Goal: Task Accomplishment & Management: Manage account settings

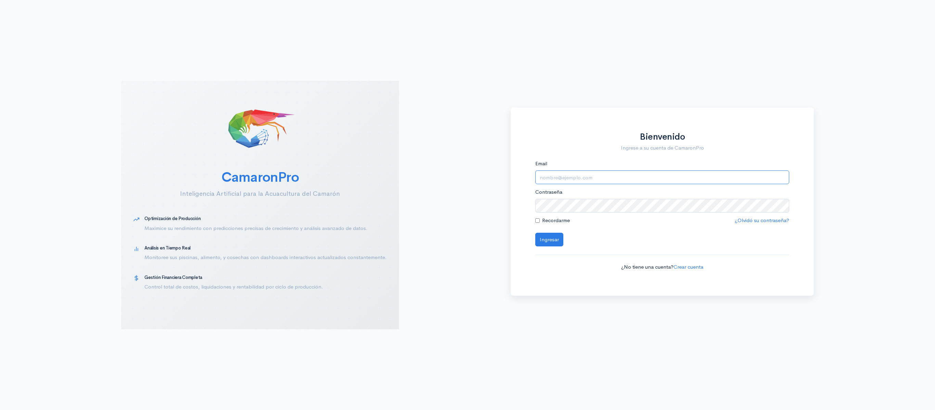
click at [558, 174] on input "Email" at bounding box center [662, 177] width 254 height 14
type input "[EMAIL_ADDRESS][DOMAIN_NAME]"
click at [535, 233] on button "Ingresar" at bounding box center [549, 240] width 28 height 14
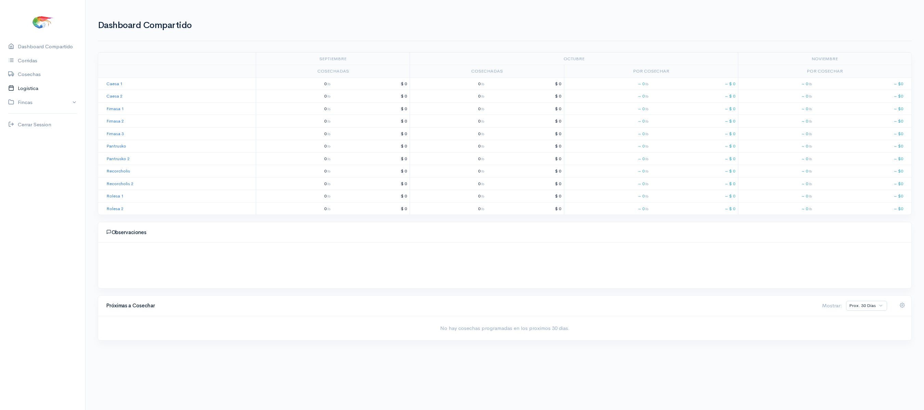
click at [25, 91] on link "Logística" at bounding box center [42, 88] width 85 height 14
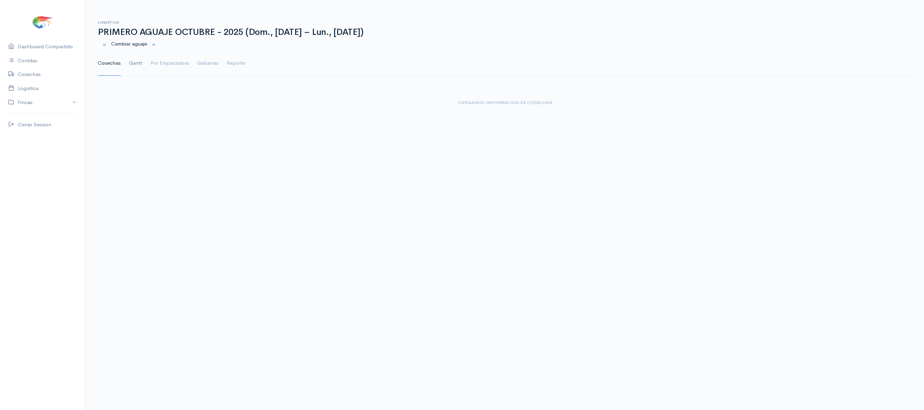
click at [133, 57] on link "Gantt" at bounding box center [135, 63] width 13 height 25
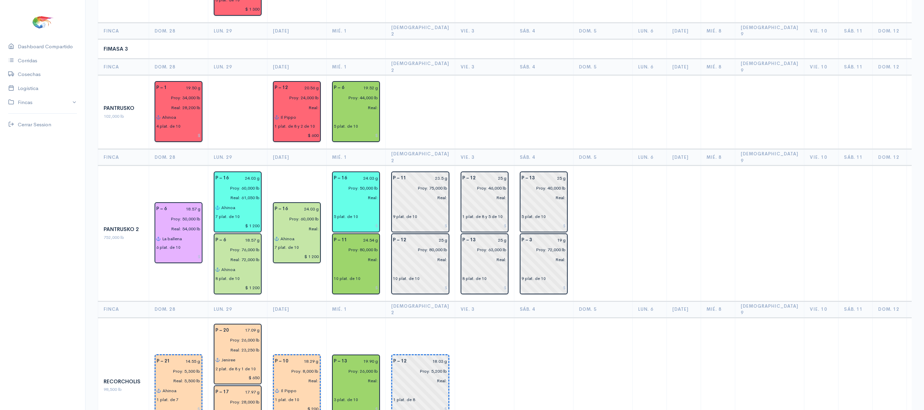
scroll to position [610, 0]
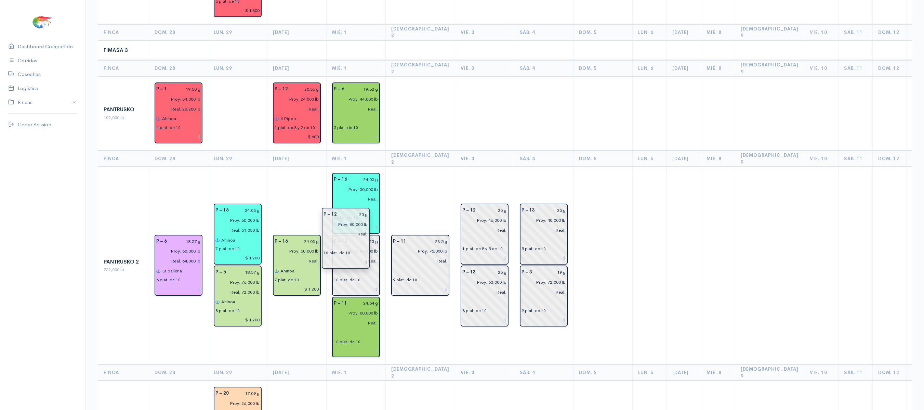
drag, startPoint x: 399, startPoint y: 204, endPoint x: 330, endPoint y: 227, distance: 72.9
click at [386, 180] on td "P – 11 23.5 g Proy: 75,000 lb Real: 9 plat. de 10" at bounding box center [420, 265] width 69 height 197
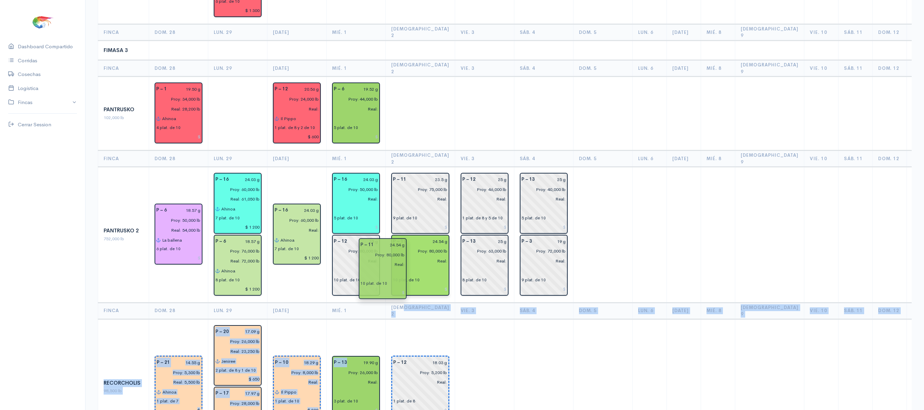
drag, startPoint x: 371, startPoint y: 261, endPoint x: 408, endPoint y: 244, distance: 40.1
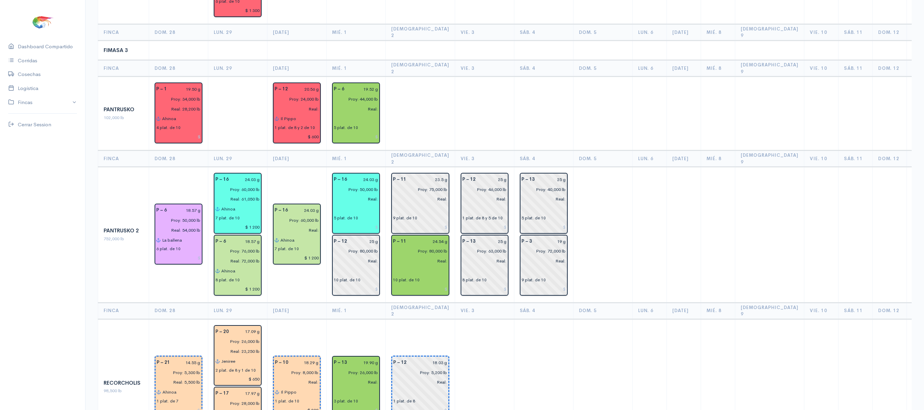
click at [415, 77] on td at bounding box center [420, 114] width 69 height 74
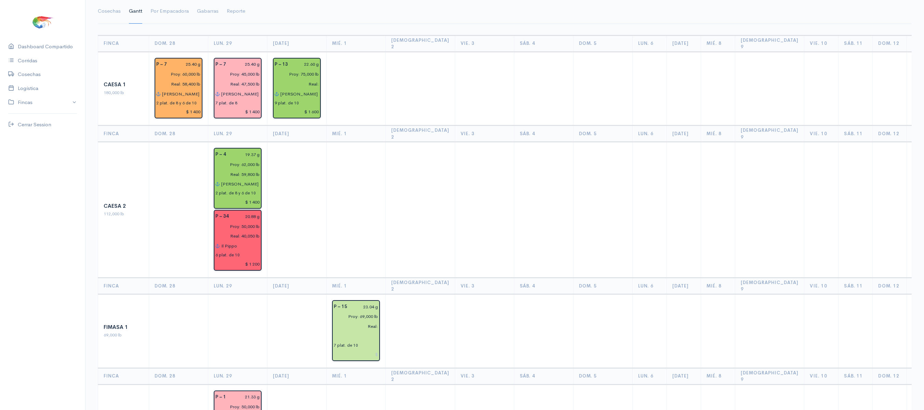
scroll to position [0, 0]
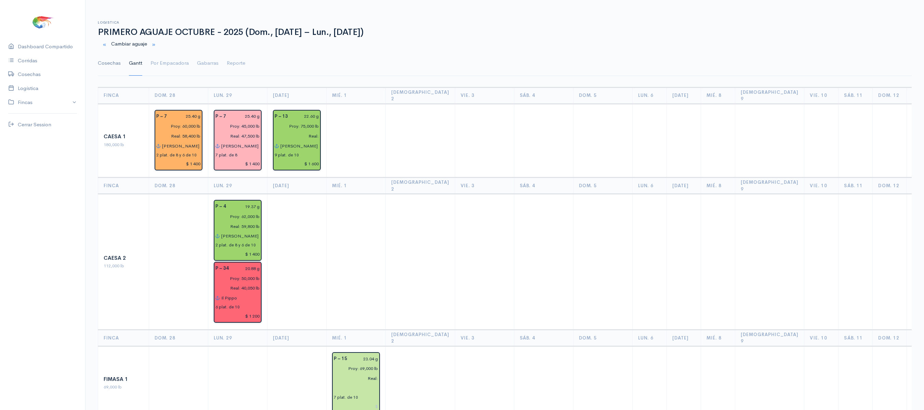
click at [99, 67] on link "Cosechas" at bounding box center [109, 63] width 23 height 25
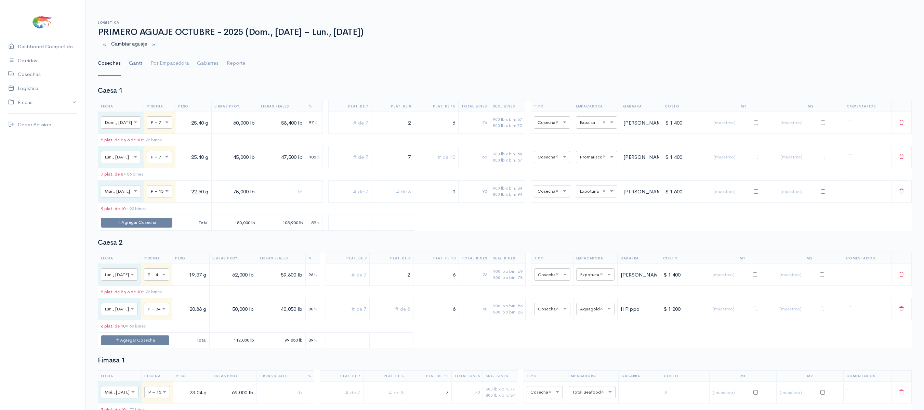
click at [135, 70] on link "Gantt" at bounding box center [135, 63] width 13 height 25
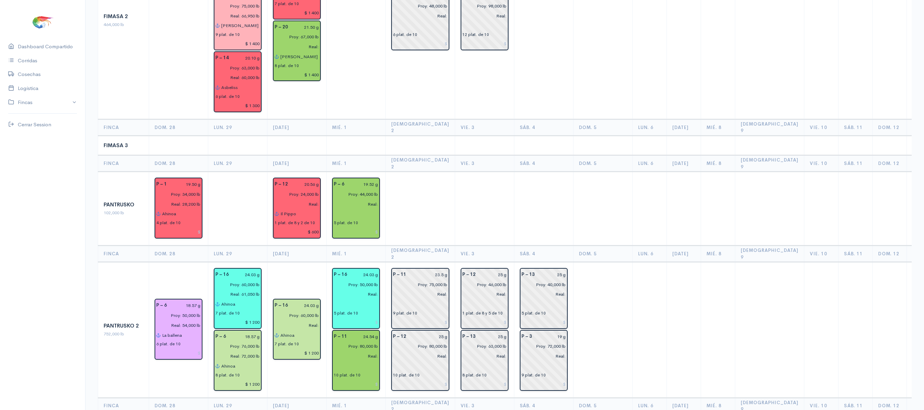
scroll to position [612, 0]
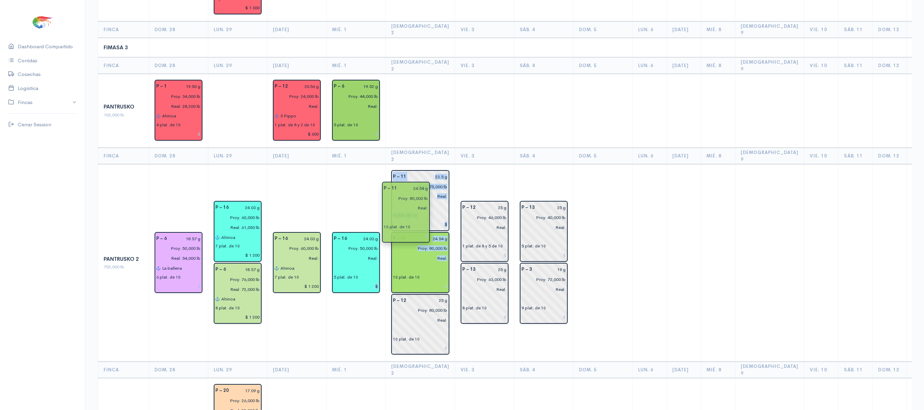
drag, startPoint x: 353, startPoint y: 209, endPoint x: 402, endPoint y: 208, distance: 49.3
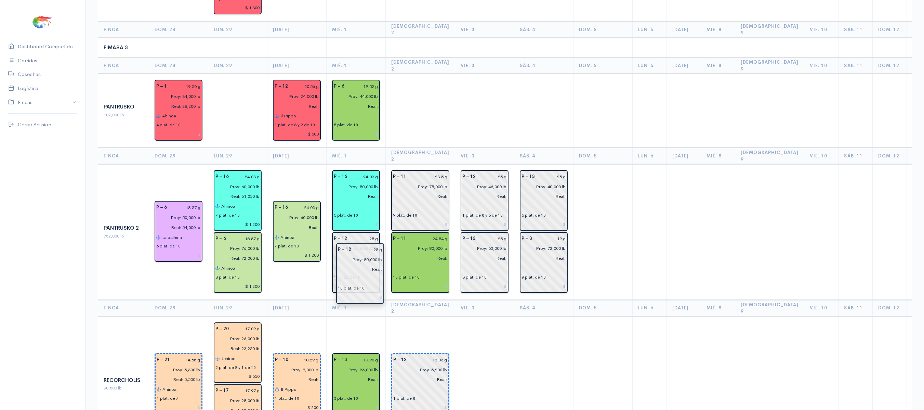
drag, startPoint x: 410, startPoint y: 259, endPoint x: 354, endPoint y: 259, distance: 55.4
click at [377, 253] on input "Real:" at bounding box center [354, 258] width 49 height 10
click at [373, 234] on input "25 g" at bounding box center [364, 239] width 27 height 10
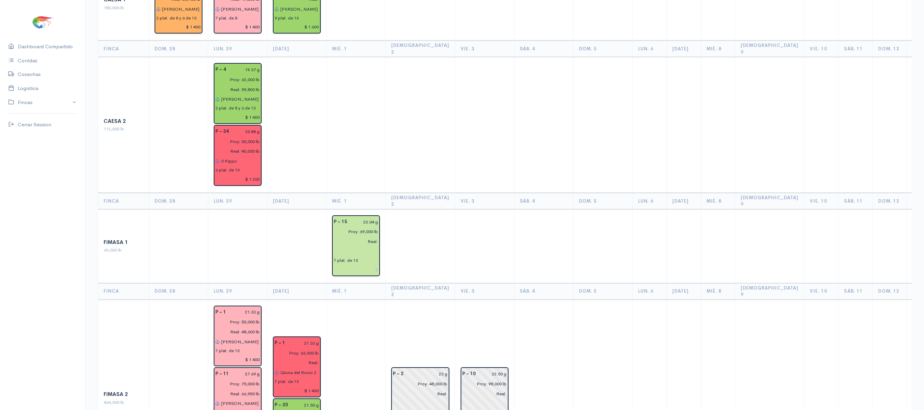
scroll to position [0, 0]
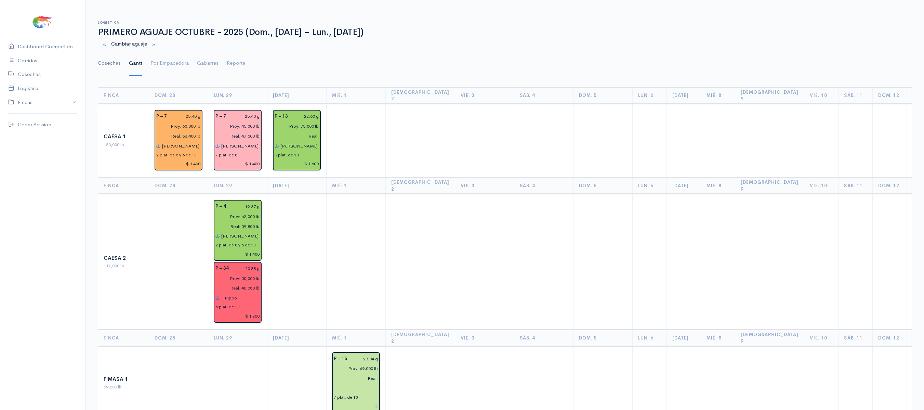
type input "24.51 g"
click at [120, 67] on link "Cosechas" at bounding box center [109, 63] width 23 height 25
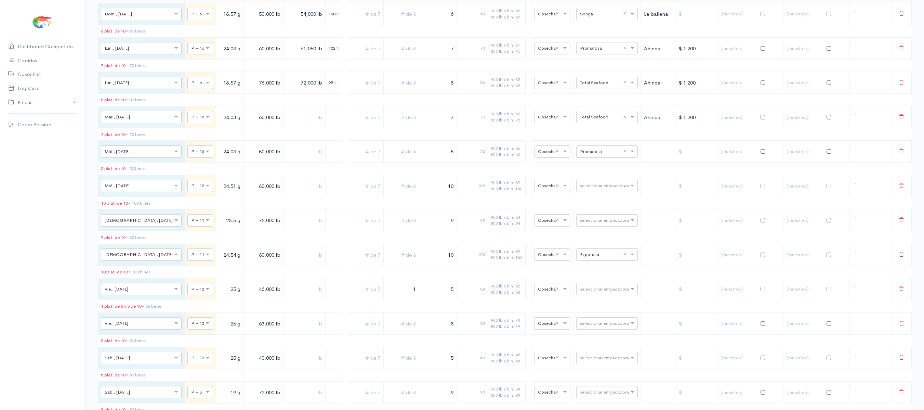
scroll to position [949, 0]
click at [597, 192] on input "text" at bounding box center [601, 188] width 42 height 8
type input "expotu"
click at [598, 244] on div "Expotuna" at bounding box center [600, 242] width 62 height 13
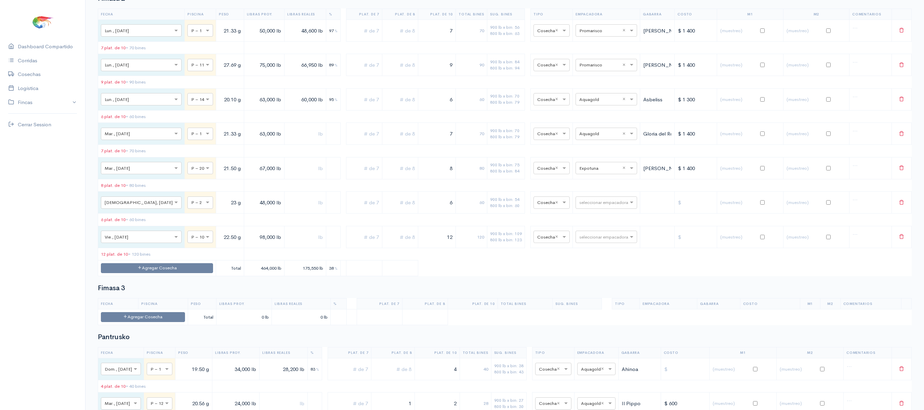
scroll to position [0, 0]
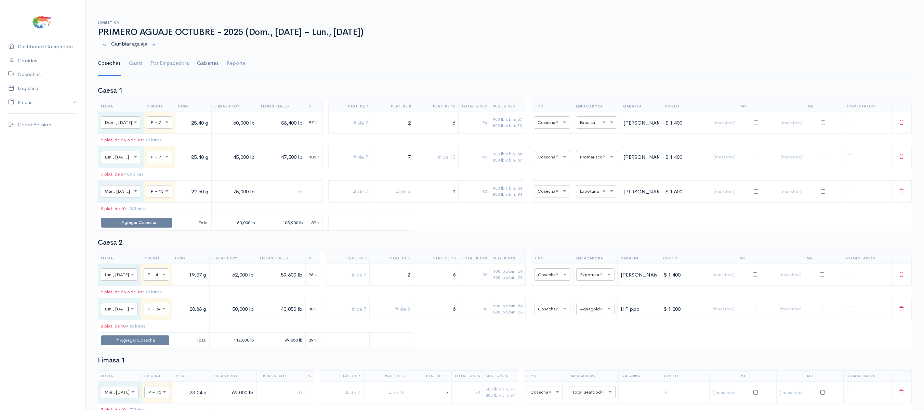
click at [131, 64] on link "Gantt" at bounding box center [135, 63] width 13 height 25
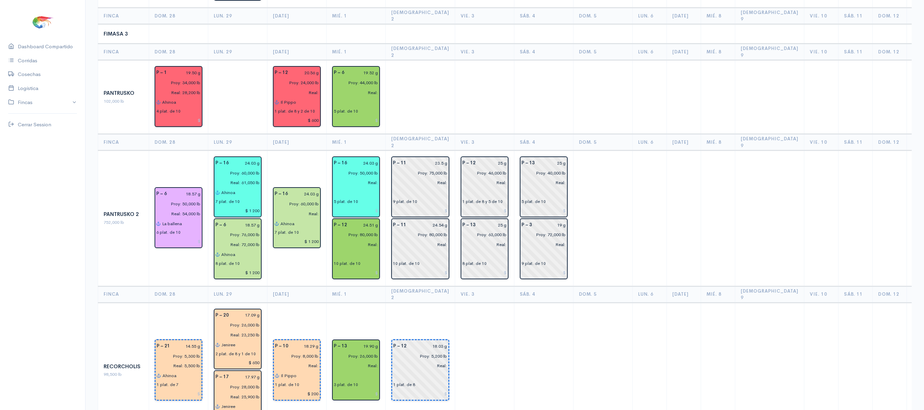
scroll to position [627, 0]
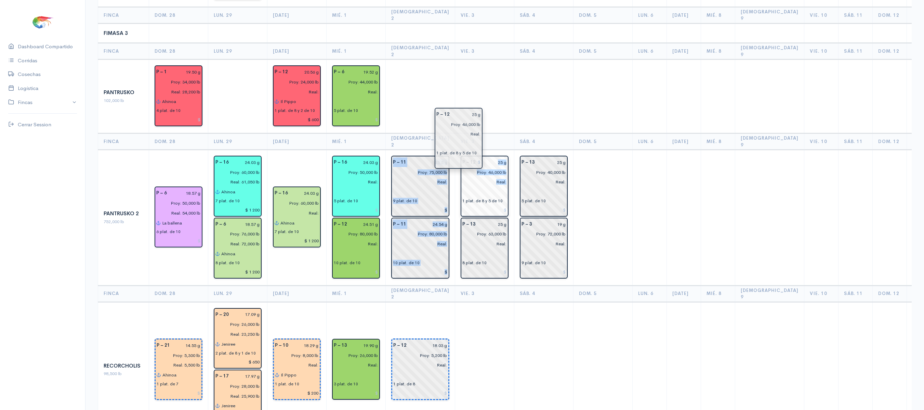
drag, startPoint x: 480, startPoint y: 140, endPoint x: 414, endPoint y: 137, distance: 65.8
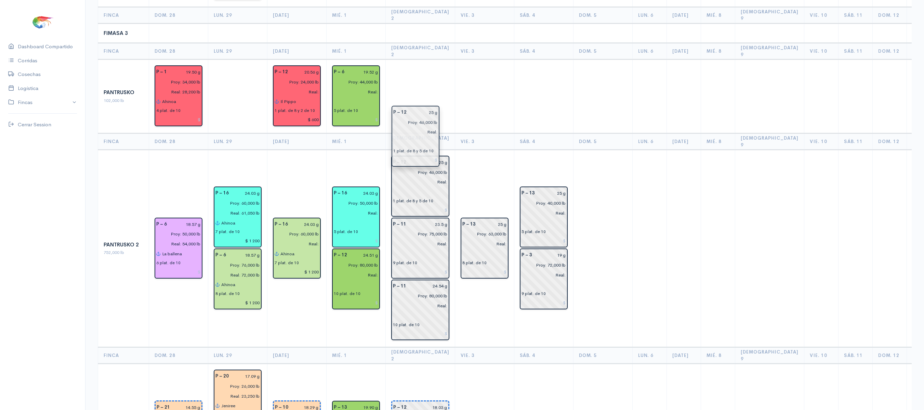
click at [474, 150] on td "P – 13 25 g Proy: 63,000 lb Real: 8 plat. de 10" at bounding box center [484, 248] width 59 height 197
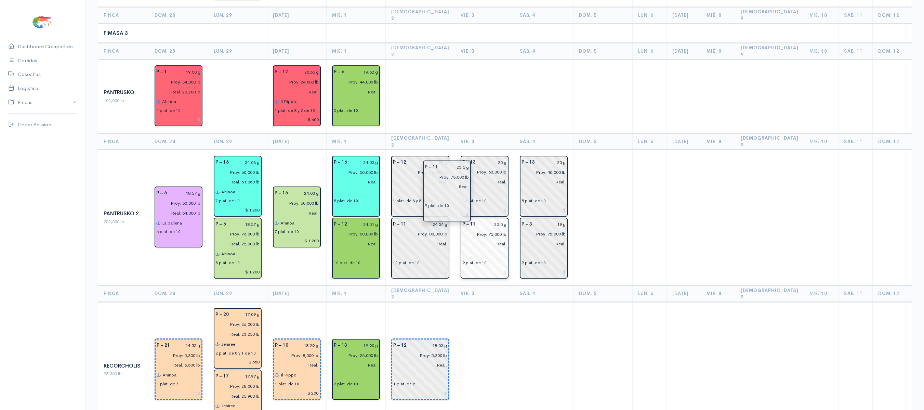
drag, startPoint x: 421, startPoint y: 209, endPoint x: 463, endPoint y: 208, distance: 41.8
click at [573, 71] on td at bounding box center [602, 97] width 59 height 74
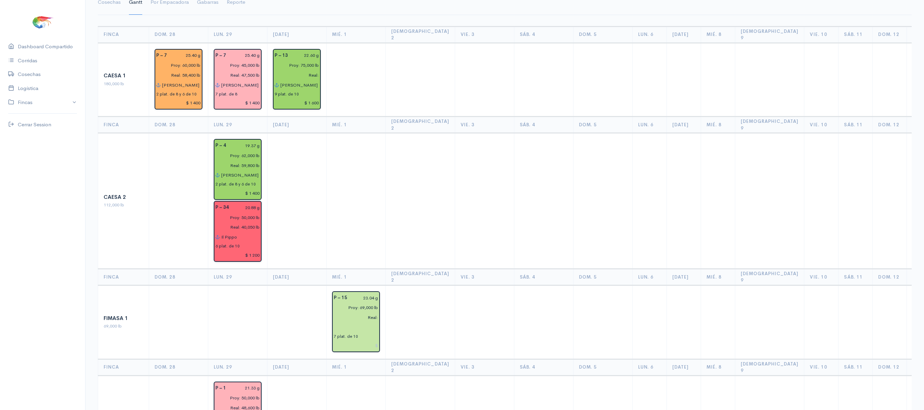
scroll to position [0, 0]
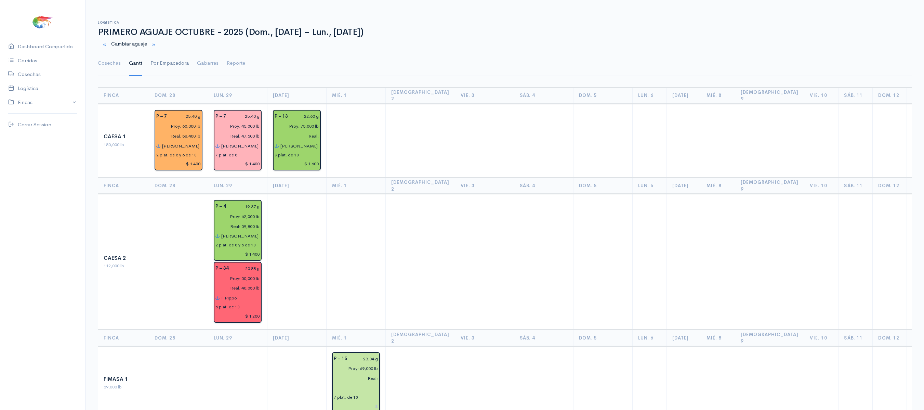
click at [171, 59] on link "Por Empacadora" at bounding box center [170, 63] width 38 height 25
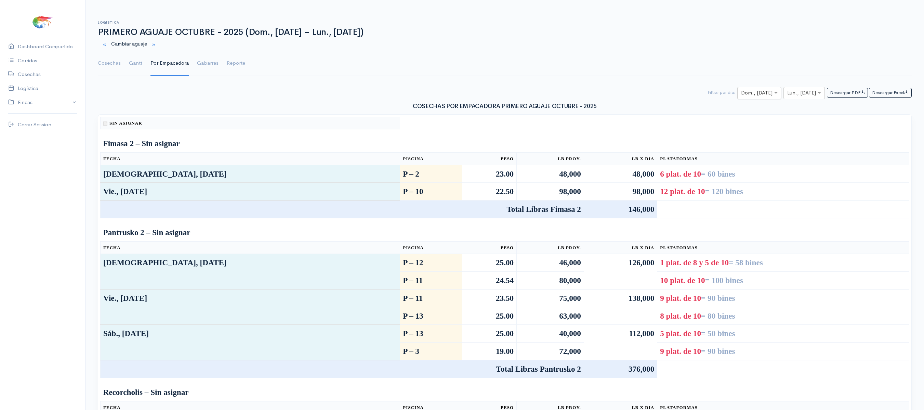
click at [759, 95] on input "text" at bounding box center [753, 93] width 24 height 9
type input "1"
click at [794, 90] on div "× Lun., [DATE]" at bounding box center [804, 93] width 41 height 12
type input "1"
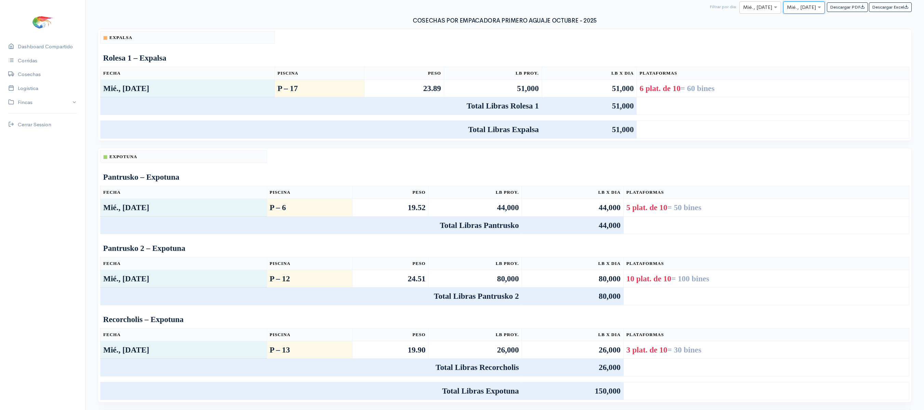
scroll to position [0, 0]
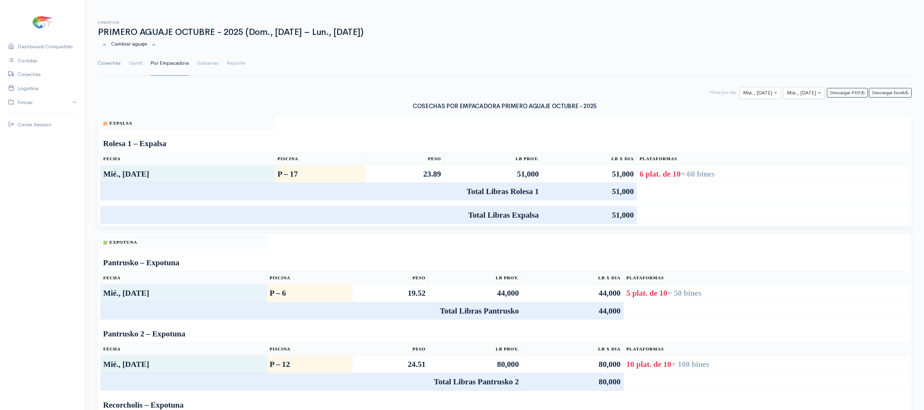
click at [107, 67] on link "Cosechas" at bounding box center [109, 63] width 23 height 25
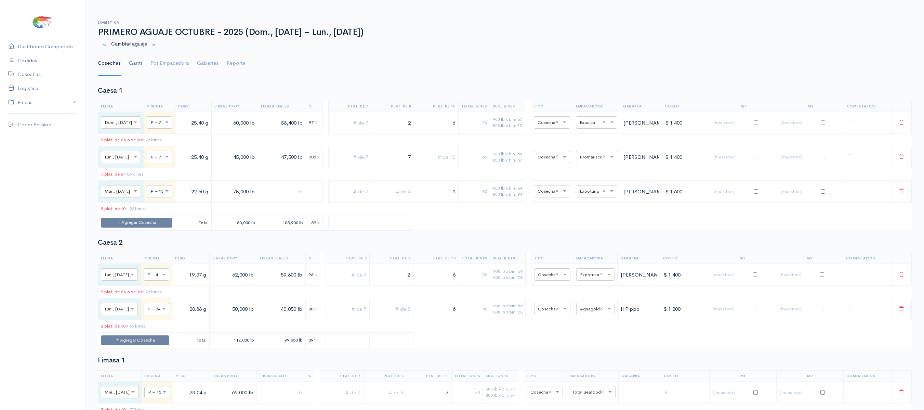
click at [135, 62] on link "Gantt" at bounding box center [135, 63] width 13 height 25
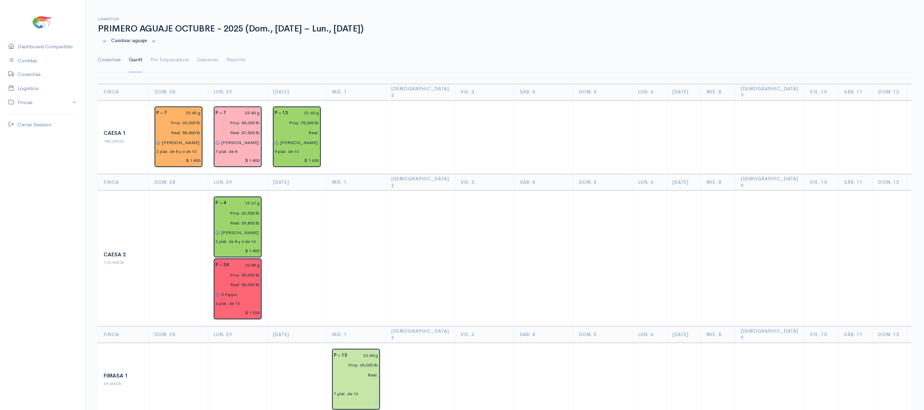
scroll to position [4, 0]
click at [103, 55] on link "Cosechas" at bounding box center [109, 59] width 23 height 25
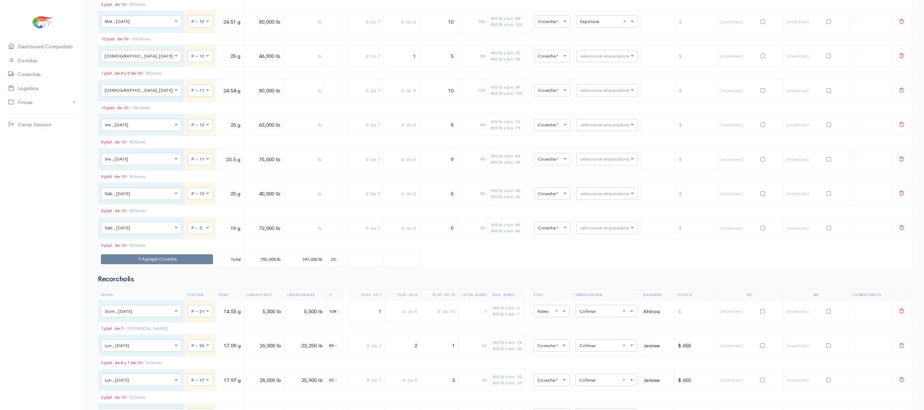
scroll to position [1114, 0]
click at [284, 171] on td at bounding box center [305, 160] width 42 height 22
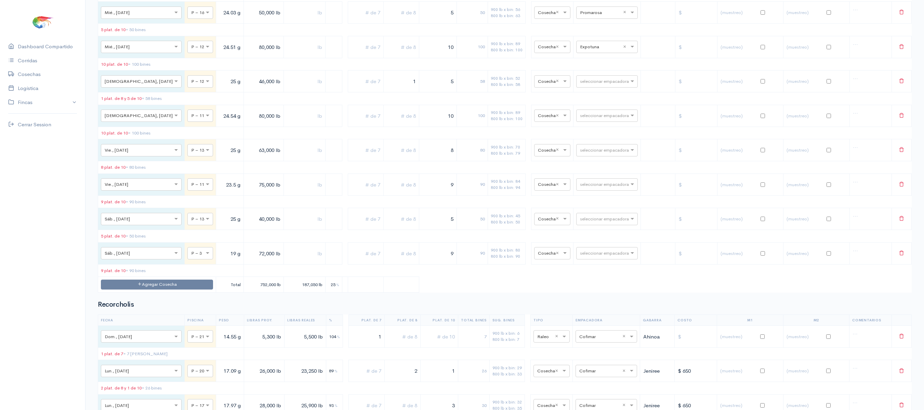
scroll to position [1090, 0]
drag, startPoint x: 426, startPoint y: 84, endPoint x: 474, endPoint y: 83, distance: 48.6
click at [474, 58] on tr "× Mié., [DATE] × P – 12 24.51 g 80,000 lb 10 100 900 lb x bin: 89 800 lb x bin:…" at bounding box center [505, 48] width 814 height 22
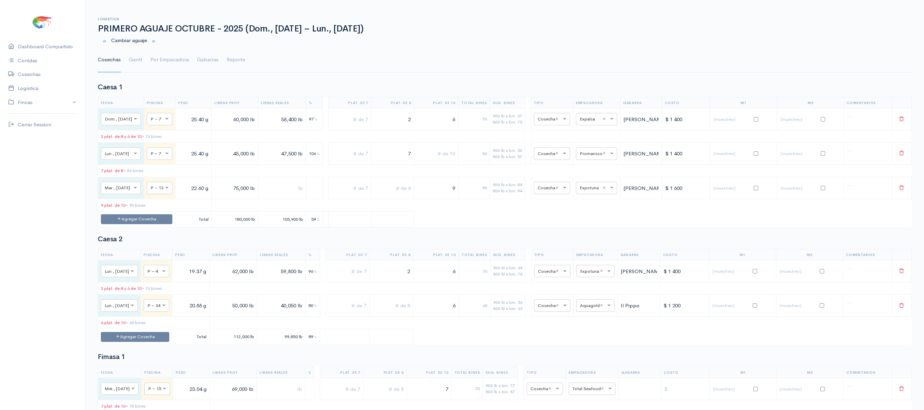
scroll to position [0, 0]
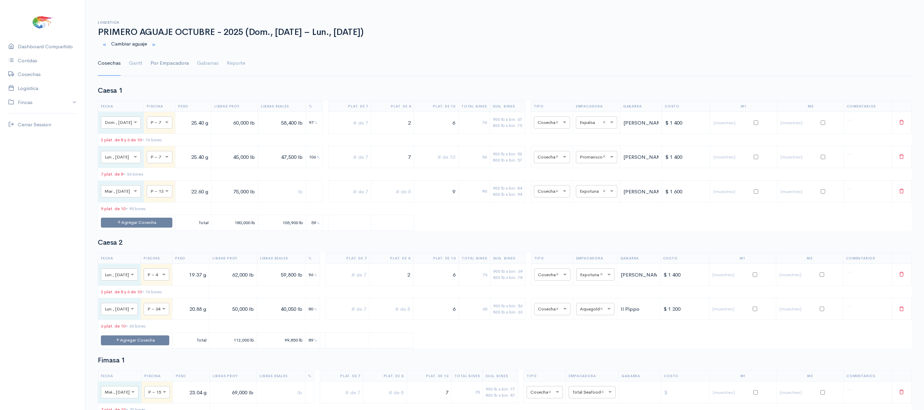
type input "9"
click at [158, 63] on link "Por Empacadora" at bounding box center [170, 63] width 38 height 25
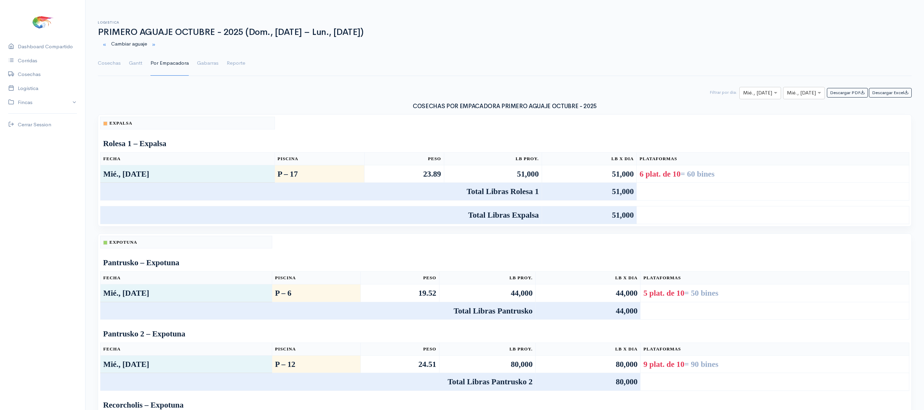
click at [137, 79] on div "Logistica PRIMERO AGUAJE OCTUBRE - 2025 ([GEOGRAPHIC_DATA], [DATE] – Lun., [DAT…" at bounding box center [505, 416] width 839 height 809
click at [137, 73] on link "Gantt" at bounding box center [135, 63] width 13 height 25
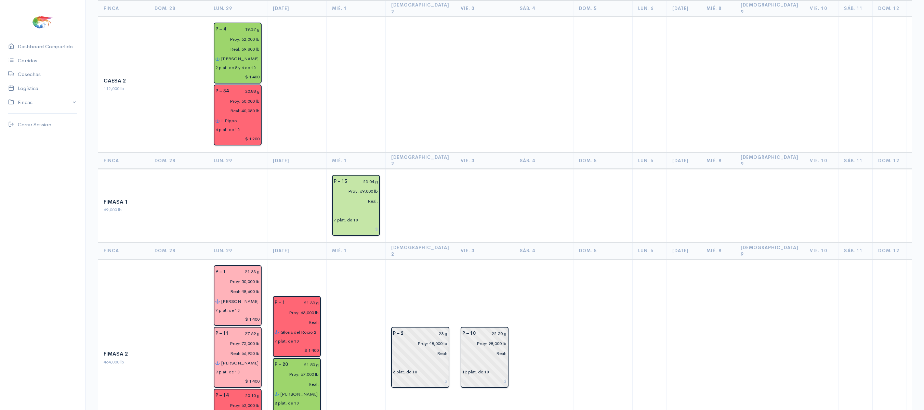
scroll to position [178, 0]
click at [342, 205] on input "text" at bounding box center [356, 210] width 44 height 10
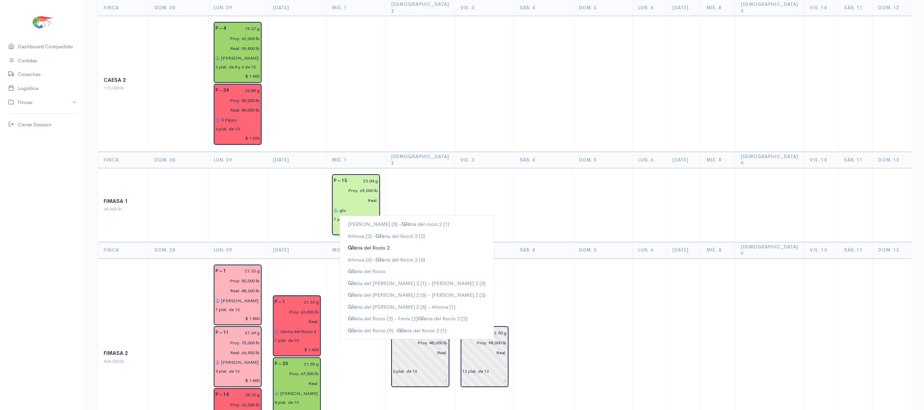
click at [363, 244] on ngb-highlight "Glo ria del [PERSON_NAME] 2" at bounding box center [369, 247] width 42 height 6
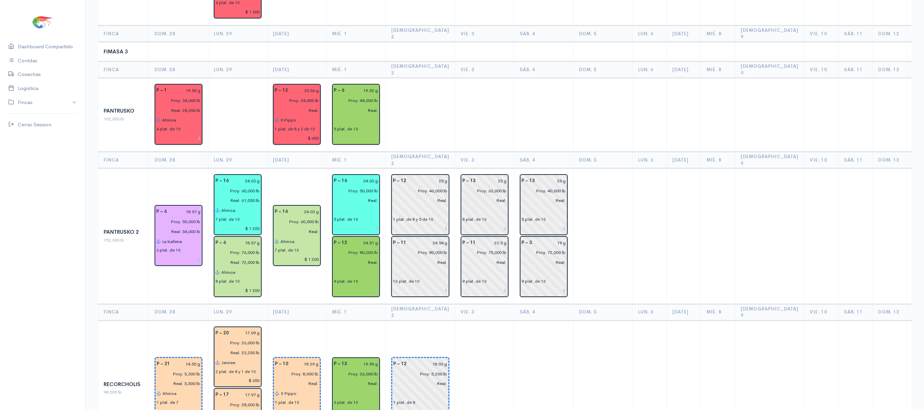
scroll to position [609, 0]
type input "Gloria del Rocio 2"
click at [341, 115] on input "text" at bounding box center [356, 120] width 44 height 10
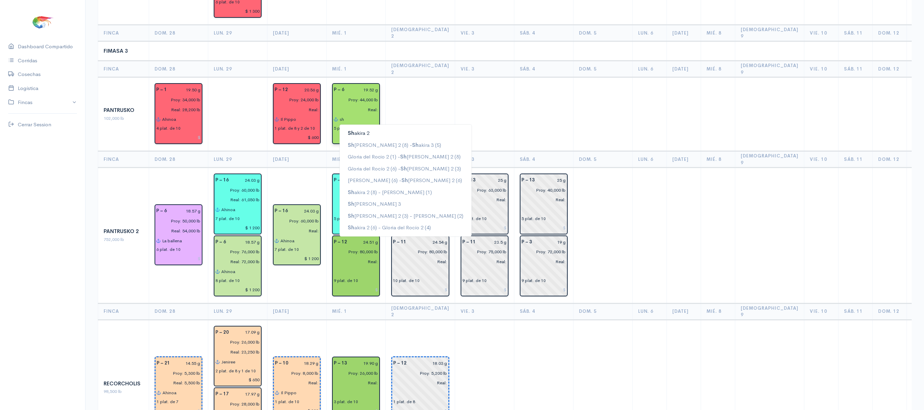
click at [350, 130] on span "Sh" at bounding box center [351, 133] width 6 height 6
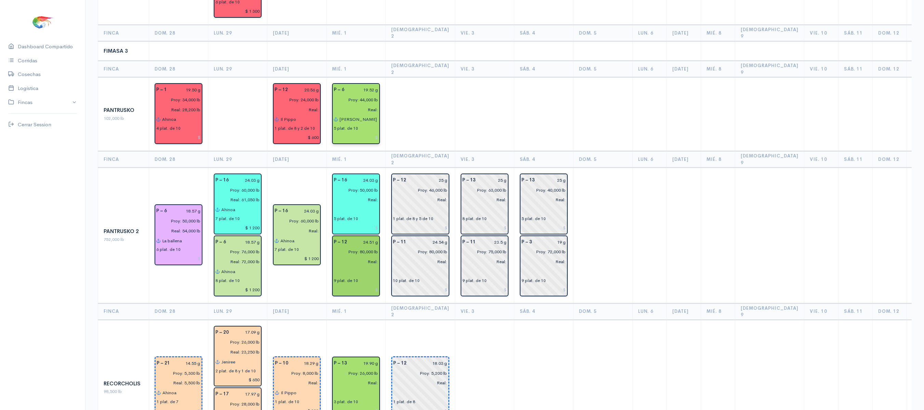
type input "[PERSON_NAME] 2"
click at [344, 388] on input "text" at bounding box center [356, 393] width 44 height 10
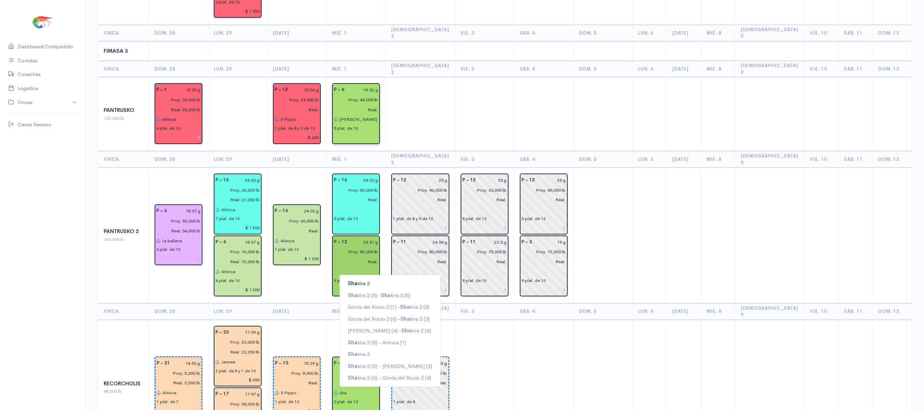
click at [361, 274] on ngb-typeahead-window "Sha kira 2 Sha kira 2 (8) - Sha kira 3 (5) [PERSON_NAME] del [PERSON_NAME] 2 (1…" at bounding box center [390, 330] width 102 height 113
click at [373, 277] on button "Sha kira 2" at bounding box center [390, 283] width 101 height 12
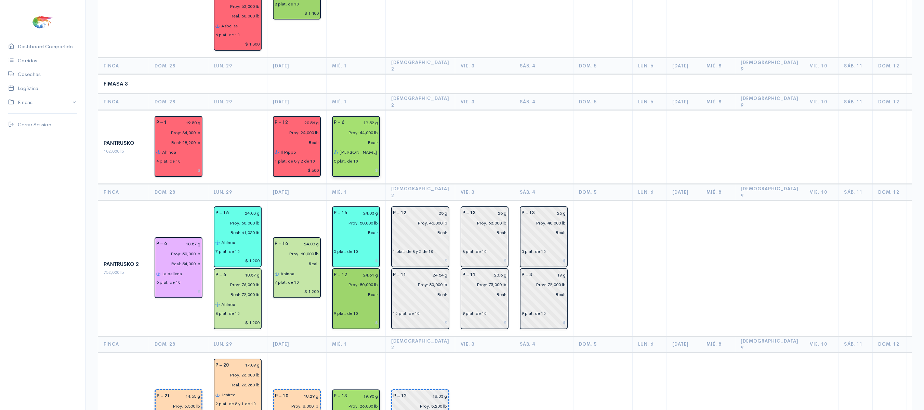
scroll to position [575, 0]
type input "[PERSON_NAME] 2"
click at [345, 300] on input "text" at bounding box center [356, 305] width 44 height 10
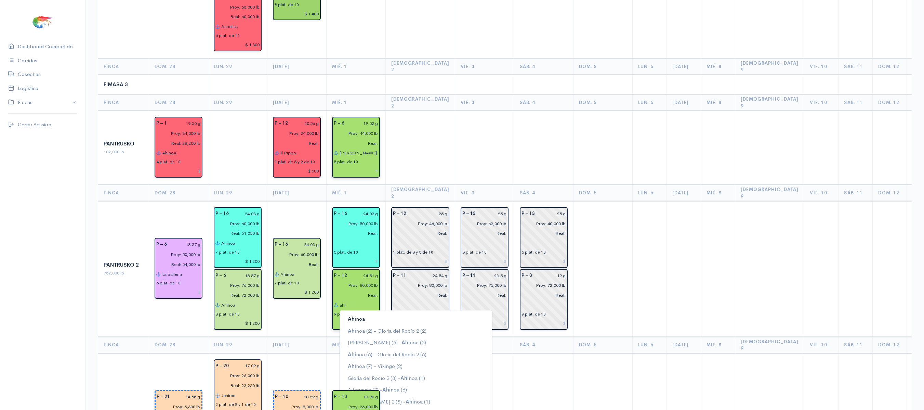
click at [350, 315] on span "Ahi" at bounding box center [352, 318] width 8 height 6
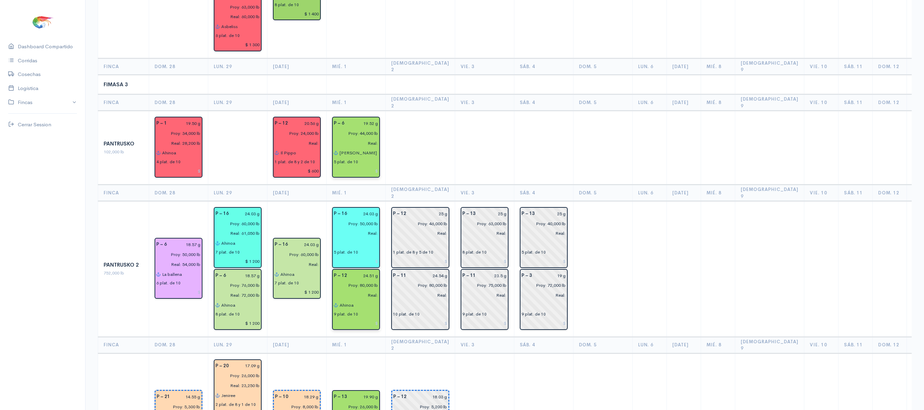
type input "Ahinoa"
click at [339, 238] on input "text" at bounding box center [356, 243] width 44 height 10
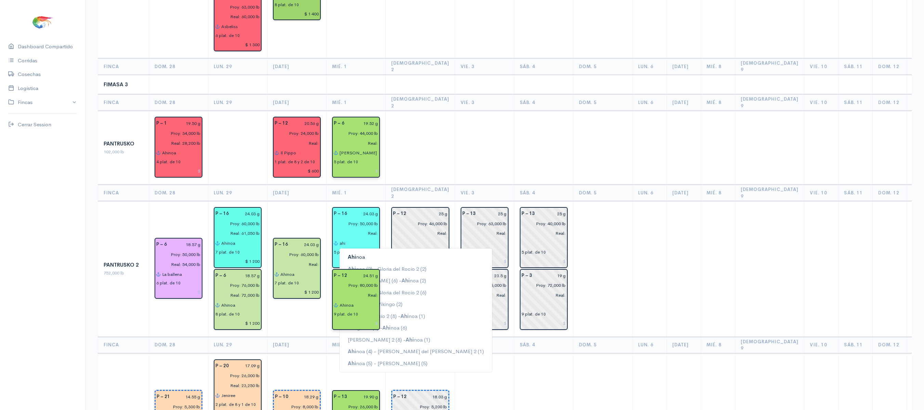
click at [352, 253] on span "Ahi" at bounding box center [352, 256] width 8 height 6
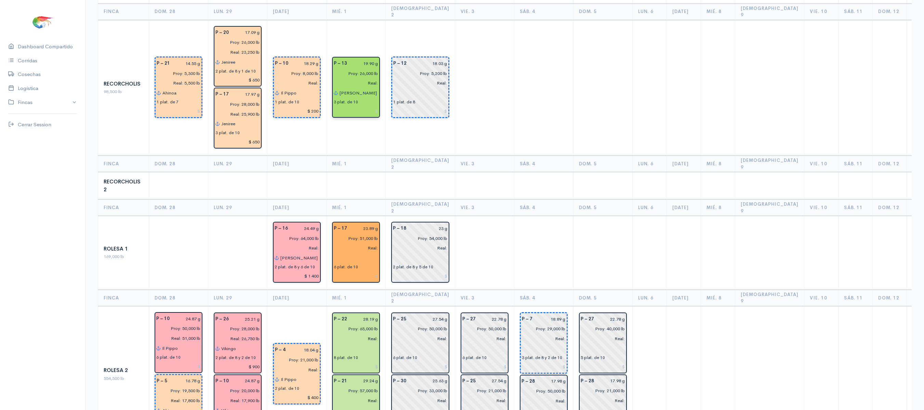
scroll to position [908, 0]
type input "Ahinoa"
click at [349, 253] on input "text" at bounding box center [356, 258] width 44 height 10
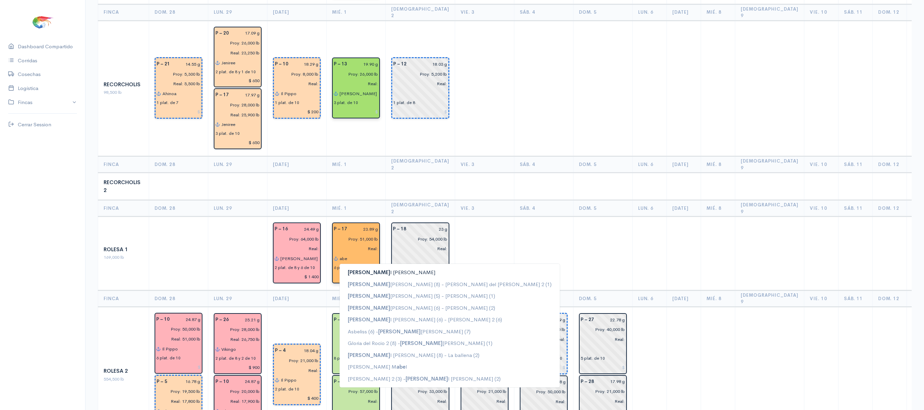
click at [355, 269] on span "[PERSON_NAME]" at bounding box center [369, 272] width 42 height 6
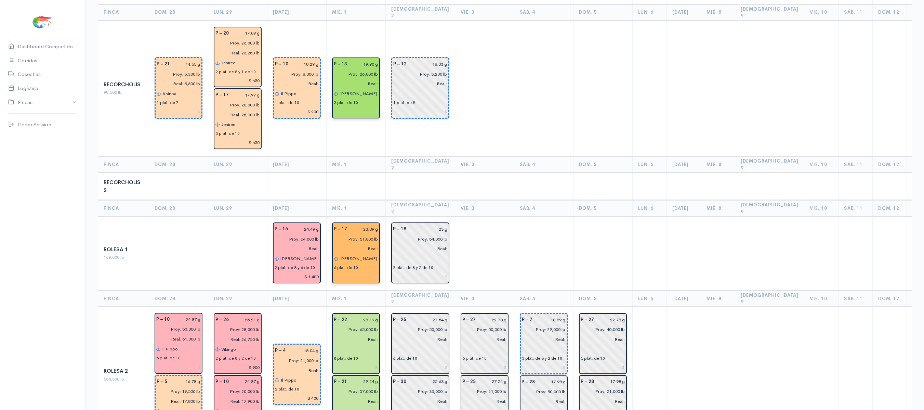
type input "[PERSON_NAME]"
click at [357, 290] on th "Mié. 1" at bounding box center [356, 298] width 59 height 16
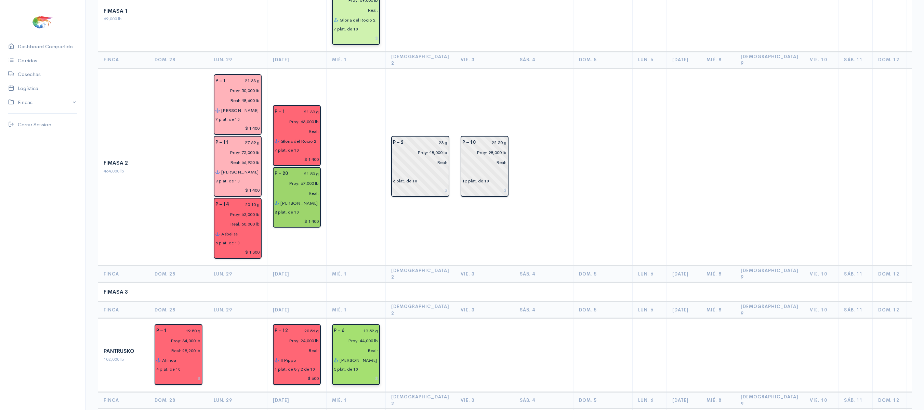
scroll to position [369, 0]
click at [368, 355] on input "[PERSON_NAME] 2" at bounding box center [358, 360] width 39 height 10
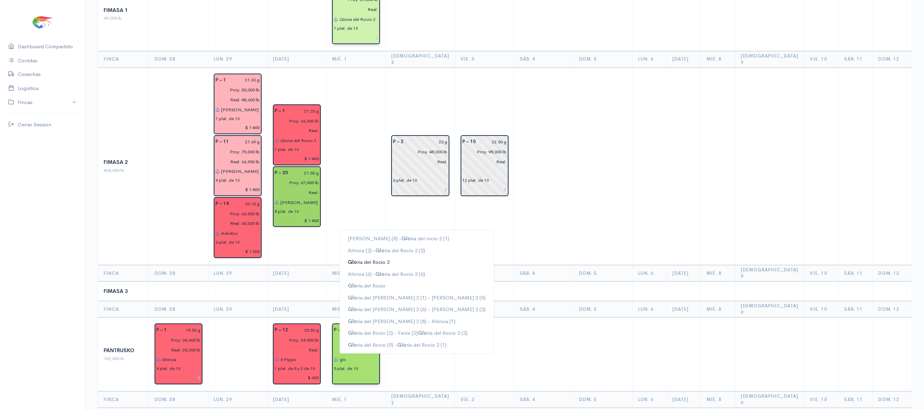
click at [385, 259] on ngb-highlight "Glo ria del [PERSON_NAME] 2" at bounding box center [369, 262] width 42 height 6
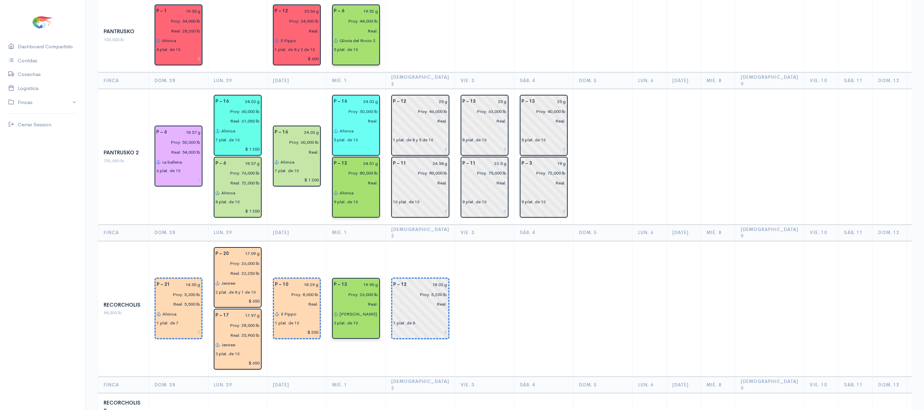
scroll to position [688, 0]
type input "Gloria del Rocio 2"
click at [371, 308] on input "[PERSON_NAME] 2" at bounding box center [358, 313] width 39 height 10
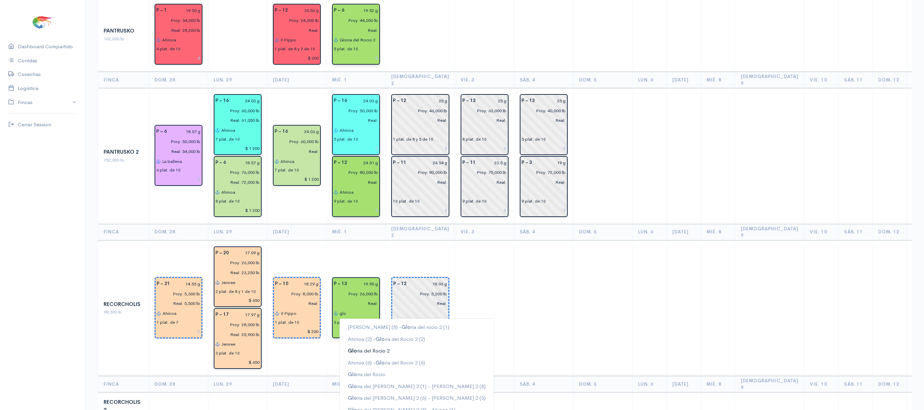
click at [378, 347] on ngb-highlight "Glo ria del [PERSON_NAME] 2" at bounding box center [369, 350] width 42 height 6
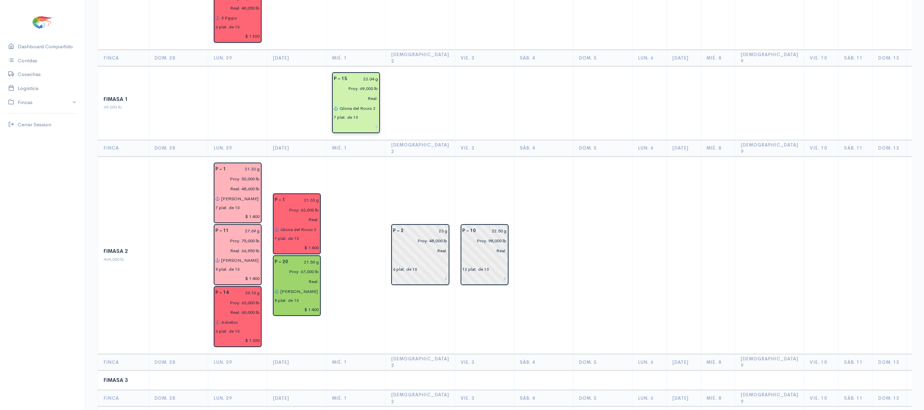
scroll to position [261, 0]
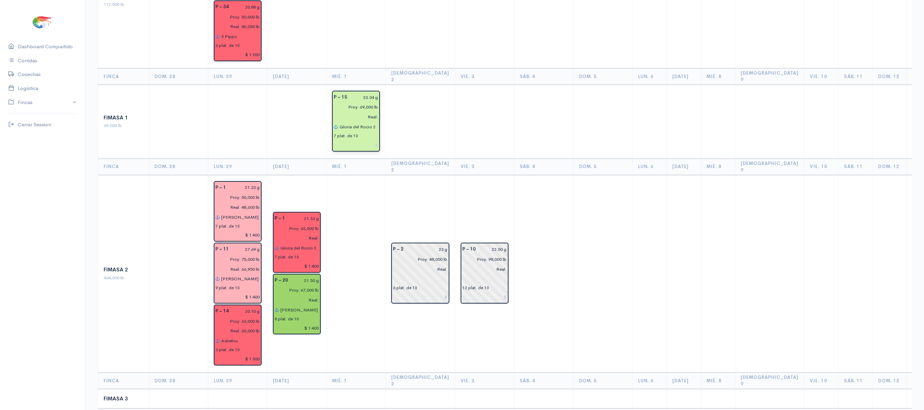
type input "Gloria del Rocio 2"
click at [376, 122] on input "Gloria del Rocio 2" at bounding box center [358, 127] width 39 height 10
click at [374, 135] on button "Al tagracia" at bounding box center [436, 141] width 192 height 12
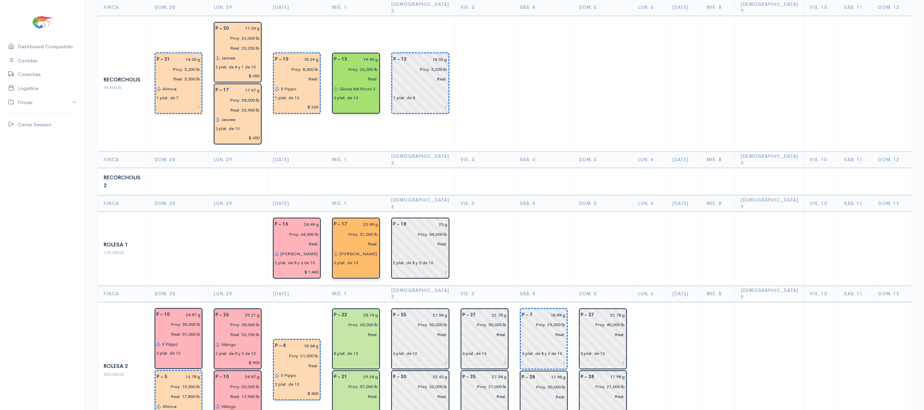
scroll to position [989, 0]
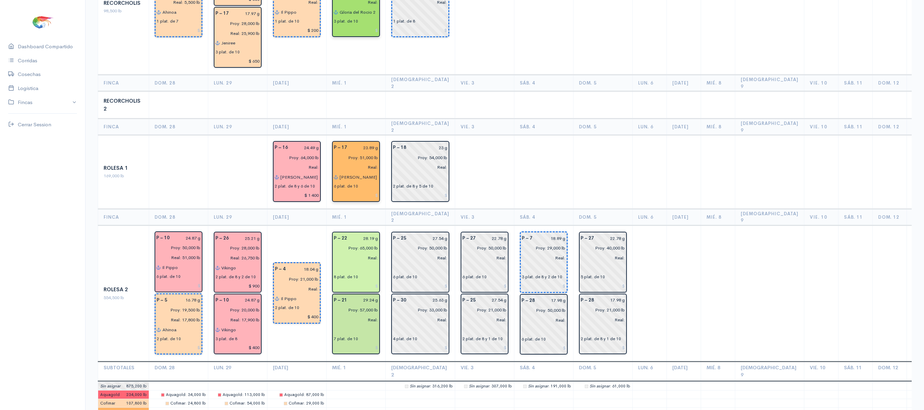
type input "[PERSON_NAME]"
click at [354, 263] on input "text" at bounding box center [356, 268] width 44 height 10
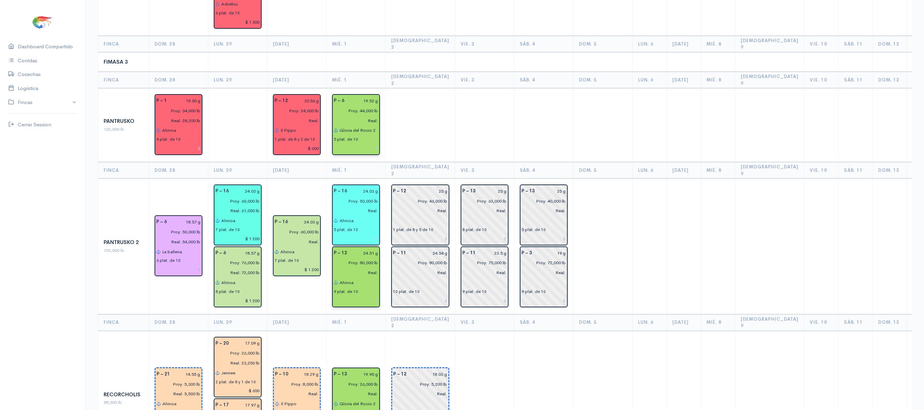
scroll to position [599, 0]
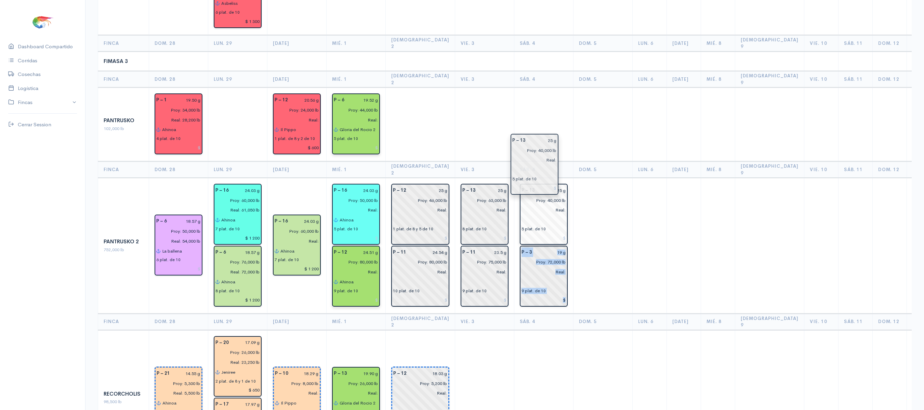
drag, startPoint x: 534, startPoint y: 170, endPoint x: 586, endPoint y: 166, distance: 52.2
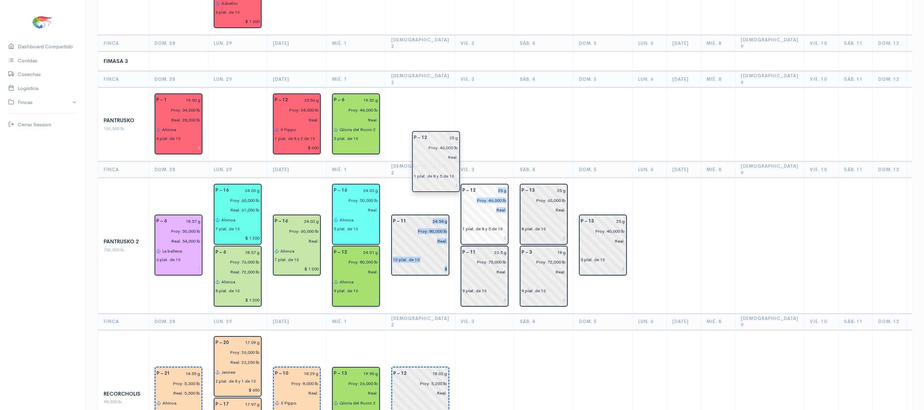
drag, startPoint x: 432, startPoint y: 156, endPoint x: 454, endPoint y: 153, distance: 22.1
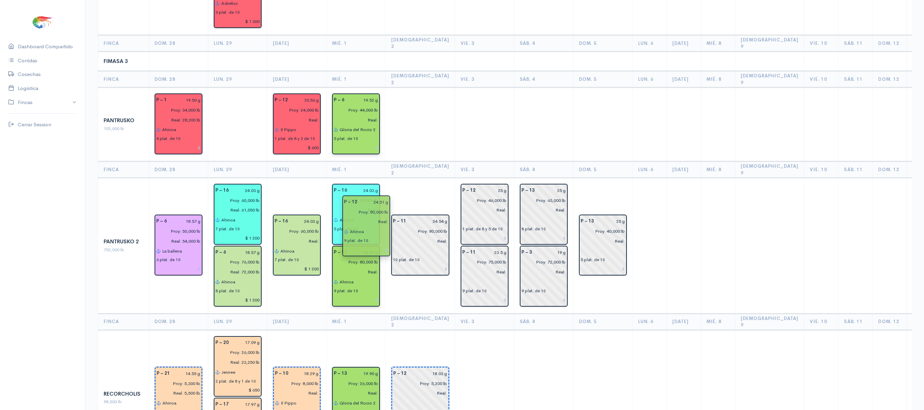
drag, startPoint x: 373, startPoint y: 222, endPoint x: 397, endPoint y: 222, distance: 24.6
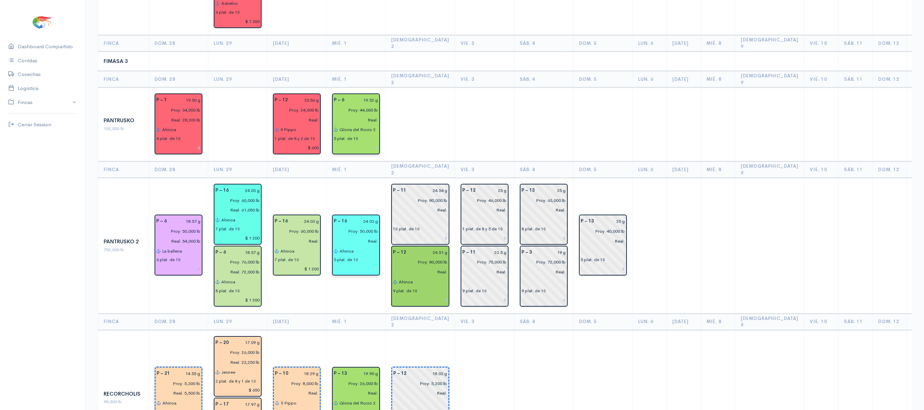
click at [391, 107] on td at bounding box center [420, 125] width 69 height 74
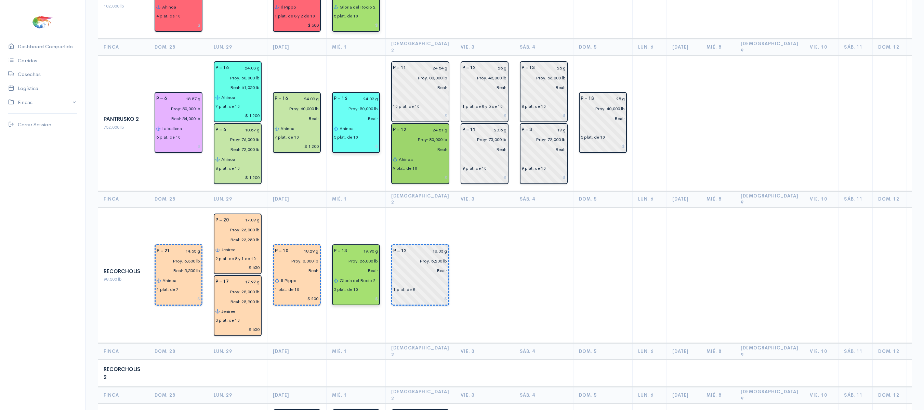
scroll to position [0, 0]
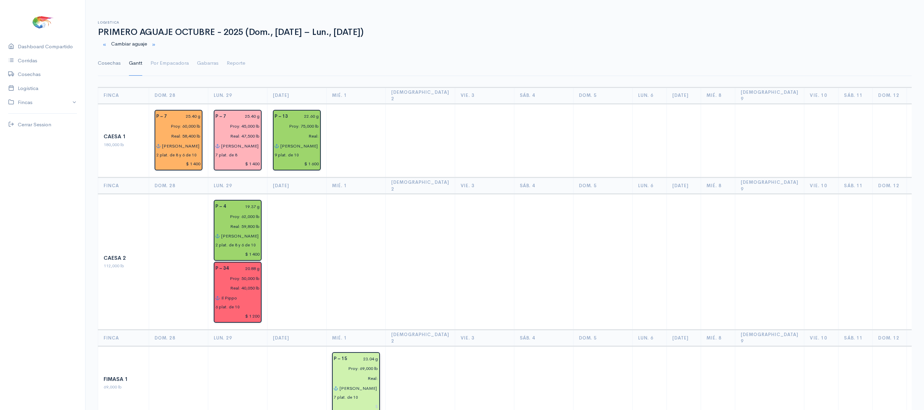
click at [104, 57] on link "Cosechas" at bounding box center [109, 63] width 23 height 25
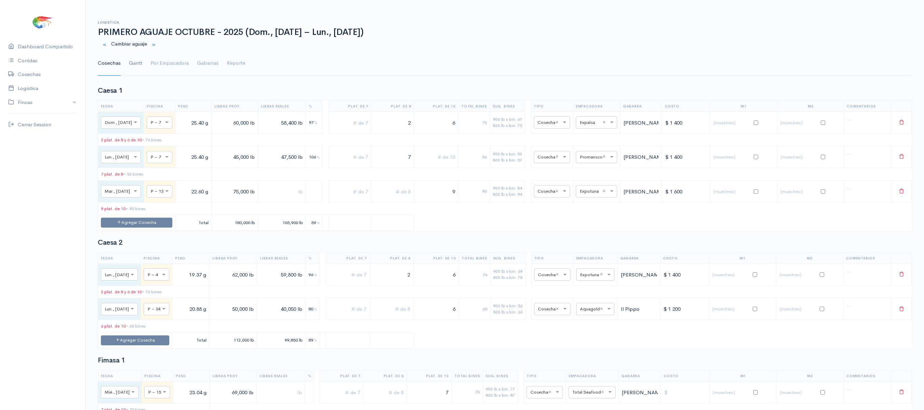
click at [138, 58] on link "Gantt" at bounding box center [135, 63] width 13 height 25
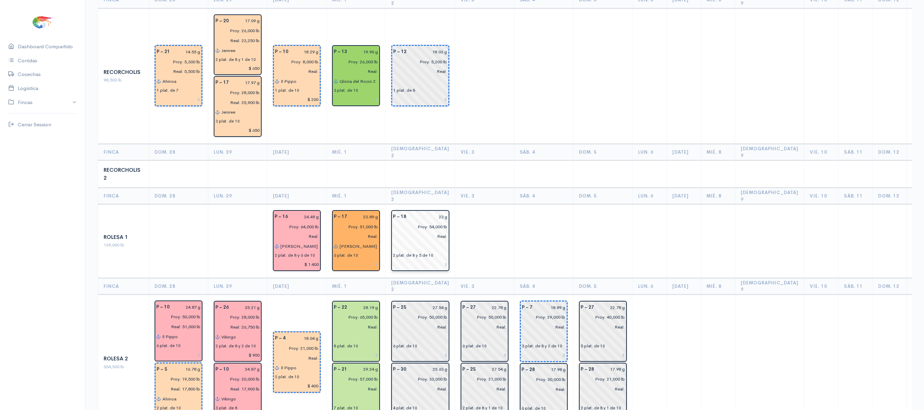
scroll to position [989, 0]
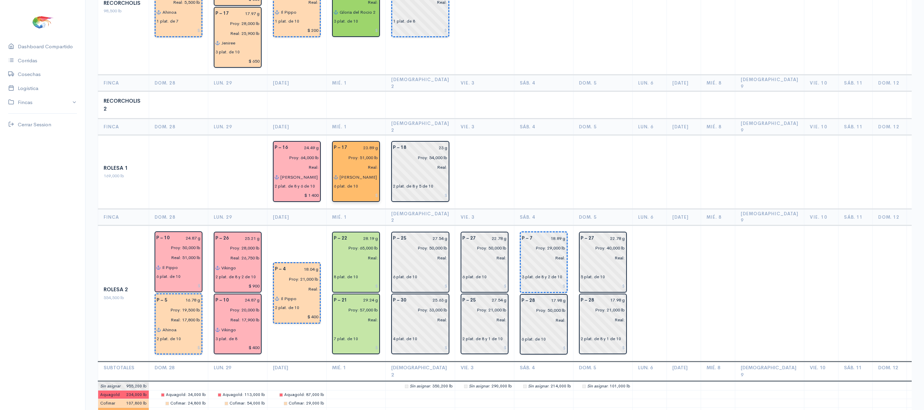
click at [361, 172] on input "[PERSON_NAME]" at bounding box center [358, 177] width 39 height 10
click at [350, 263] on input "text" at bounding box center [356, 268] width 44 height 10
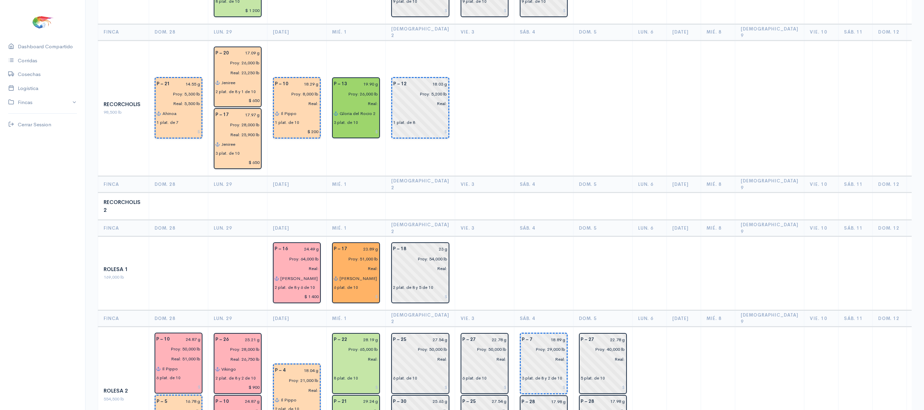
scroll to position [889, 0]
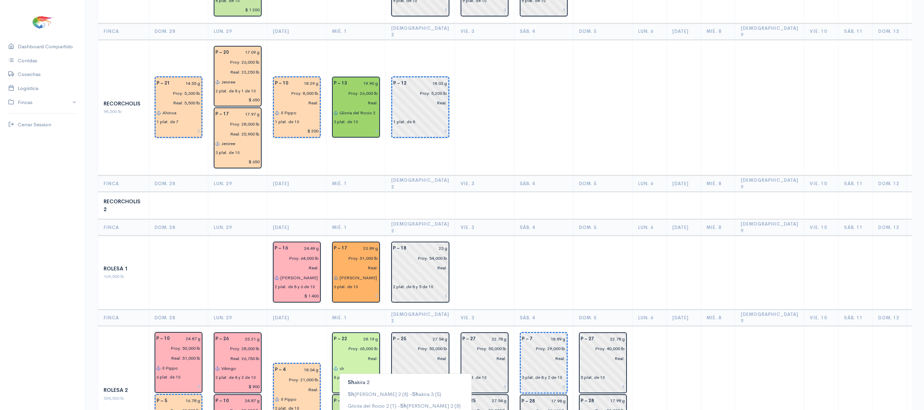
click at [356, 379] on ngb-highlight "[PERSON_NAME] 2" at bounding box center [359, 382] width 22 height 6
type input "[PERSON_NAME] 2"
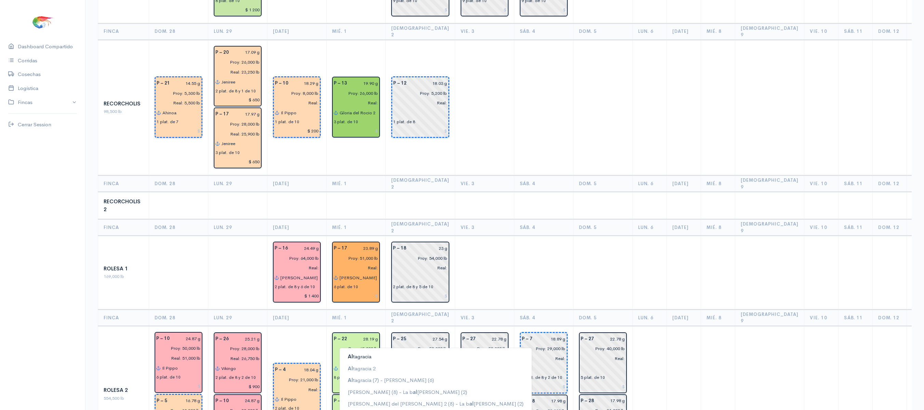
type input "a"
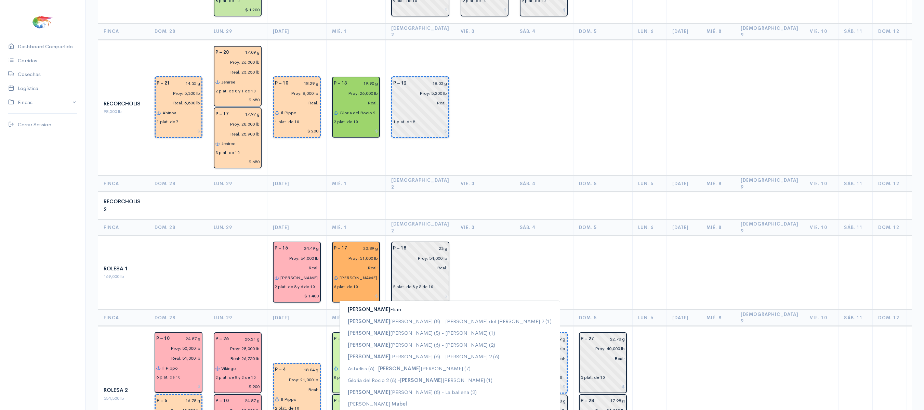
click at [381, 303] on button "[PERSON_NAME]" at bounding box center [450, 309] width 220 height 12
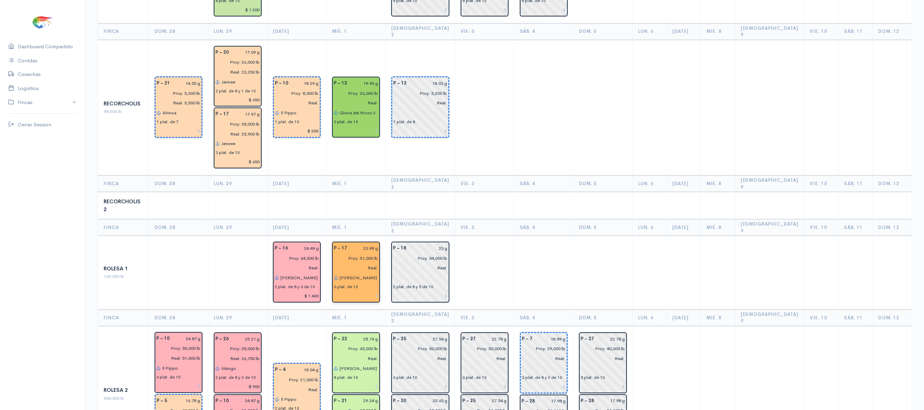
type input "[PERSON_NAME]"
click at [368, 273] on input "[PERSON_NAME]" at bounding box center [358, 278] width 39 height 10
click at [364, 286] on button "Re nata" at bounding box center [394, 292] width 109 height 12
type input "[PERSON_NAME]"
click at [434, 192] on td at bounding box center [420, 205] width 69 height 27
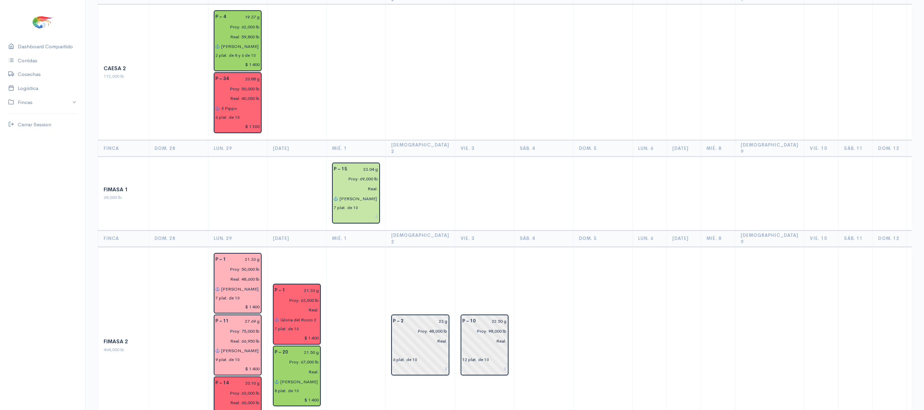
scroll to position [0, 0]
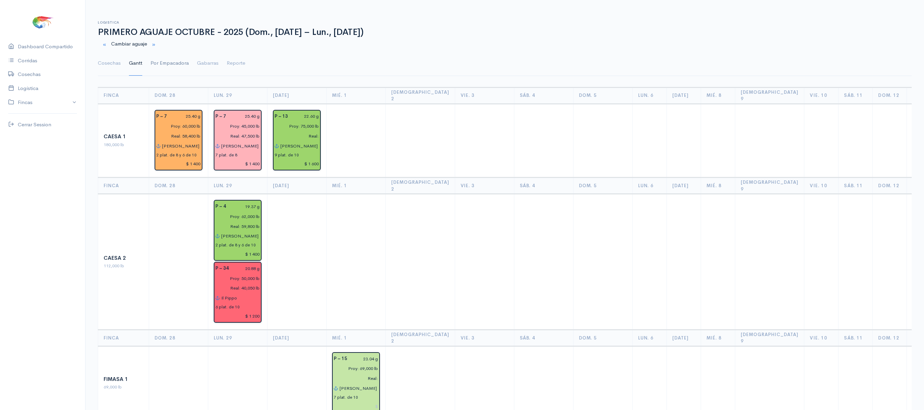
click at [175, 59] on link "Por Empacadora" at bounding box center [170, 63] width 38 height 25
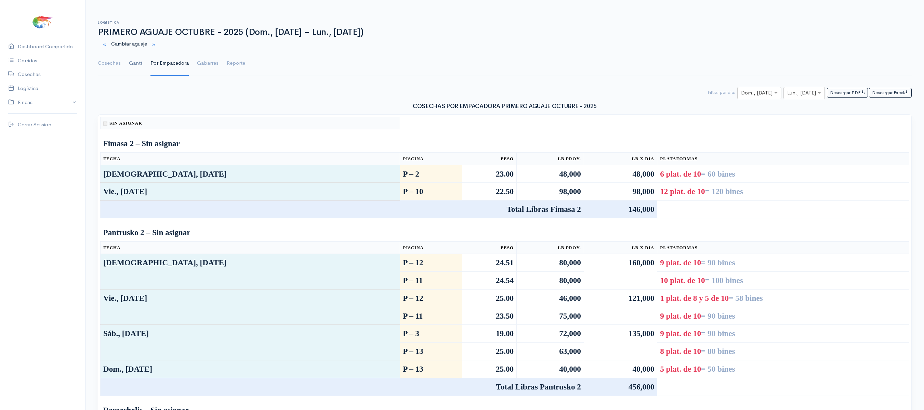
click at [137, 62] on link "Gantt" at bounding box center [135, 63] width 13 height 25
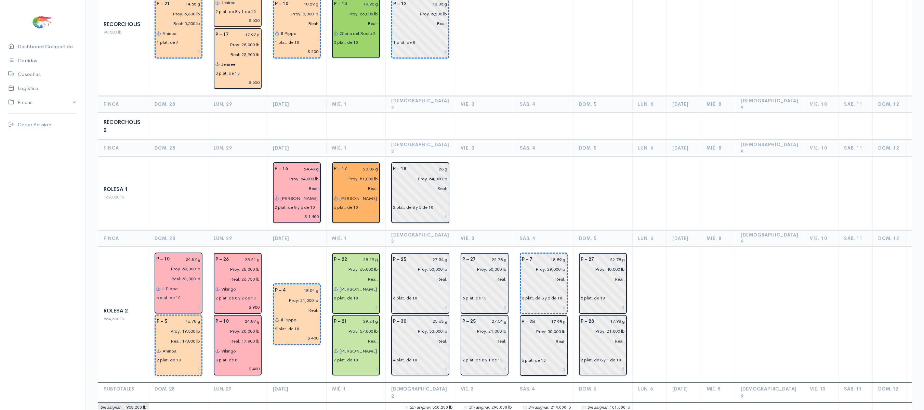
scroll to position [969, 0]
click at [375, 254] on input "28.19 g" at bounding box center [364, 259] width 27 height 10
click at [375, 254] on input "29.214 g" at bounding box center [364, 259] width 27 height 10
type input "29.24 g"
click at [584, 139] on th "Dom. 5" at bounding box center [602, 147] width 59 height 16
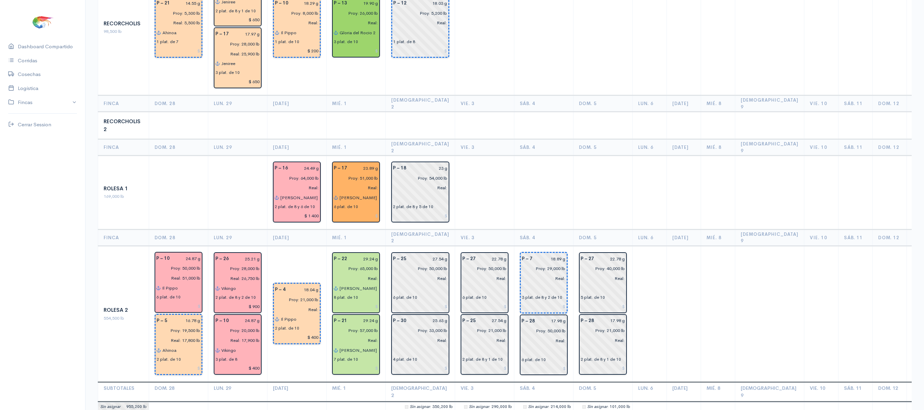
scroll to position [0, 0]
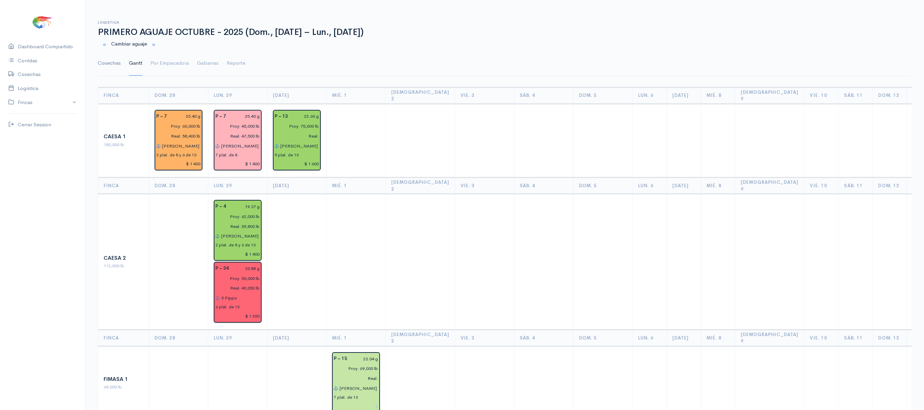
click at [113, 56] on link "Cosechas" at bounding box center [109, 63] width 23 height 25
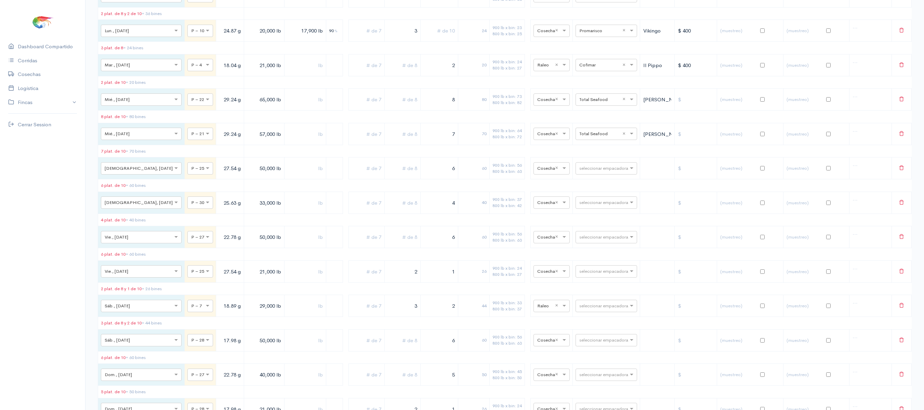
scroll to position [1955, 0]
drag, startPoint x: 436, startPoint y: 209, endPoint x: 462, endPoint y: 211, distance: 26.7
click at [462, 145] on tr "× Mié., [DATE] × P – 21 29.24 g 57,000 lb 7 70 900 lb x bin: 64 800 lb x bin: 7…" at bounding box center [505, 134] width 814 height 22
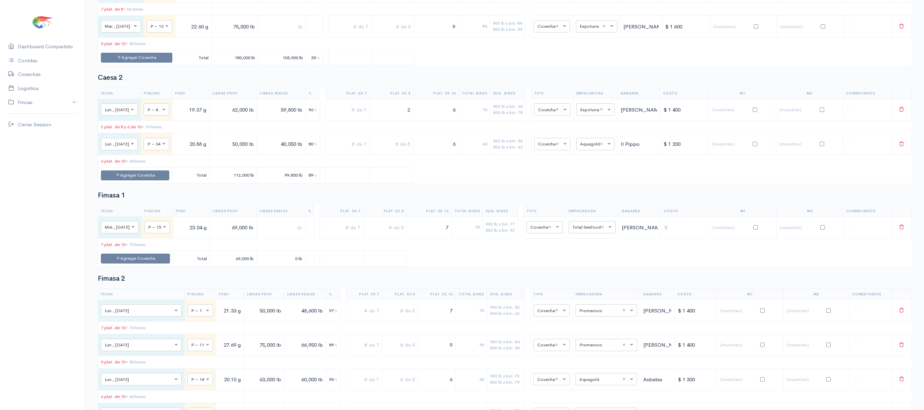
scroll to position [0, 0]
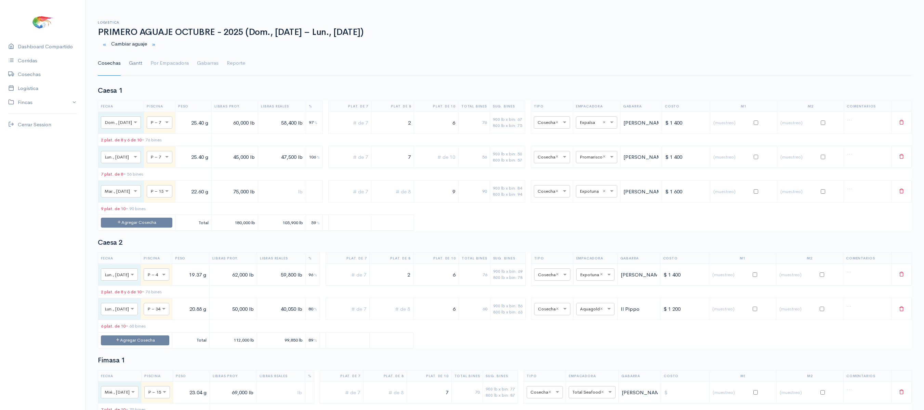
type input "6"
click at [133, 62] on link "Gantt" at bounding box center [135, 63] width 13 height 25
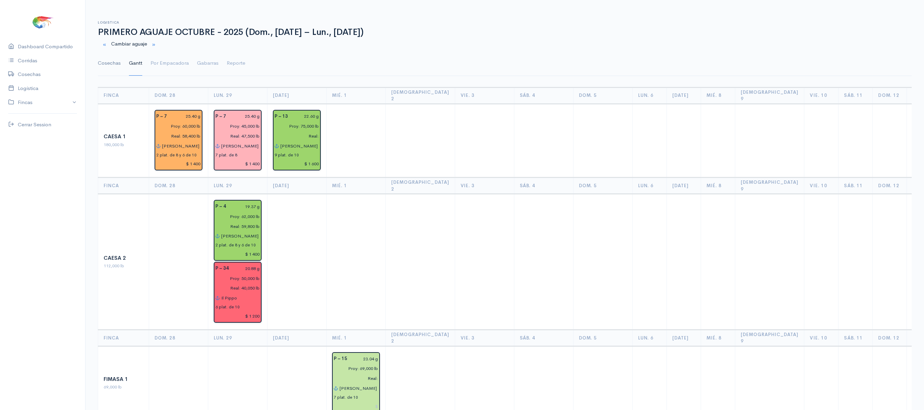
click at [110, 64] on link "Cosechas" at bounding box center [109, 63] width 23 height 25
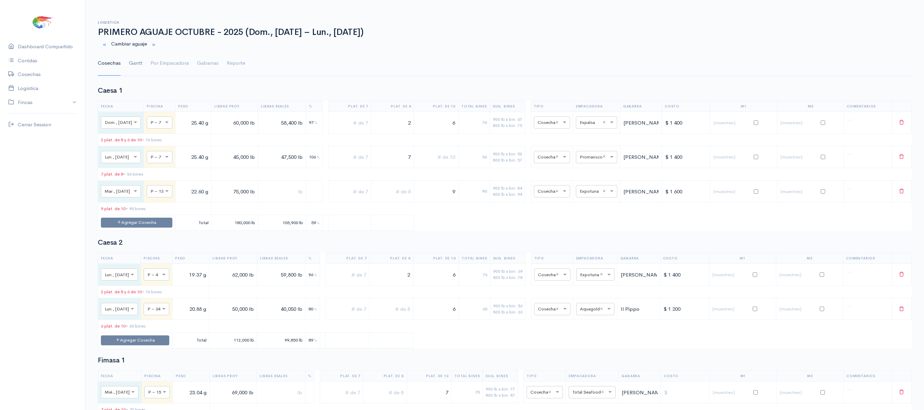
click at [131, 62] on link "Gantt" at bounding box center [135, 63] width 13 height 25
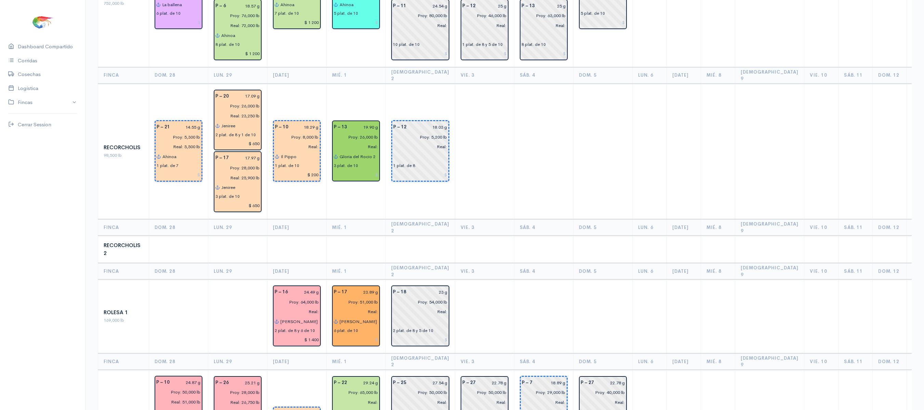
scroll to position [989, 0]
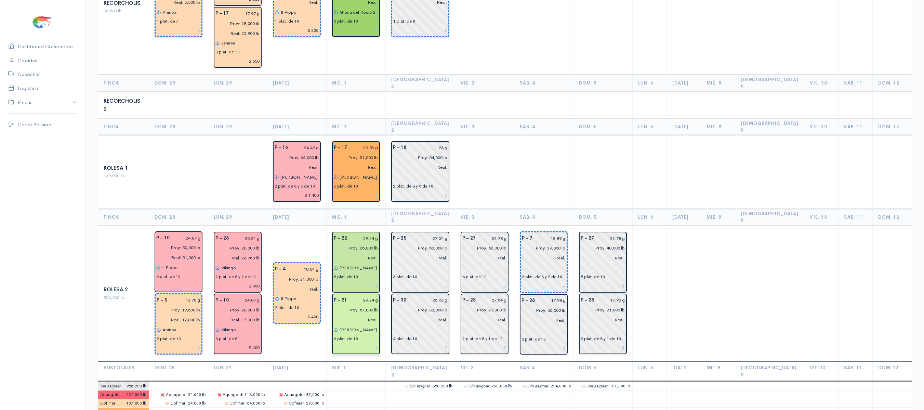
click at [365, 325] on input "[PERSON_NAME]" at bounding box center [358, 330] width 39 height 10
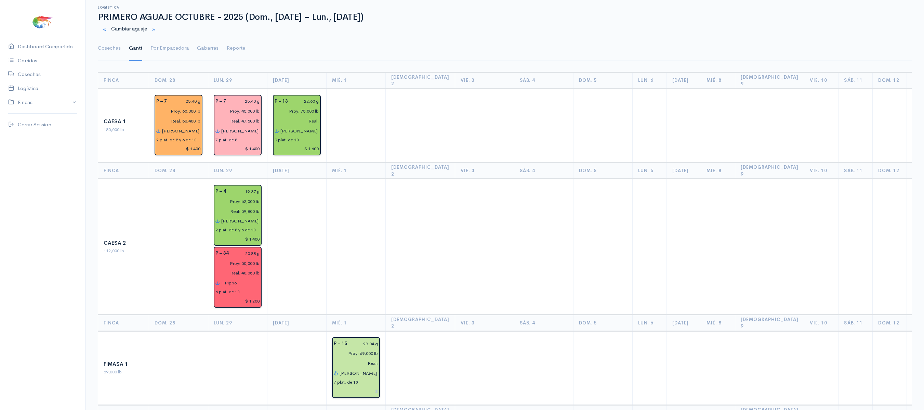
scroll to position [0, 0]
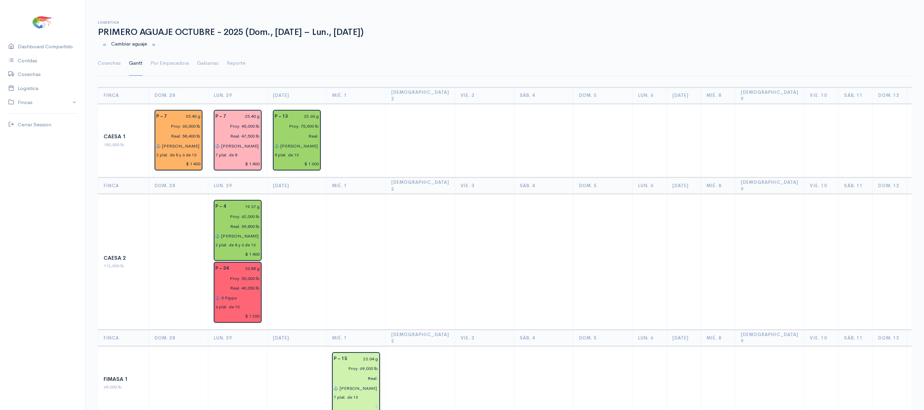
click at [366, 383] on input "[PERSON_NAME]" at bounding box center [358, 388] width 39 height 10
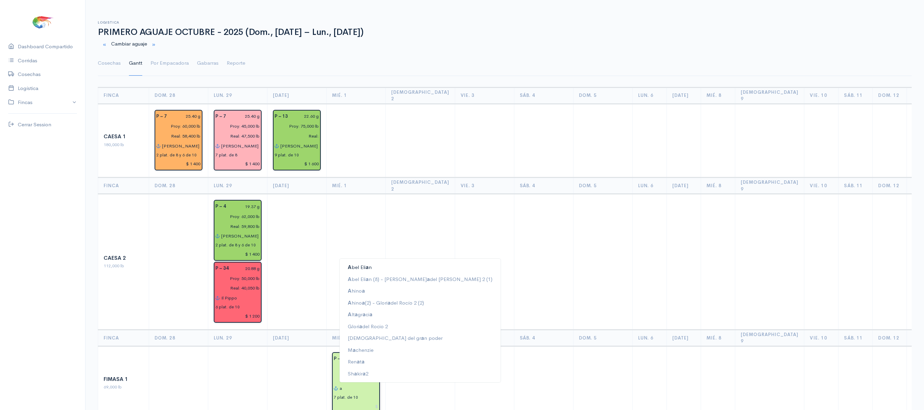
click at [357, 264] on ngb-highlight "A bel [PERSON_NAME] a n" at bounding box center [360, 267] width 24 height 6
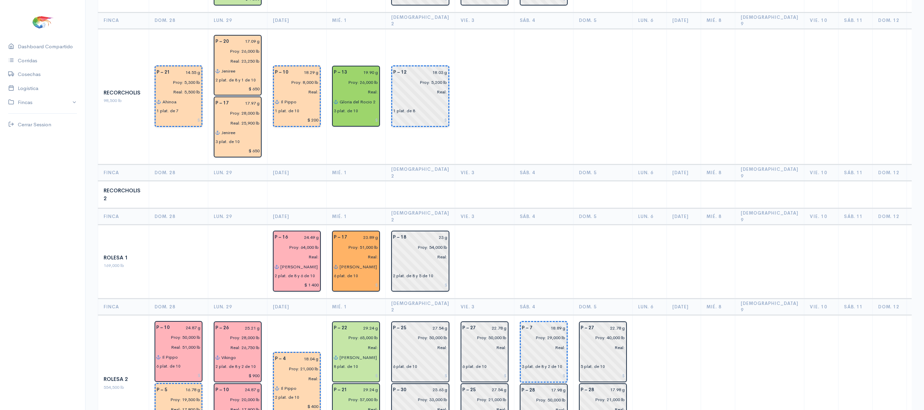
scroll to position [901, 0]
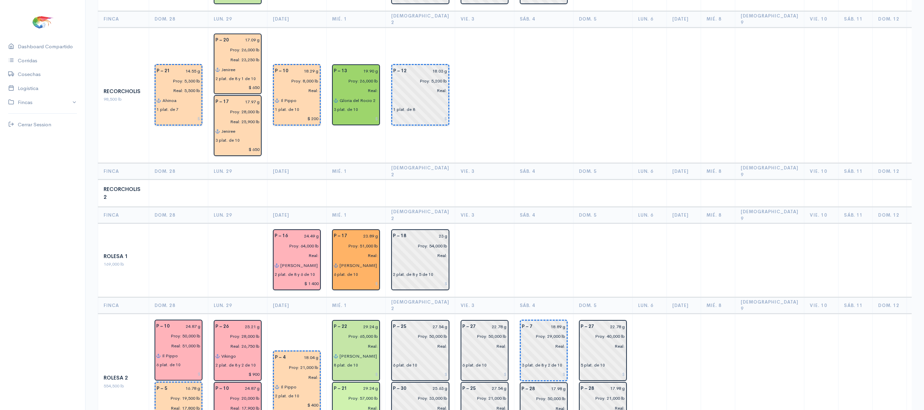
type input "[PERSON_NAME]"
click at [369, 409] on input "[PERSON_NAME]" at bounding box center [358, 418] width 39 height 10
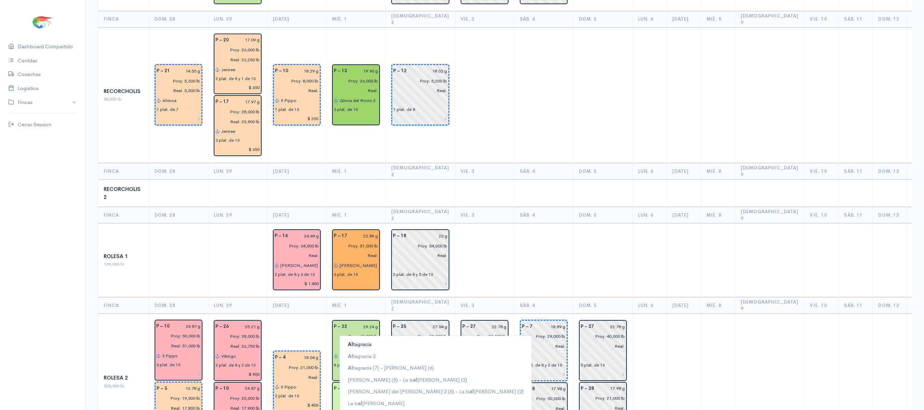
click at [367, 341] on ngb-highlight "Al tagracia" at bounding box center [360, 344] width 24 height 6
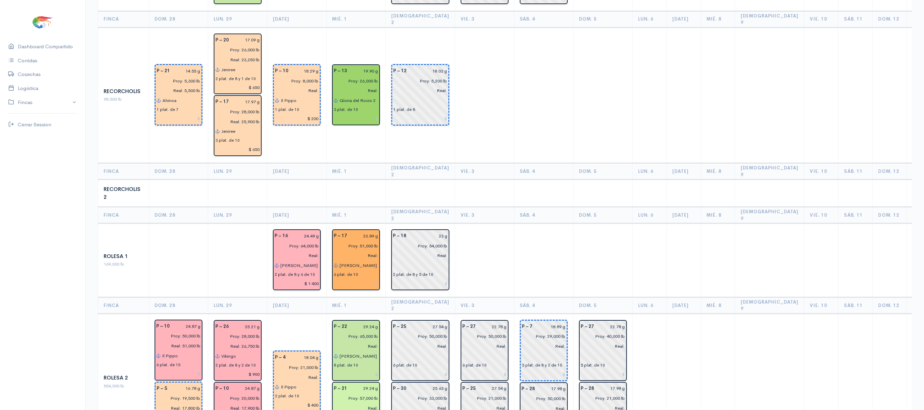
type input "Il Pippo"
click at [435, 278] on input at bounding box center [420, 283] width 55 height 10
type input "$"
click at [435, 278] on input "$" at bounding box center [420, 283] width 55 height 10
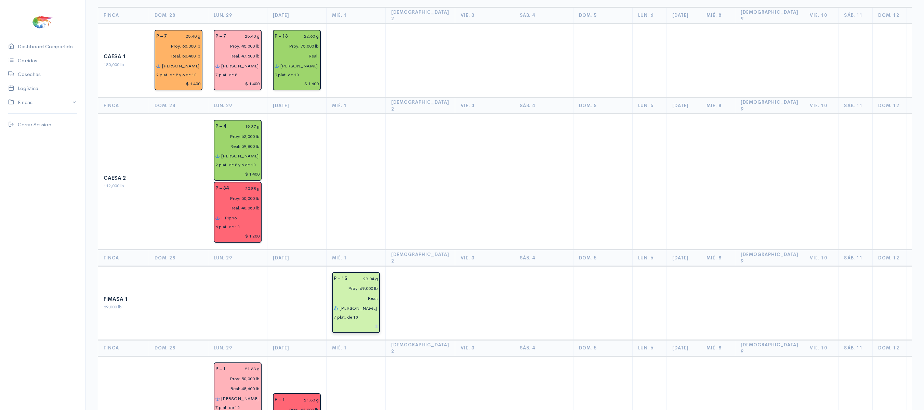
scroll to position [0, 0]
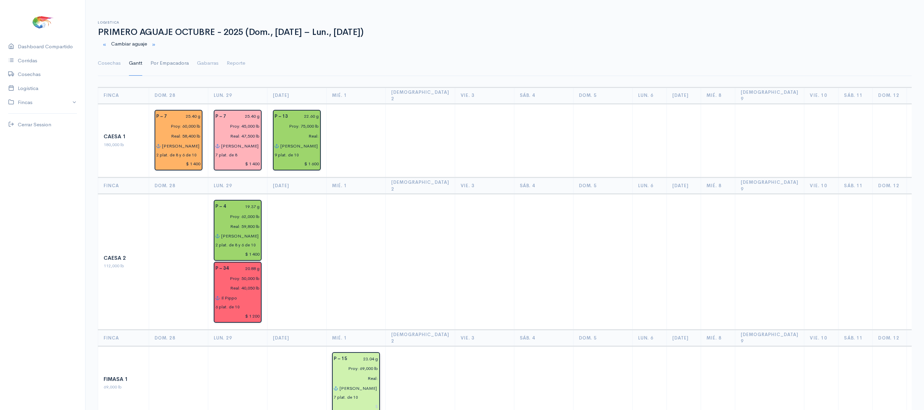
click at [155, 66] on link "Por Empacadora" at bounding box center [170, 63] width 38 height 25
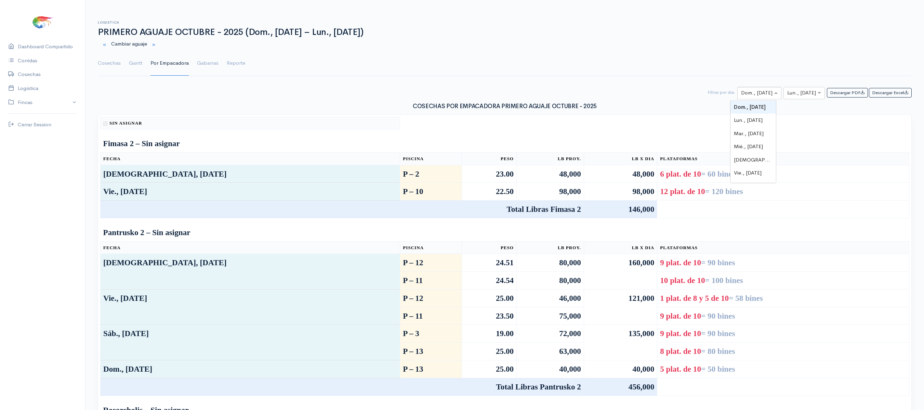
click at [744, 92] on input "text" at bounding box center [753, 93] width 24 height 9
type input "1"
click at [803, 93] on input "text" at bounding box center [798, 93] width 22 height 9
type input "1"
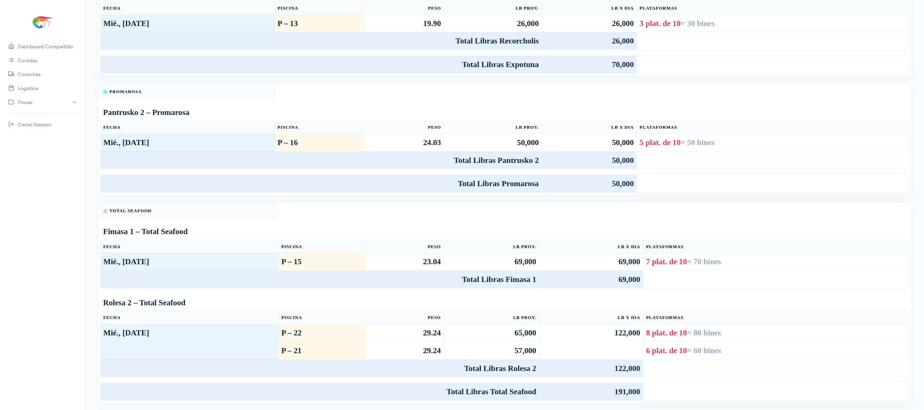
scroll to position [358, 0]
click at [669, 233] on td "Fimasa 1 – Total Seafood" at bounding box center [505, 231] width 809 height 17
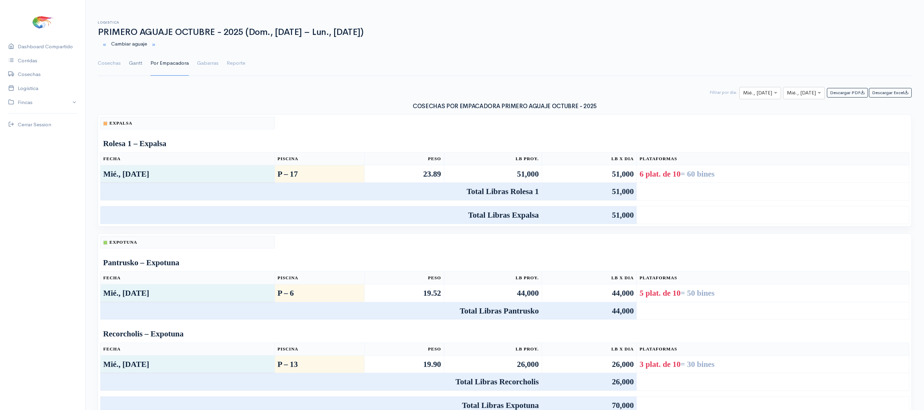
drag, startPoint x: 119, startPoint y: 68, endPoint x: 140, endPoint y: 73, distance: 21.7
click at [119, 68] on link "Cosechas" at bounding box center [109, 63] width 23 height 25
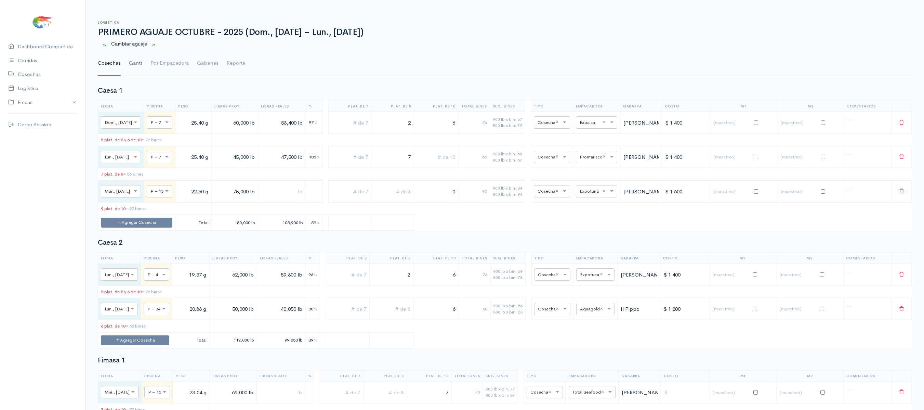
click at [134, 69] on link "Gantt" at bounding box center [135, 63] width 13 height 25
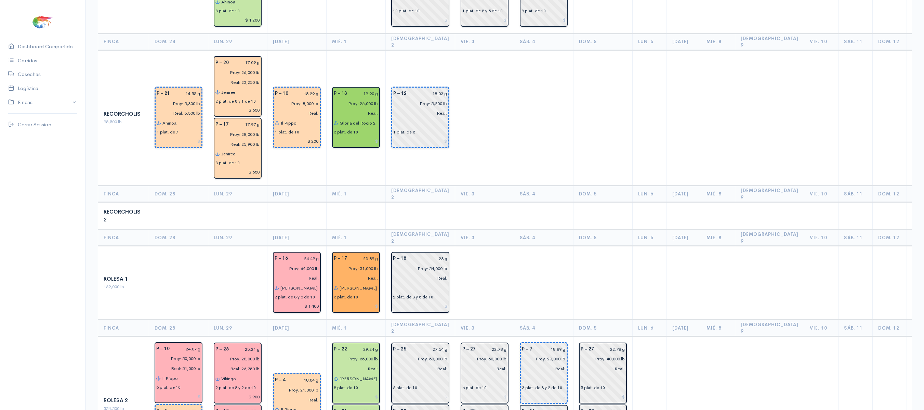
scroll to position [989, 0]
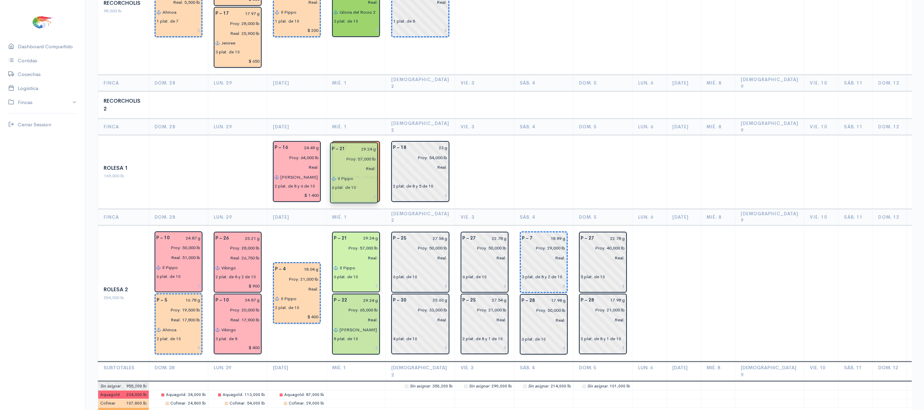
drag, startPoint x: 356, startPoint y: 235, endPoint x: 354, endPoint y: 165, distance: 70.5
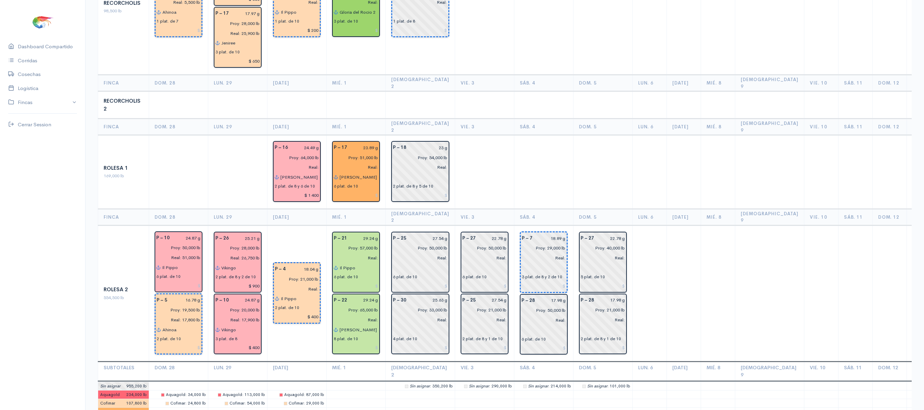
click at [462, 135] on td at bounding box center [484, 172] width 59 height 74
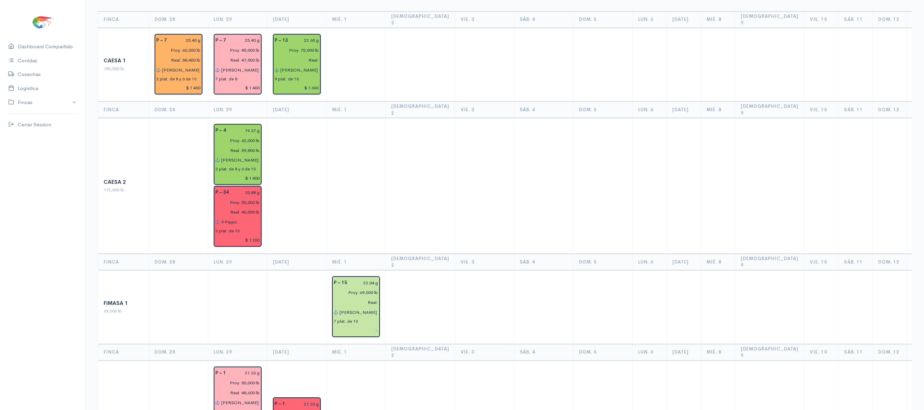
scroll to position [0, 0]
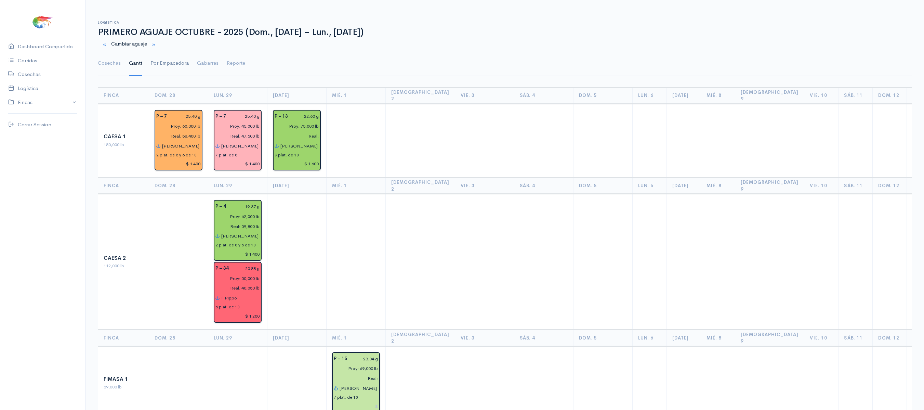
click at [186, 60] on link "Por Empacadora" at bounding box center [170, 63] width 38 height 25
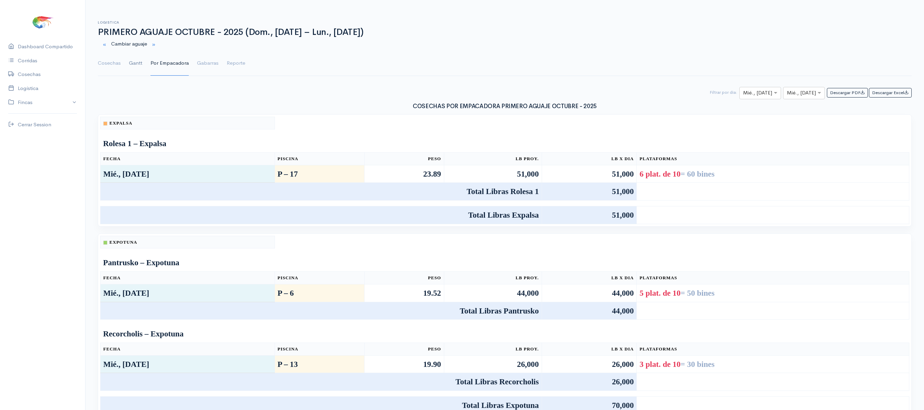
click at [131, 70] on link "Gantt" at bounding box center [135, 63] width 13 height 25
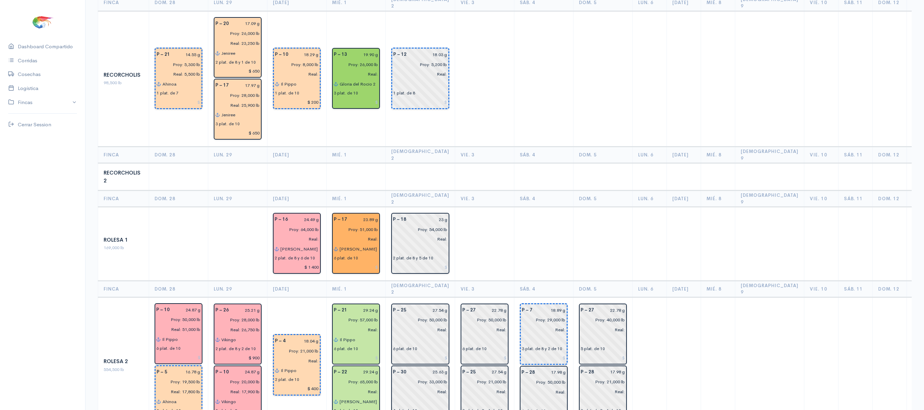
scroll to position [919, 0]
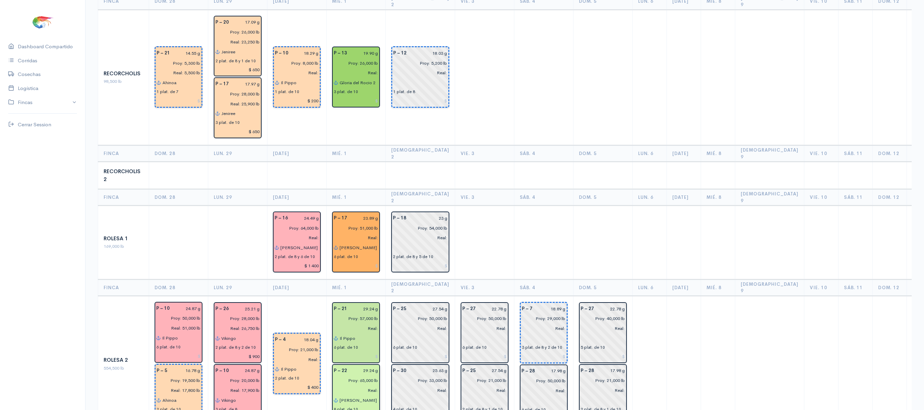
click at [367, 409] on div at bounding box center [356, 417] width 44 height 11
click at [373, 409] on input at bounding box center [356, 418] width 44 height 10
type input "$ 1 400"
click at [185, 351] on input at bounding box center [178, 356] width 44 height 10
type input "$ 1 200"
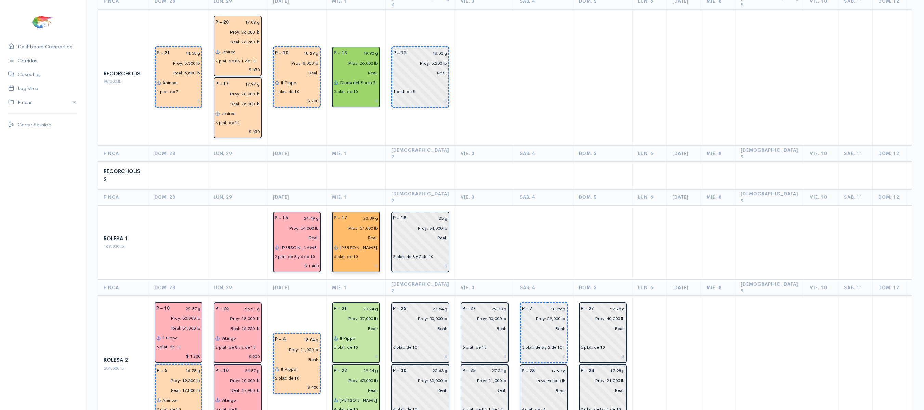
click at [369, 261] on input at bounding box center [356, 266] width 44 height 10
type input "$ 1 200"
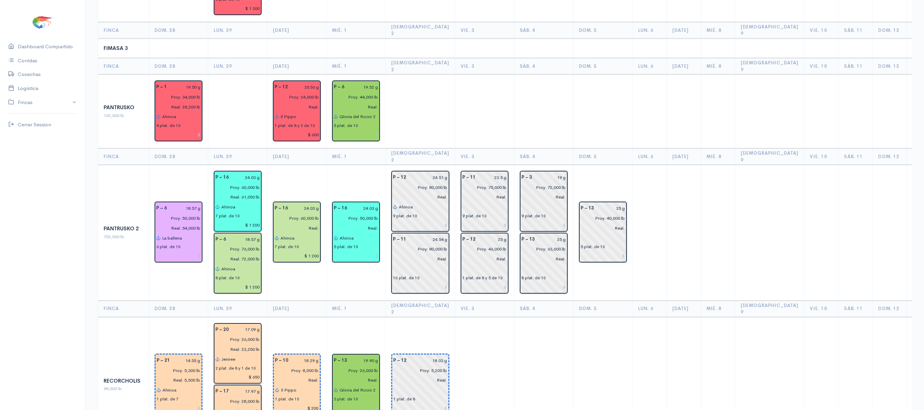
scroll to position [610, 0]
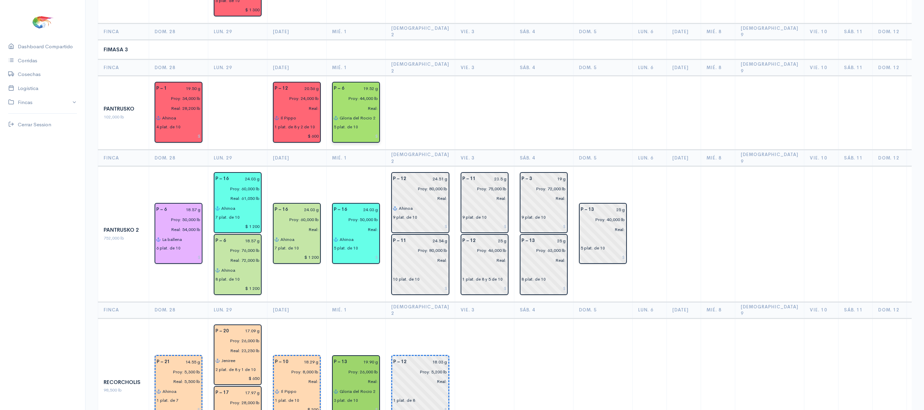
click at [369, 131] on input at bounding box center [356, 136] width 44 height 10
type input "$ 900"
click at [369, 404] on input at bounding box center [356, 409] width 44 height 10
type input "$ 500"
click at [369, 252] on input at bounding box center [356, 257] width 44 height 10
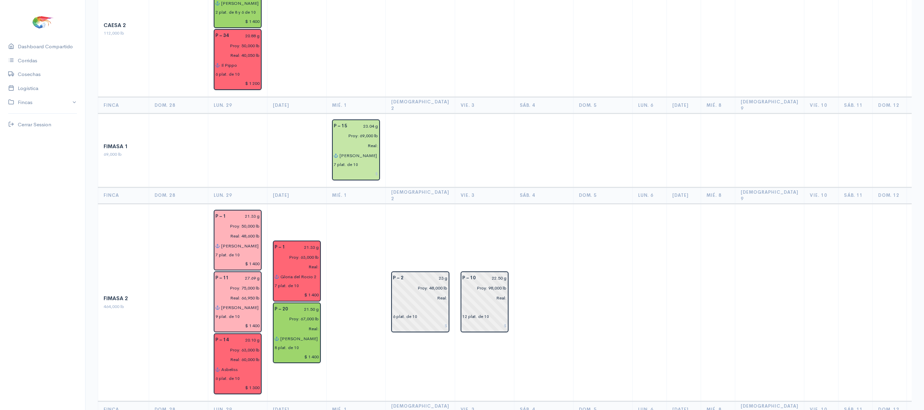
scroll to position [232, 0]
type input "$ 1 000"
click at [439, 341] on td "P – 2 23 g Proy: 48,000 lb Real: 6 plat. de 10" at bounding box center [420, 302] width 69 height 197
click at [369, 169] on input at bounding box center [356, 174] width 44 height 10
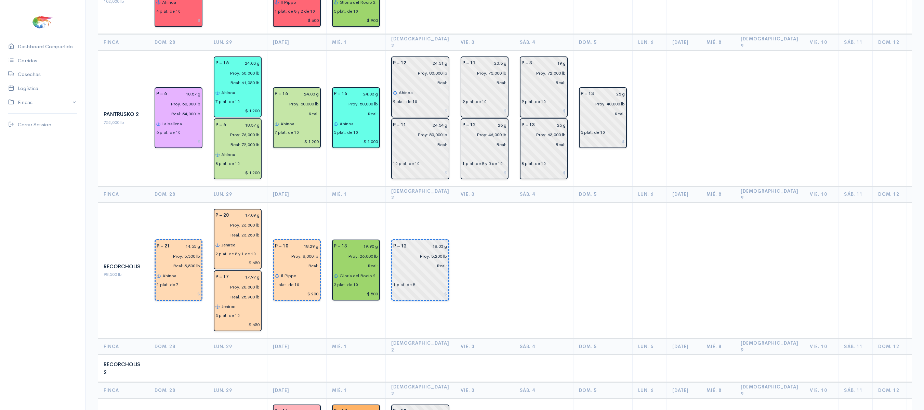
scroll to position [725, 0]
type input "$ 1 400"
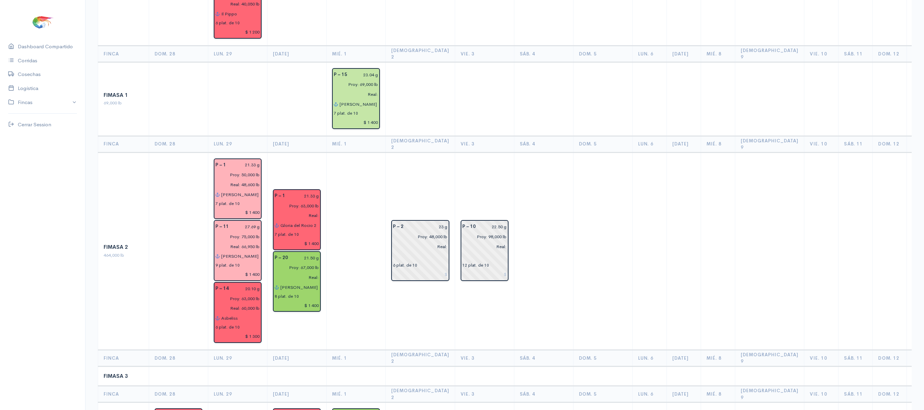
scroll to position [0, 0]
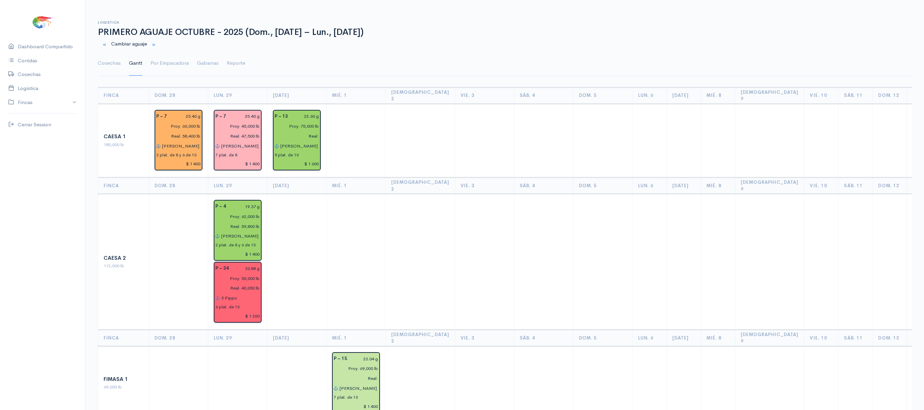
click at [371, 148] on td at bounding box center [356, 141] width 59 height 74
drag, startPoint x: 101, startPoint y: 62, endPoint x: 147, endPoint y: 74, distance: 47.5
click at [101, 62] on link "Cosechas" at bounding box center [109, 63] width 23 height 25
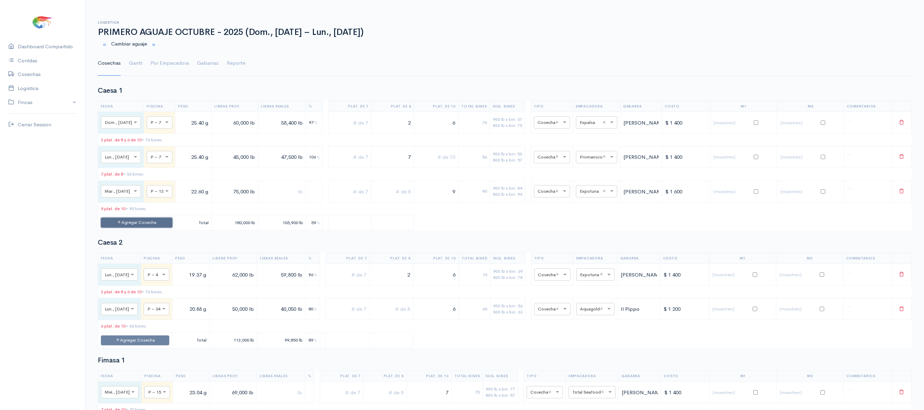
click at [161, 227] on button "Agregar Cosecha" at bounding box center [136, 223] width 71 height 10
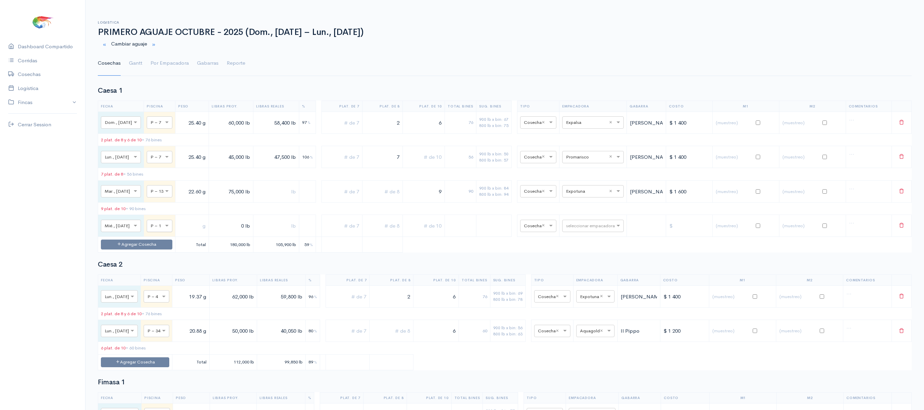
click at [166, 229] on div at bounding box center [159, 226] width 25 height 8
type input "2"
type input "13"
click at [190, 229] on input "text" at bounding box center [192, 226] width 28 height 14
type input "22.60 g"
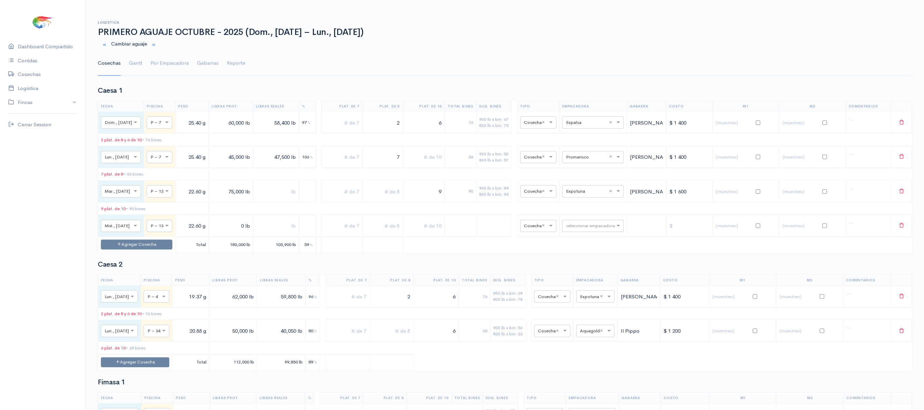
click at [231, 233] on input "0 lb" at bounding box center [231, 226] width 39 height 14
type input "40,000 lb"
click at [433, 233] on input "text" at bounding box center [424, 226] width 36 height 14
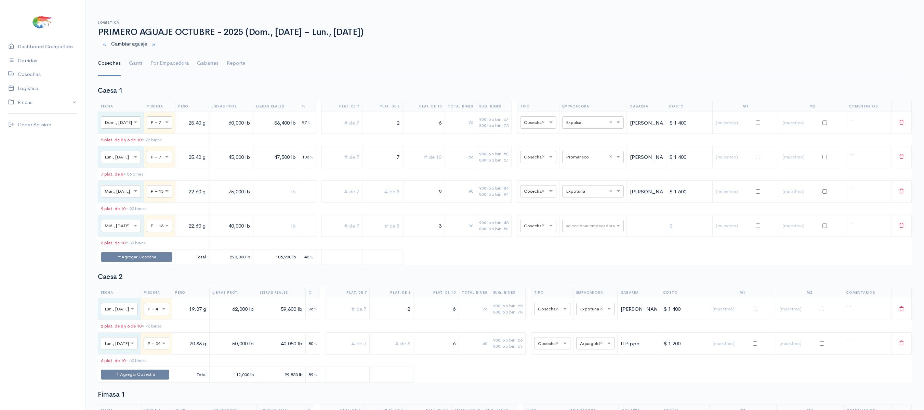
type input "3"
click at [391, 233] on input "text" at bounding box center [382, 226] width 35 height 14
type input "2"
click at [592, 229] on input "text" at bounding box center [587, 226] width 42 height 8
type input "expotu"
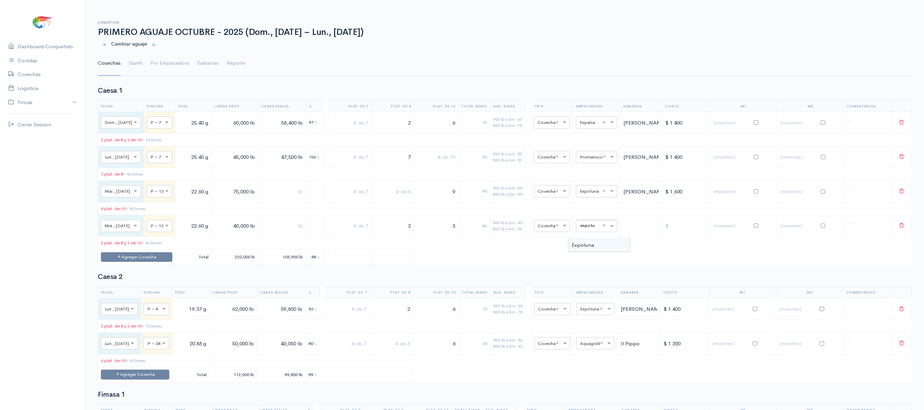
click at [591, 240] on div "Expotuna" at bounding box center [600, 244] width 62 height 13
click at [131, 60] on link "Gantt" at bounding box center [135, 63] width 13 height 25
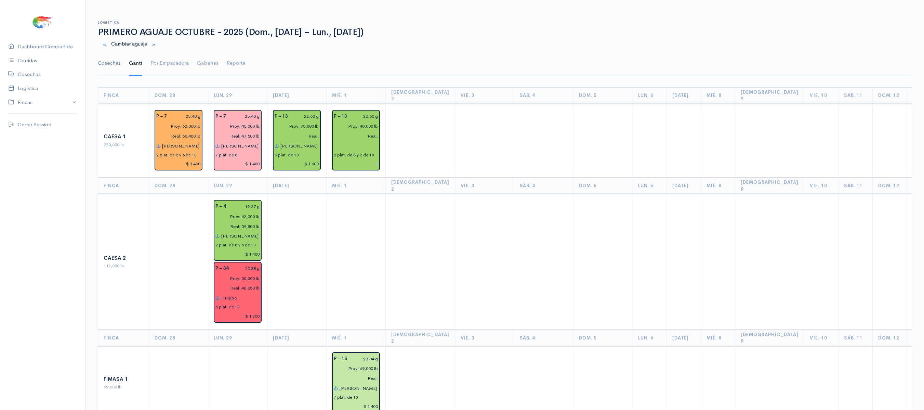
click at [103, 60] on link "Cosechas" at bounding box center [109, 63] width 23 height 25
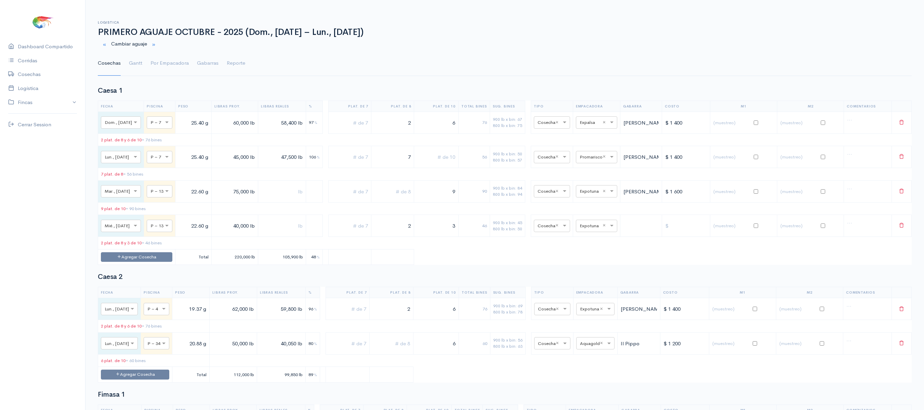
drag, startPoint x: 412, startPoint y: 235, endPoint x: 456, endPoint y: 230, distance: 44.1
click at [456, 230] on tr "× Mié., [DATE] × P – 13 22.60 g 40,000 lb 2 3 46 900 lb x bin: 45 800 lb x bin:…" at bounding box center [505, 226] width 814 height 22
drag, startPoint x: 443, startPoint y: 232, endPoint x: 504, endPoint y: 226, distance: 60.5
click at [504, 226] on tr "× Mié., [DATE] × P – 13 22.60 g 40,000 lb 3 30 900 lb x bin: 45 800 lb x bin: 5…" at bounding box center [505, 226] width 814 height 22
click at [411, 230] on input "text" at bounding box center [392, 226] width 37 height 14
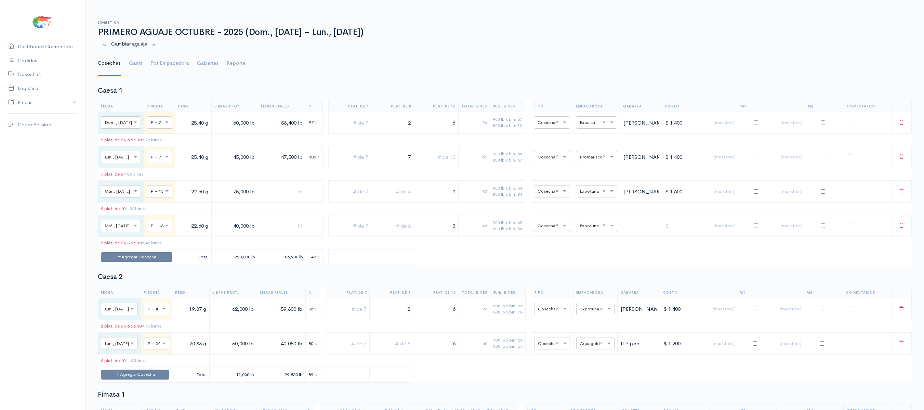
type input "2"
drag, startPoint x: 404, startPoint y: 235, endPoint x: 445, endPoint y: 232, distance: 40.5
click at [445, 232] on tr "× Mié., [DATE] × P – 13 22.60 g 40,000 lb 2 3 46 900 lb x bin: 45 800 lb x bin:…" at bounding box center [505, 226] width 814 height 22
drag, startPoint x: 445, startPoint y: 232, endPoint x: 523, endPoint y: 233, distance: 78.0
click at [523, 233] on tr "× Mié., [DATE] × P – 13 22.60 g 40,000 lb 3 30 900 lb x bin: 45 800 lb x bin: 5…" at bounding box center [505, 226] width 814 height 22
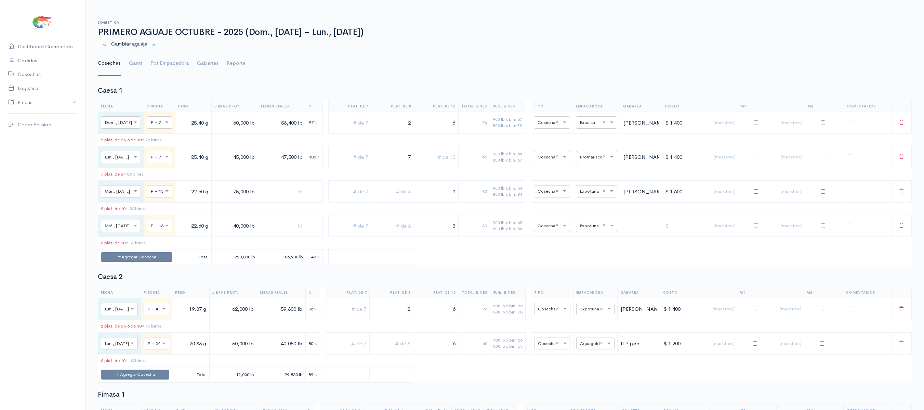
drag, startPoint x: 227, startPoint y: 227, endPoint x: 325, endPoint y: 229, distance: 97.8
click at [325, 229] on tr "× Mié., [DATE] × P – 13 22.60 g 40,000 lb 3 30 900 lb x bin: 45 800 lb x bin: 5…" at bounding box center [505, 226] width 814 height 22
type input "36,000 lb"
drag, startPoint x: 448, startPoint y: 230, endPoint x: 524, endPoint y: 233, distance: 76.0
click at [524, 233] on tr "× Mié., [DATE] × P – 13 22.60 g 36,000 lb 3 30 900 lb x bin: 40 800 lb x bin: 4…" at bounding box center [505, 226] width 814 height 22
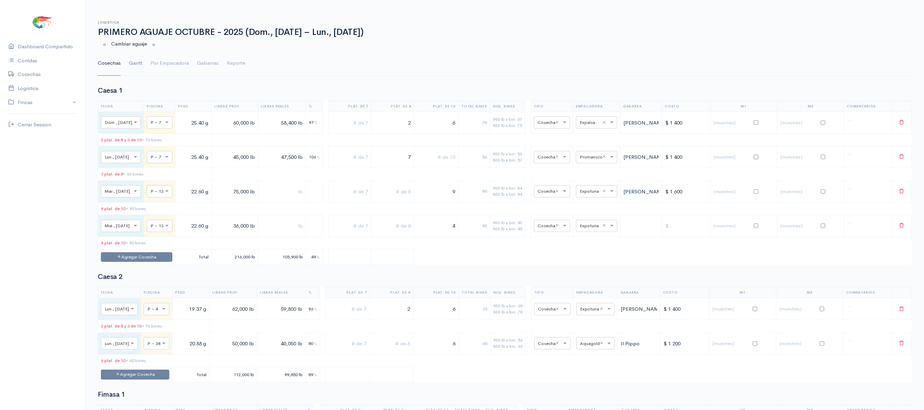
type input "4"
click at [133, 60] on link "Gantt" at bounding box center [135, 63] width 13 height 25
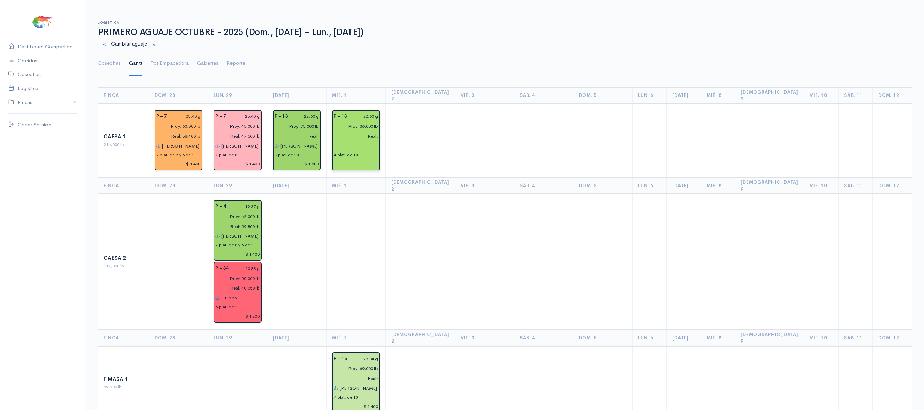
click at [339, 141] on input "text" at bounding box center [356, 146] width 44 height 10
click at [350, 154] on button "Il Pippo" at bounding box center [383, 160] width 87 height 12
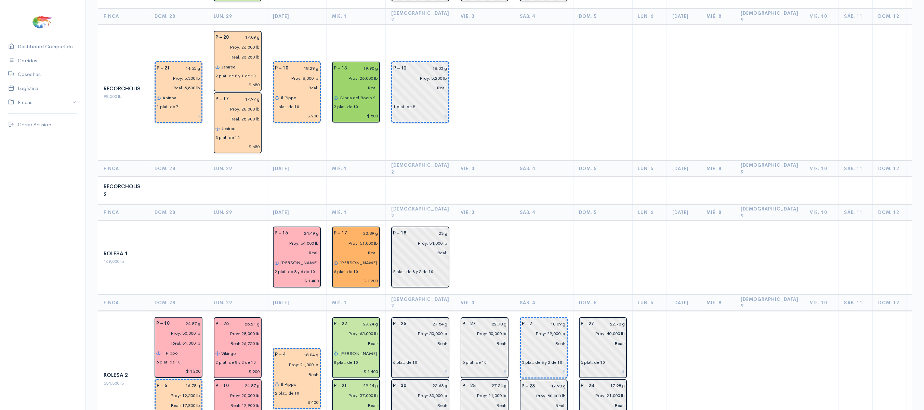
scroll to position [989, 0]
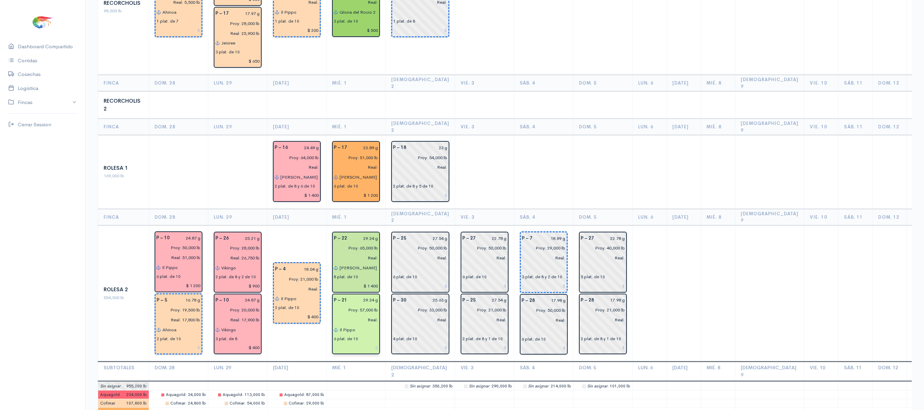
type input "Il Pippo"
click at [360, 315] on input "Real:" at bounding box center [354, 320] width 49 height 10
click at [362, 325] on input "Il Pippo" at bounding box center [358, 330] width 39 height 10
click at [460, 135] on td at bounding box center [484, 172] width 59 height 74
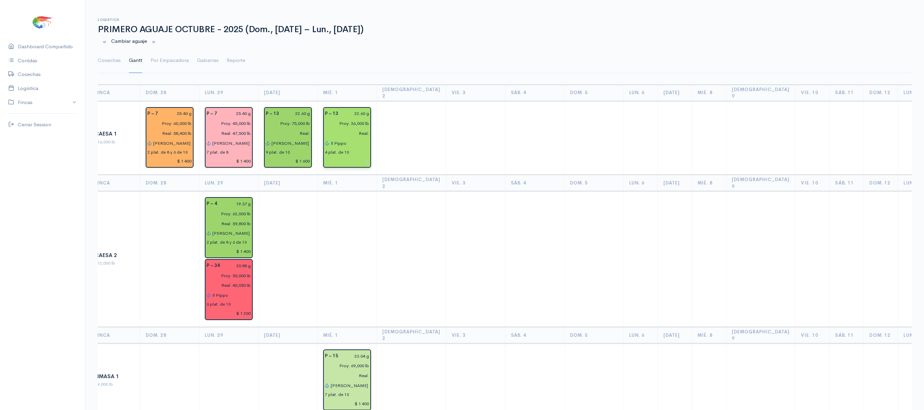
scroll to position [2, 0]
click at [354, 139] on input "Il Pippo" at bounding box center [349, 144] width 39 height 10
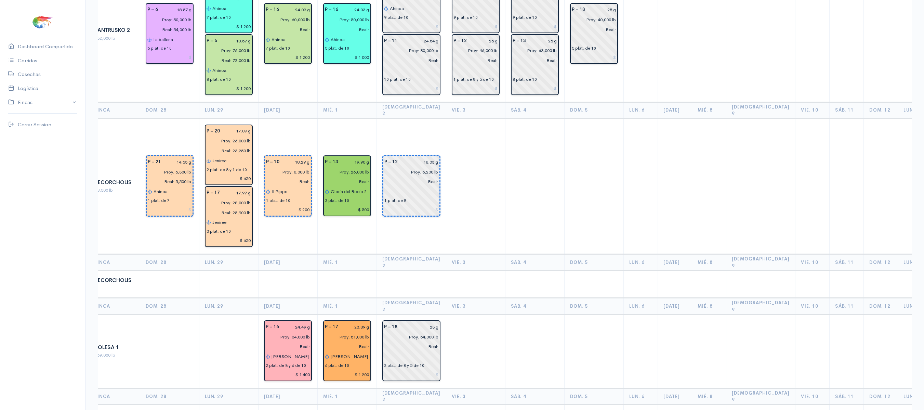
scroll to position [989, 0]
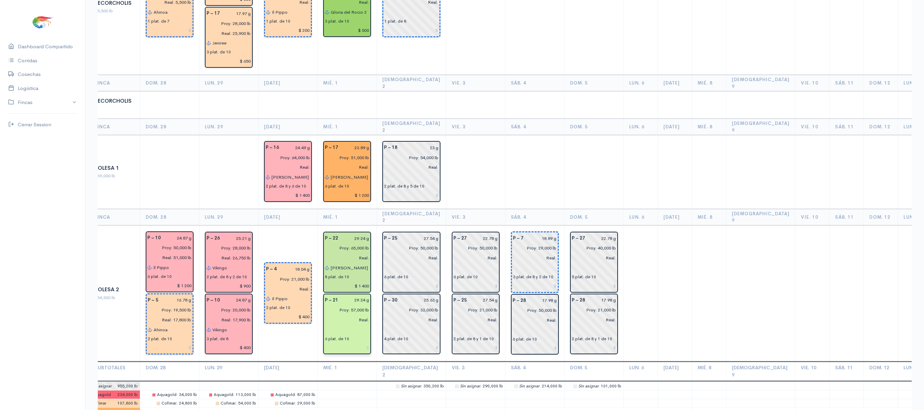
click at [332, 325] on input "text" at bounding box center [347, 330] width 44 height 10
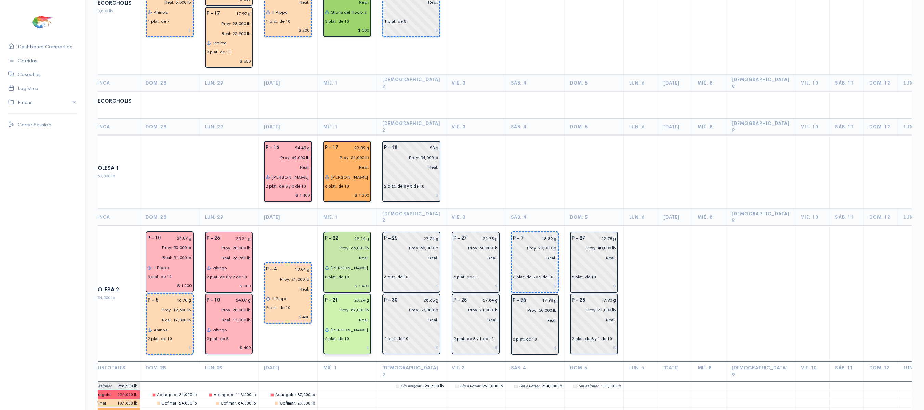
type input "[PERSON_NAME]"
click at [361, 343] on input at bounding box center [347, 348] width 44 height 10
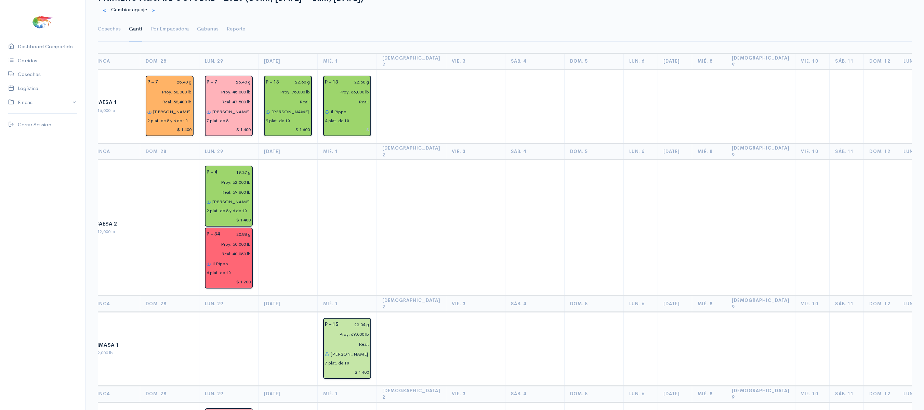
scroll to position [0, 0]
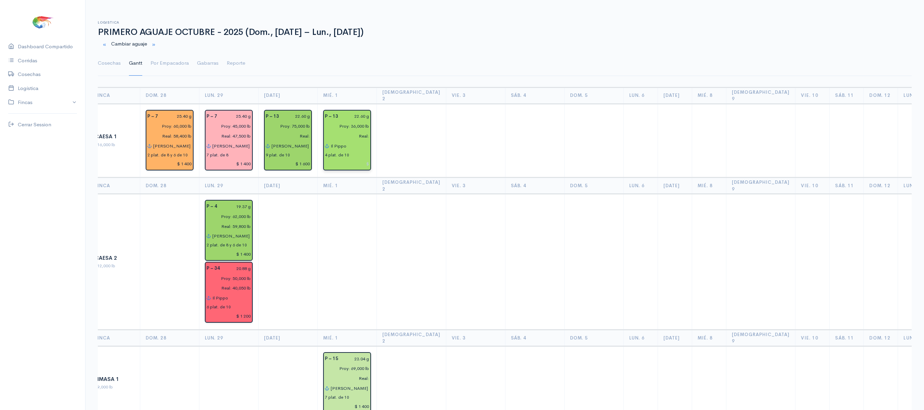
type input "$ 1 200"
click at [367, 159] on input at bounding box center [347, 164] width 44 height 10
type input "$ 1 000"
drag, startPoint x: 404, startPoint y: 108, endPoint x: 170, endPoint y: 72, distance: 236.8
click at [170, 72] on link "Por Empacadora" at bounding box center [170, 63] width 38 height 25
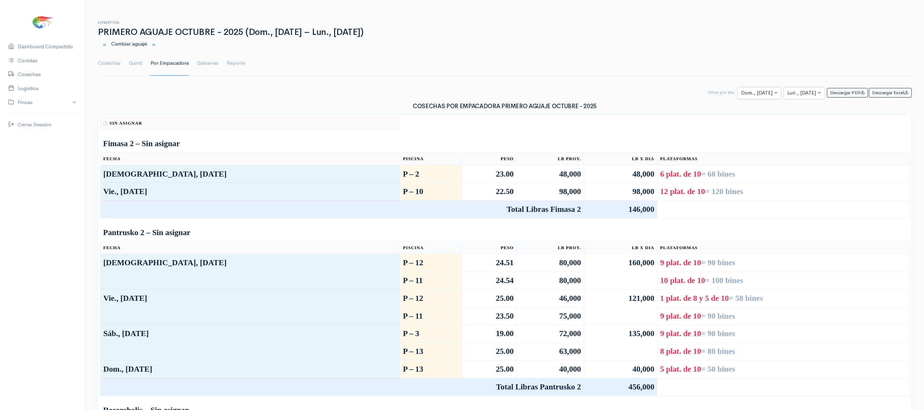
click at [764, 92] on div at bounding box center [759, 93] width 43 height 9
type input "1"
click at [800, 90] on div "× Lun., [DATE]" at bounding box center [804, 93] width 41 height 12
type input "1"
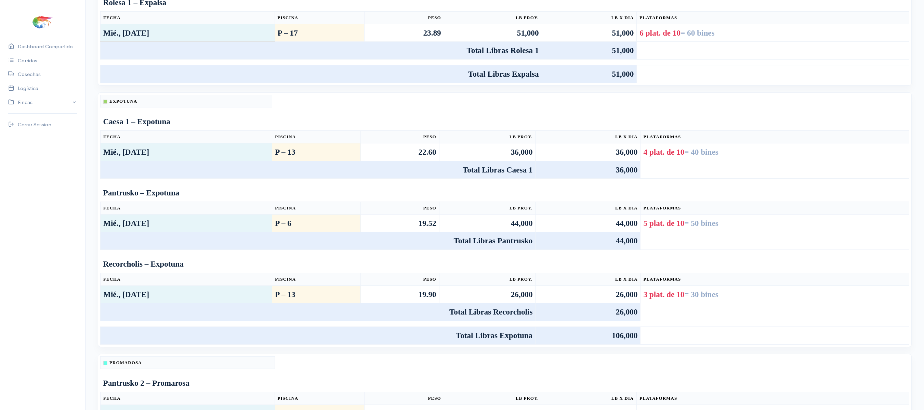
scroll to position [0, 0]
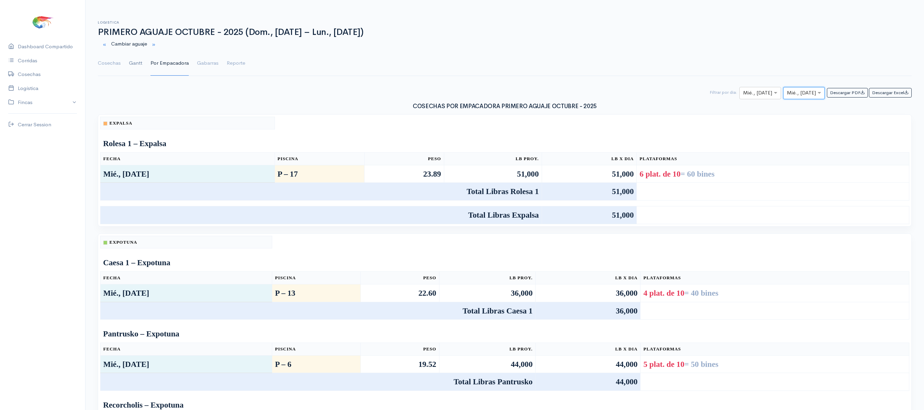
click at [134, 63] on link "Gantt" at bounding box center [135, 63] width 13 height 25
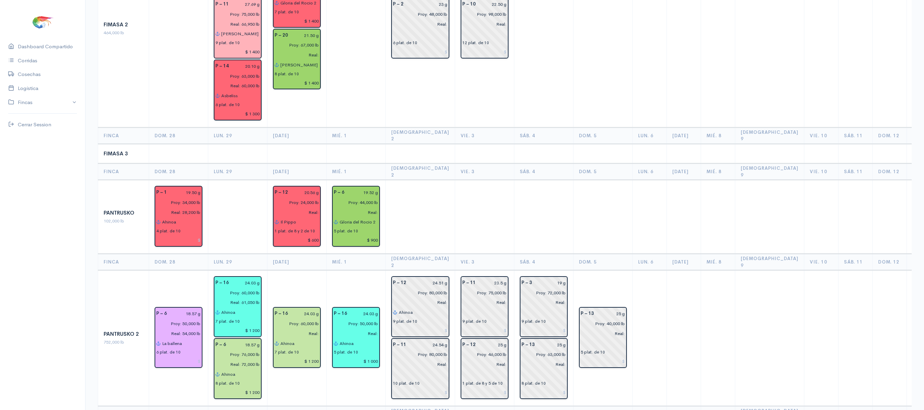
scroll to position [989, 0]
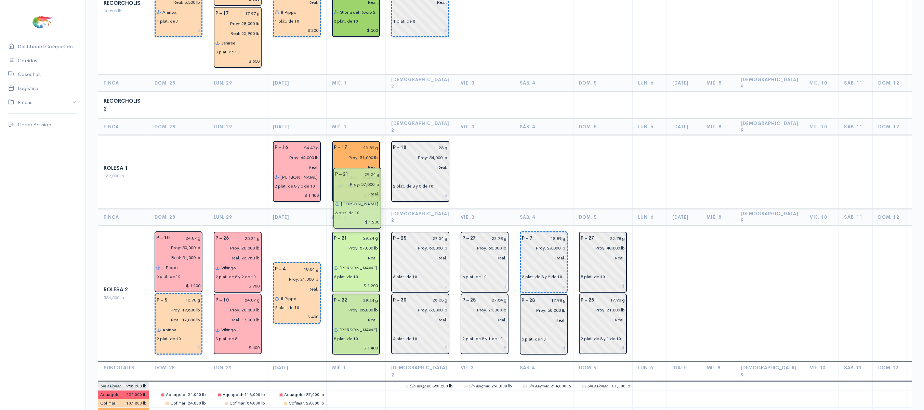
drag, startPoint x: 363, startPoint y: 244, endPoint x: 357, endPoint y: 158, distance: 85.7
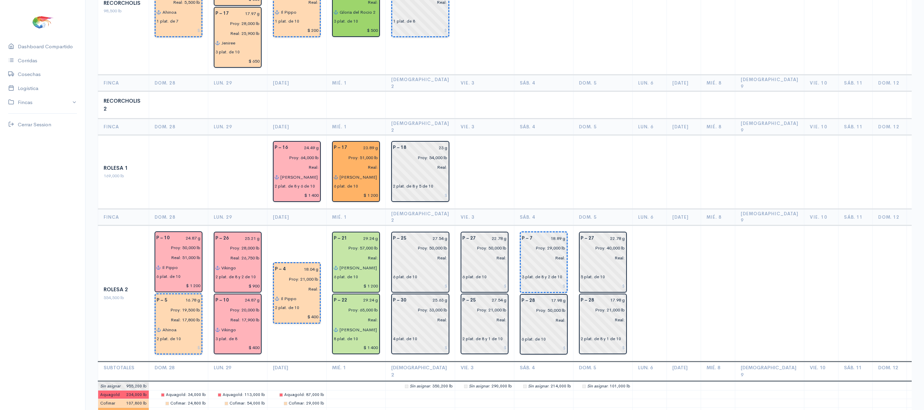
click at [467, 135] on td at bounding box center [484, 172] width 59 height 74
click at [530, 209] on th "Sáb. 4" at bounding box center [543, 217] width 59 height 16
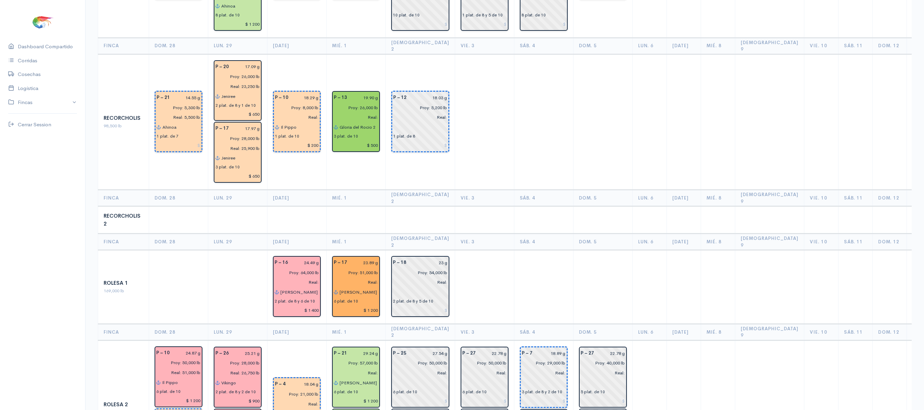
scroll to position [875, 0]
click at [343, 304] on input "$ 1 200" at bounding box center [356, 309] width 44 height 10
click at [550, 233] on th "Sáb. 4" at bounding box center [543, 241] width 59 height 16
drag, startPoint x: 592, startPoint y: 209, endPoint x: 493, endPoint y: 131, distance: 126.3
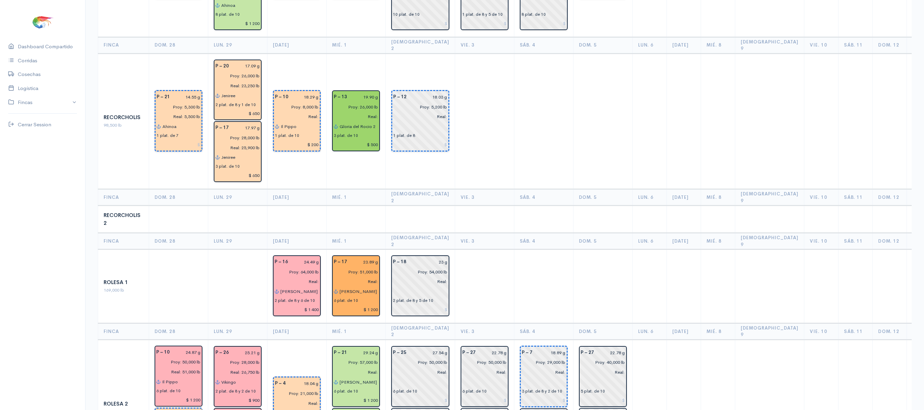
scroll to position [874, 0]
click at [501, 250] on td at bounding box center [484, 287] width 59 height 74
drag, startPoint x: 474, startPoint y: 293, endPoint x: 477, endPoint y: 332, distance: 39.1
click at [499, 250] on td at bounding box center [484, 287] width 59 height 74
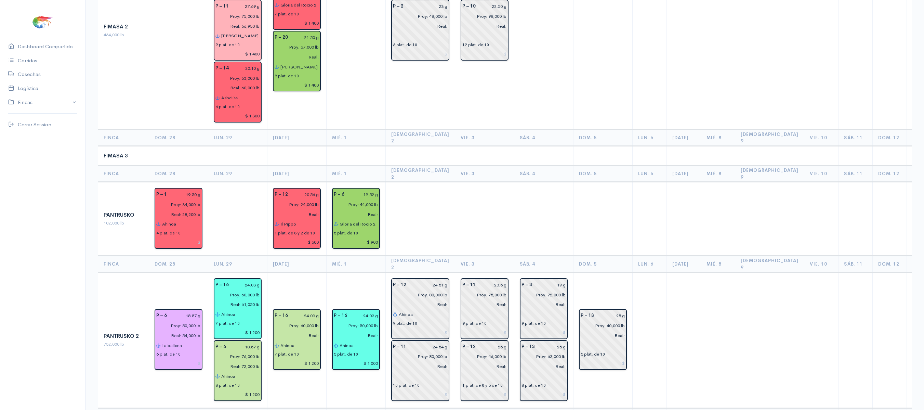
scroll to position [502, 0]
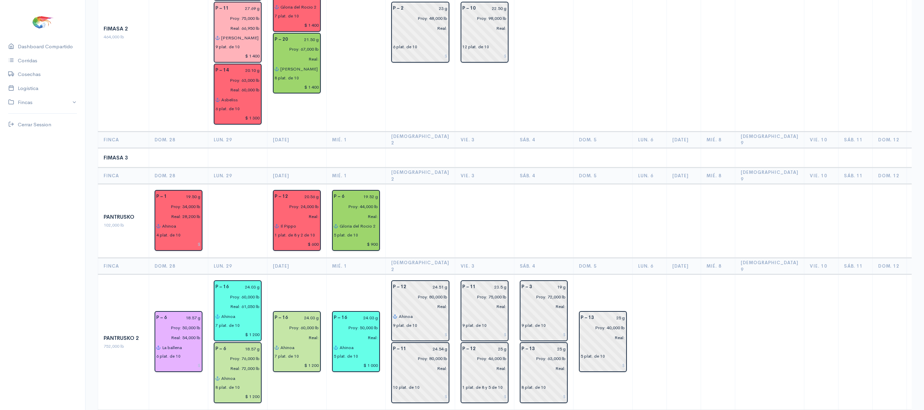
click at [486, 131] on th "Vie. 3" at bounding box center [484, 139] width 59 height 16
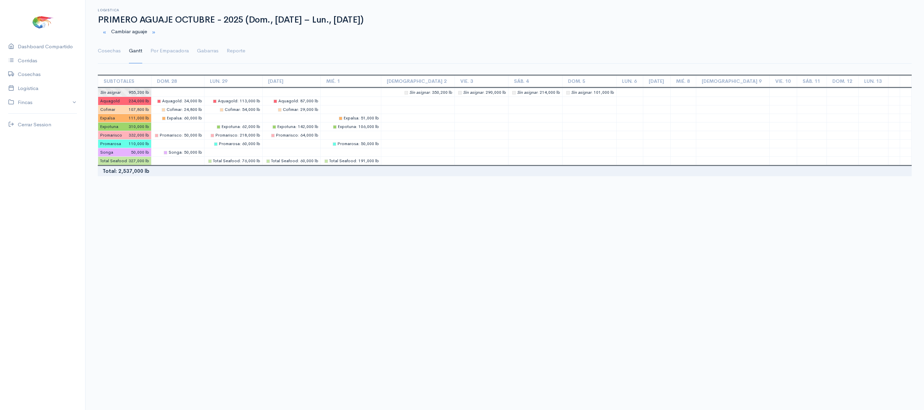
scroll to position [0, 0]
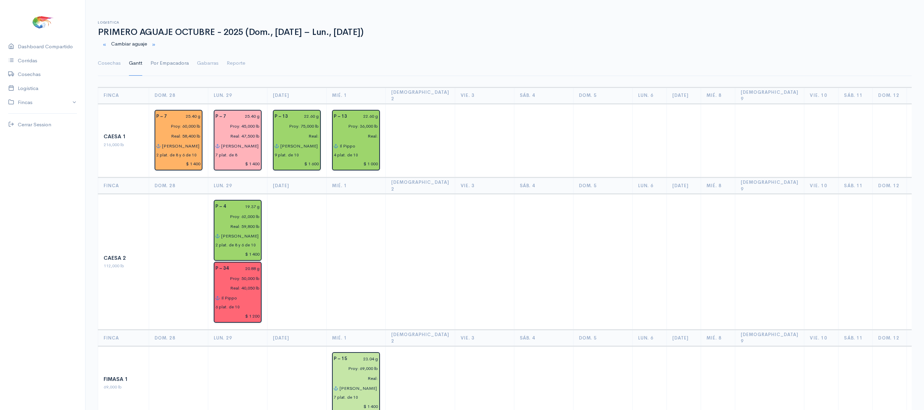
click at [114, 72] on link "Cosechas" at bounding box center [109, 63] width 23 height 25
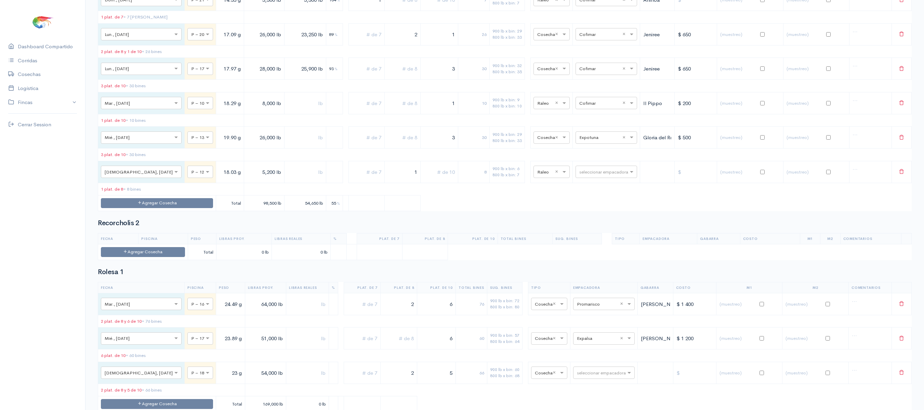
scroll to position [2178, 0]
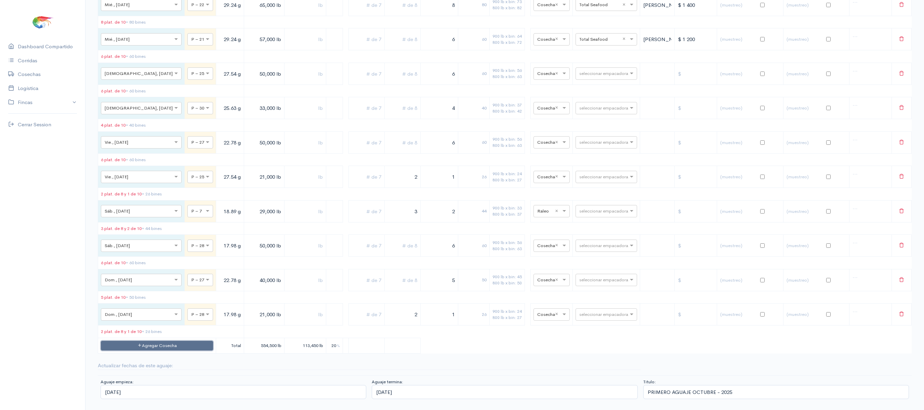
click at [126, 348] on button "Agregar Cosecha" at bounding box center [157, 346] width 112 height 10
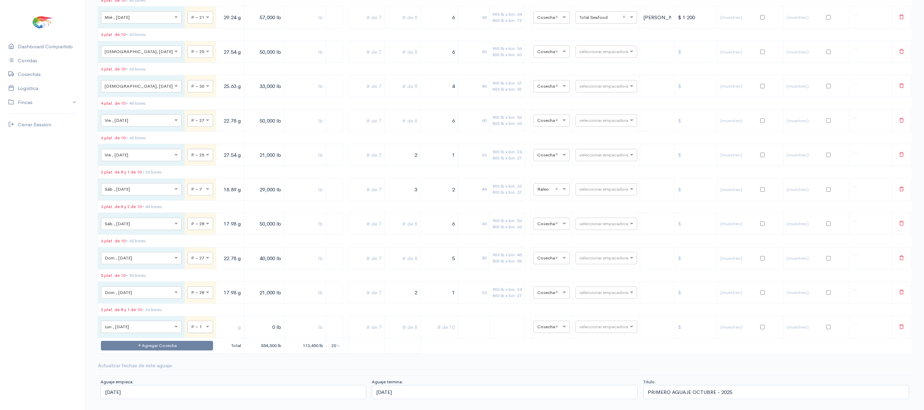
click at [188, 330] on div at bounding box center [200, 327] width 25 height 8
type input "10"
click at [219, 334] on input "text" at bounding box center [230, 327] width 22 height 14
type input "24.87 g"
click at [247, 334] on input "0 lb" at bounding box center [264, 327] width 35 height 14
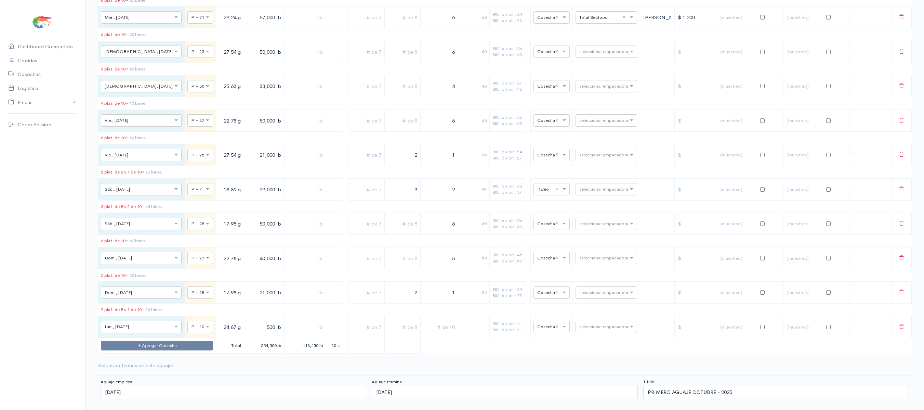
type input "500 lb"
click at [288, 338] on td at bounding box center [305, 327] width 42 height 22
type input "500 lb"
click at [603, 330] on input "text" at bounding box center [600, 327] width 42 height 8
type input "va"
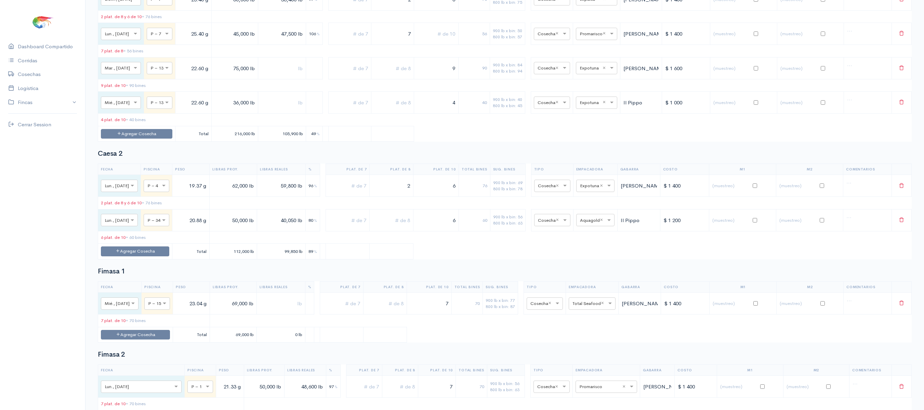
scroll to position [0, 0]
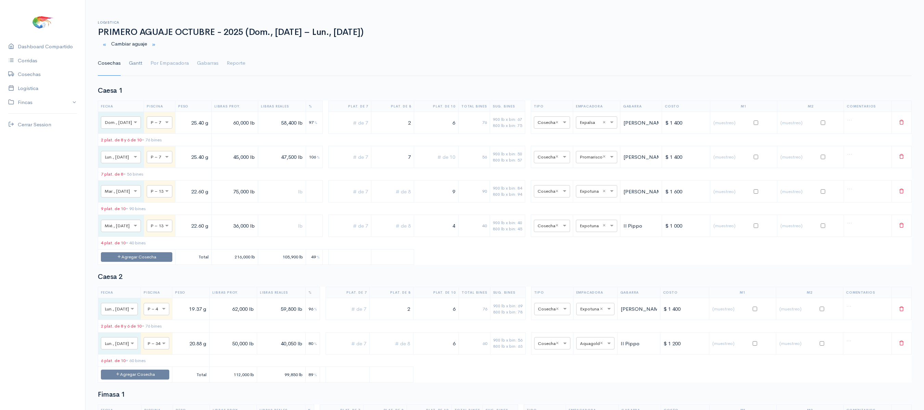
click at [140, 61] on link "Gantt" at bounding box center [135, 63] width 13 height 25
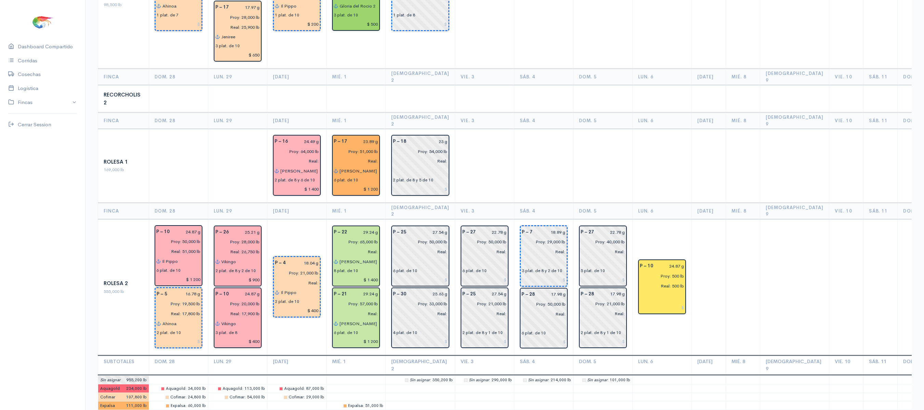
scroll to position [996, 0]
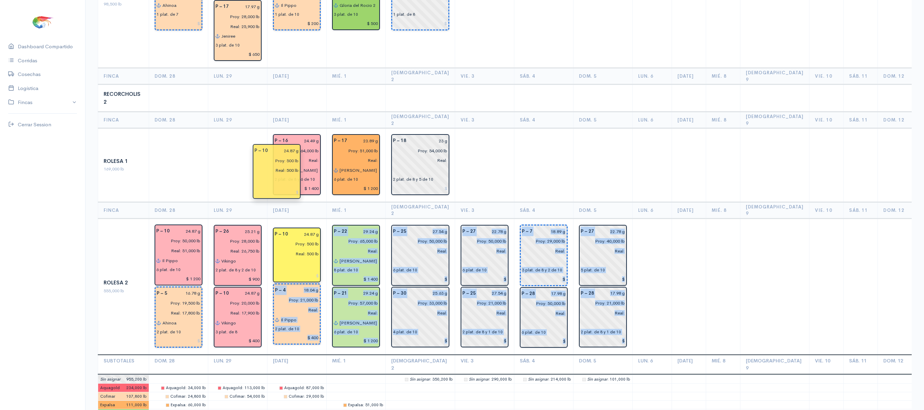
drag, startPoint x: 648, startPoint y: 209, endPoint x: 272, endPoint y: 174, distance: 377.9
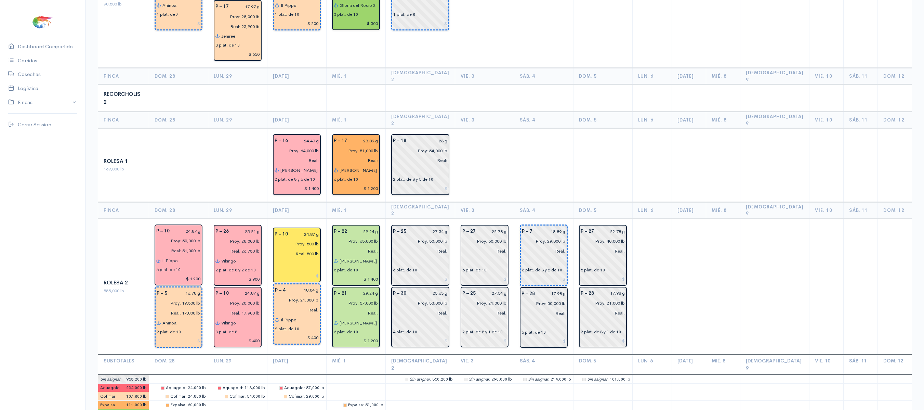
click at [691, 128] on td at bounding box center [689, 165] width 34 height 74
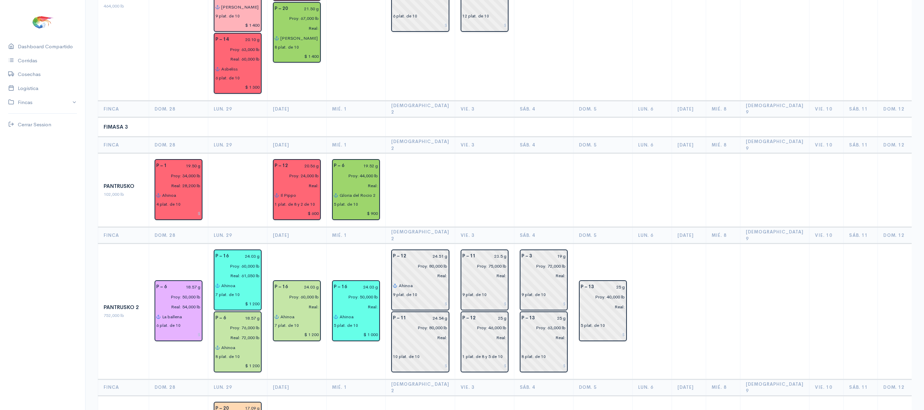
scroll to position [0, 0]
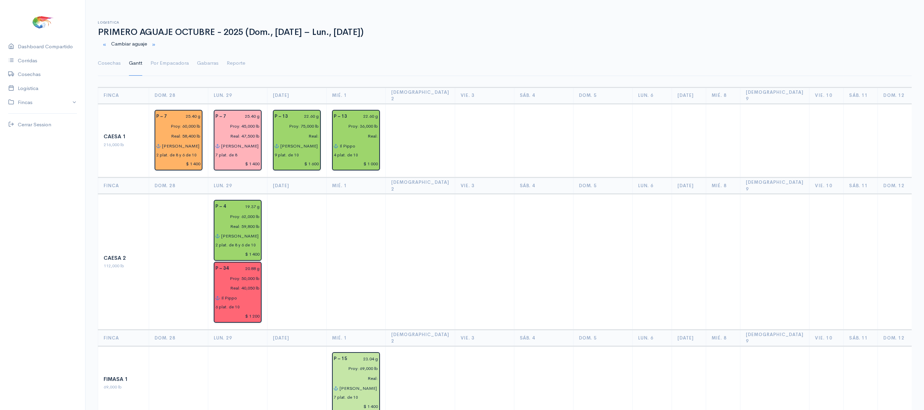
click at [122, 67] on ul "Cosechas Gantt Por Empacadora Gabarras Reporte" at bounding box center [505, 63] width 814 height 25
click at [117, 66] on link "Cosechas" at bounding box center [109, 63] width 23 height 25
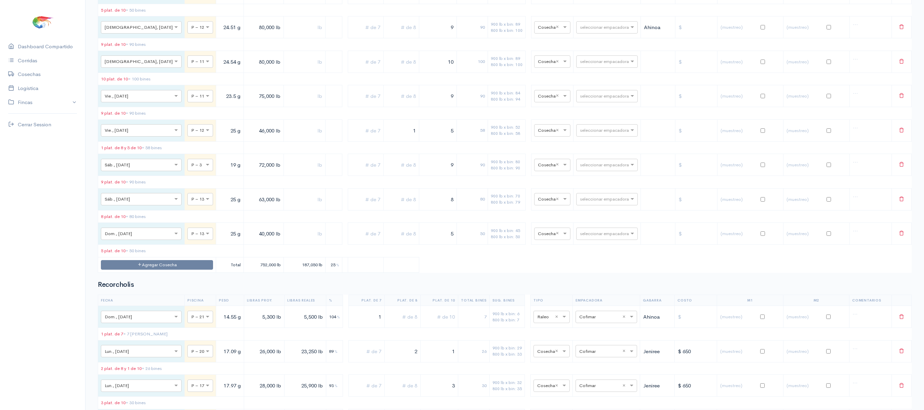
scroll to position [1144, 0]
click at [147, 271] on button "Agregar Cosecha" at bounding box center [157, 266] width 112 height 10
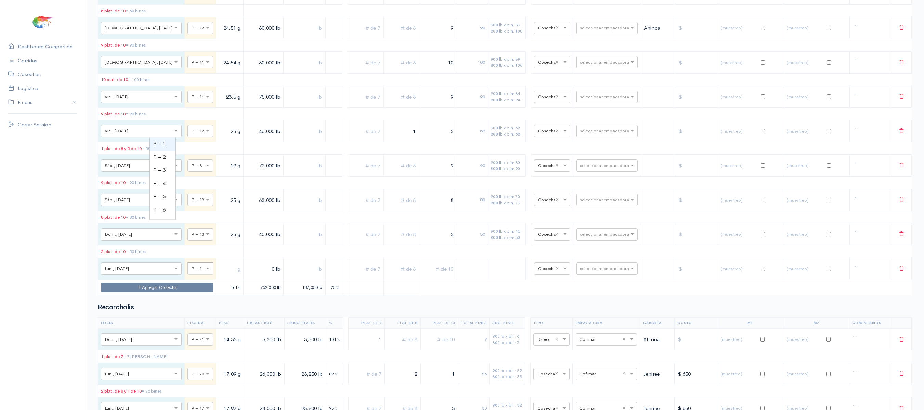
click at [188, 272] on div at bounding box center [200, 268] width 25 height 8
type input "6"
click at [219, 276] on input "text" at bounding box center [230, 269] width 22 height 14
type input "18.57 g"
click at [247, 276] on input "0 lb" at bounding box center [264, 269] width 34 height 14
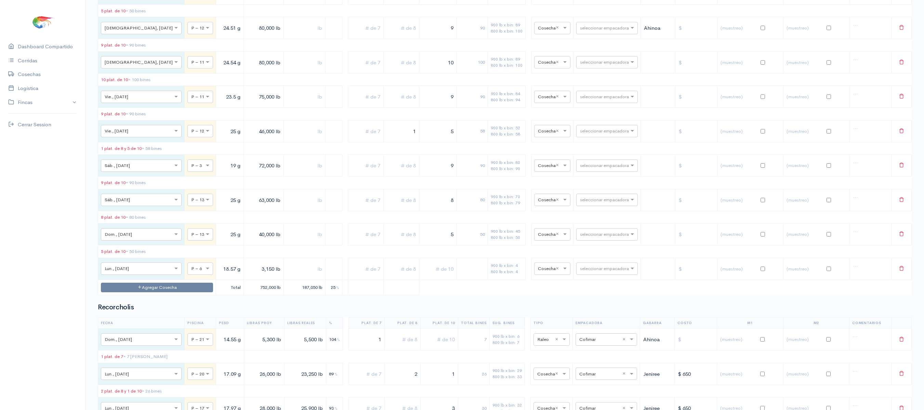
type input "3,150 lb"
click at [287, 276] on input "text" at bounding box center [305, 269] width 36 height 14
type input "3,150 lb"
click at [589, 275] on div "seleccionar empacadora" at bounding box center [607, 268] width 62 height 12
type input "v"
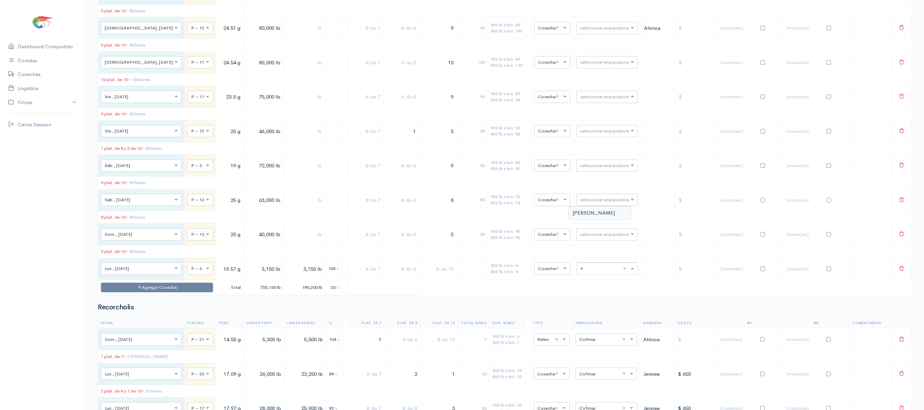
click at [590, 216] on span "[PERSON_NAME]" at bounding box center [594, 212] width 42 height 6
click at [361, 241] on input "text" at bounding box center [366, 234] width 30 height 14
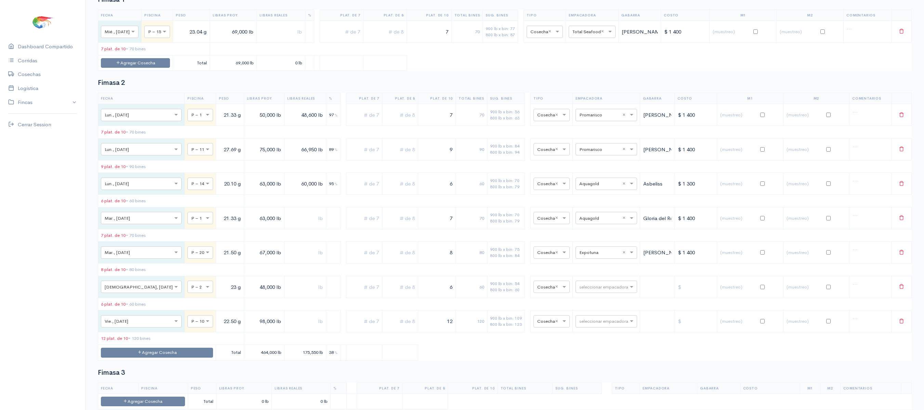
scroll to position [0, 0]
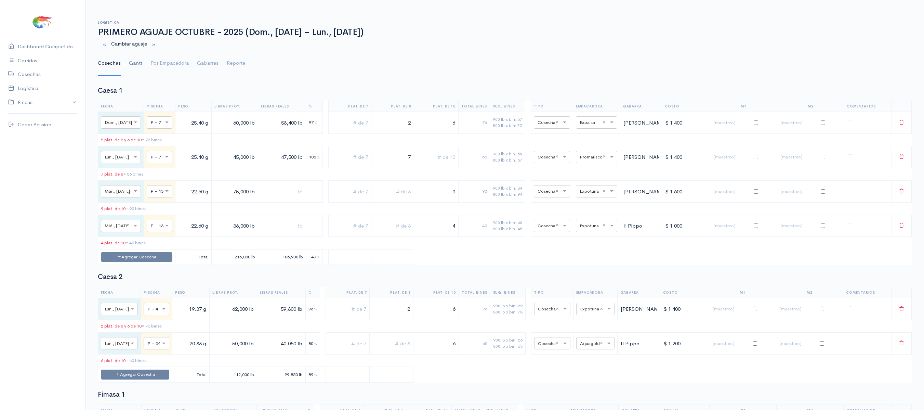
click at [130, 62] on link "Gantt" at bounding box center [135, 63] width 13 height 25
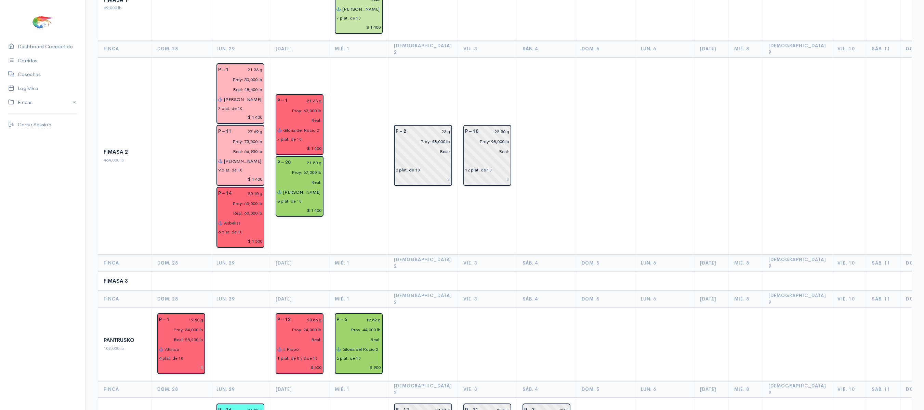
scroll to position [519, 0]
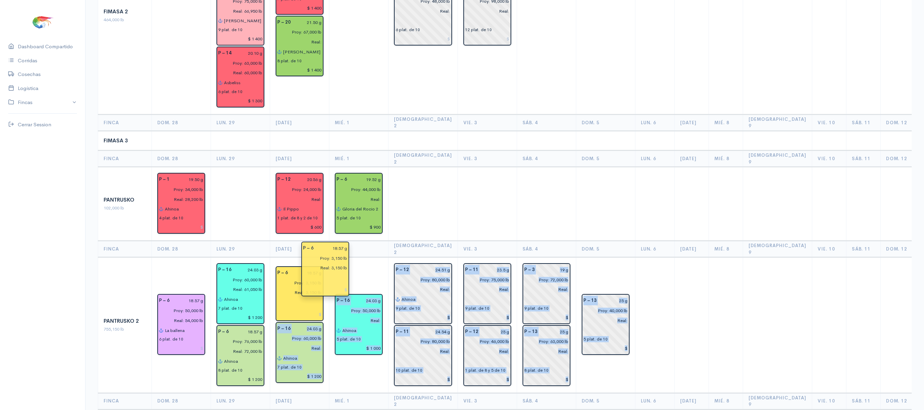
drag, startPoint x: 649, startPoint y: 257, endPoint x: 321, endPoint y: 252, distance: 328.4
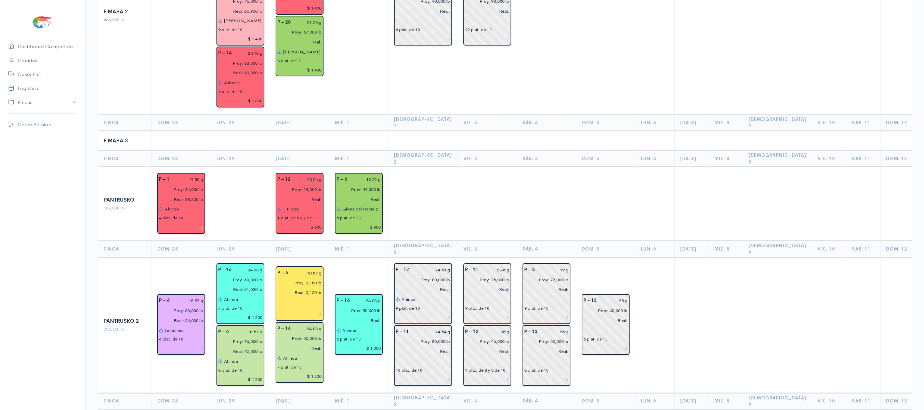
click at [477, 167] on td at bounding box center [487, 204] width 59 height 74
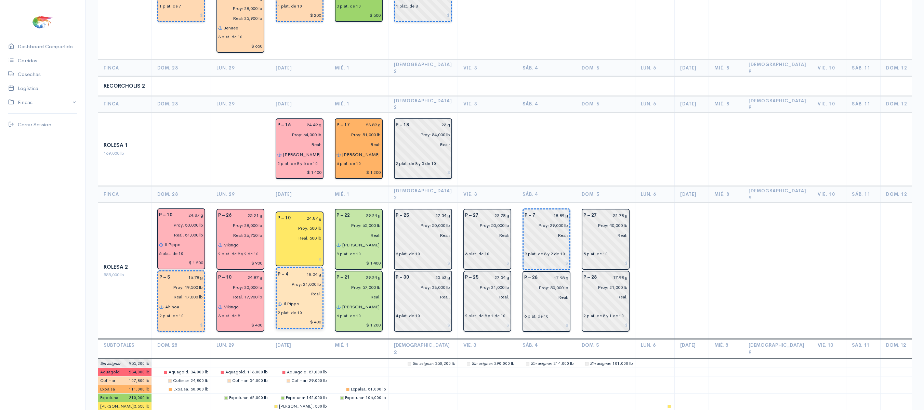
click at [310, 289] on input "Real:" at bounding box center [298, 294] width 48 height 10
type input "Real: 21,000 lb"
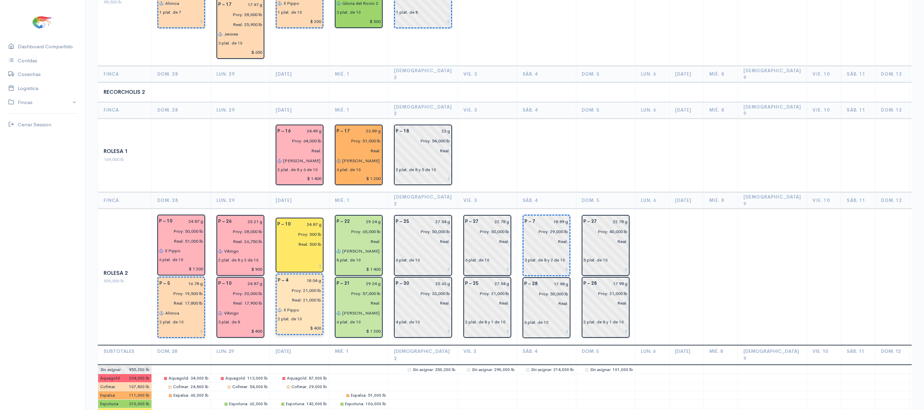
click at [314, 275] on input "18.04 g" at bounding box center [306, 280] width 29 height 10
type input "18.09 g"
click at [480, 118] on td at bounding box center [487, 155] width 59 height 74
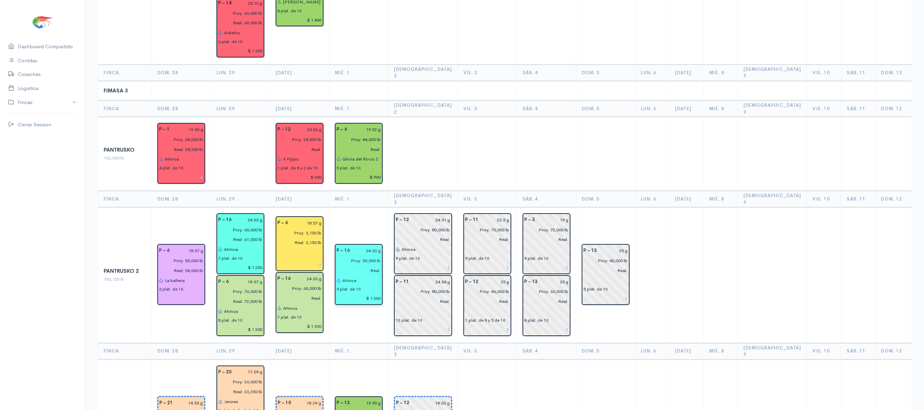
scroll to position [562, 0]
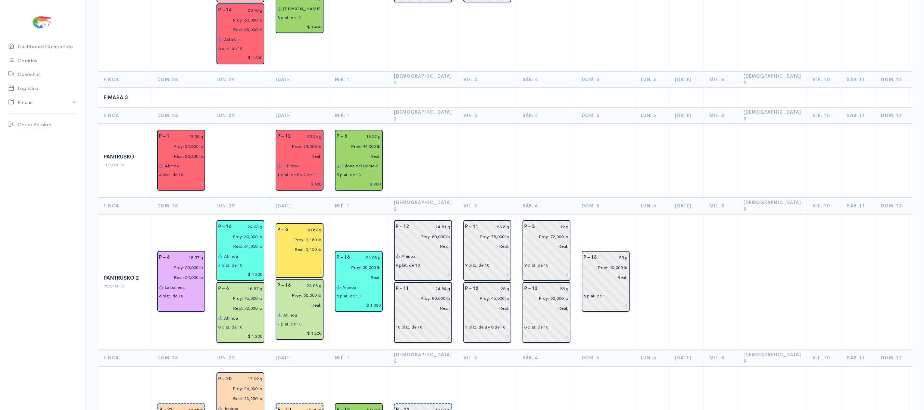
type input "Real: 8,000 lb"
click at [316, 405] on input "18.29 g" at bounding box center [308, 410] width 26 height 10
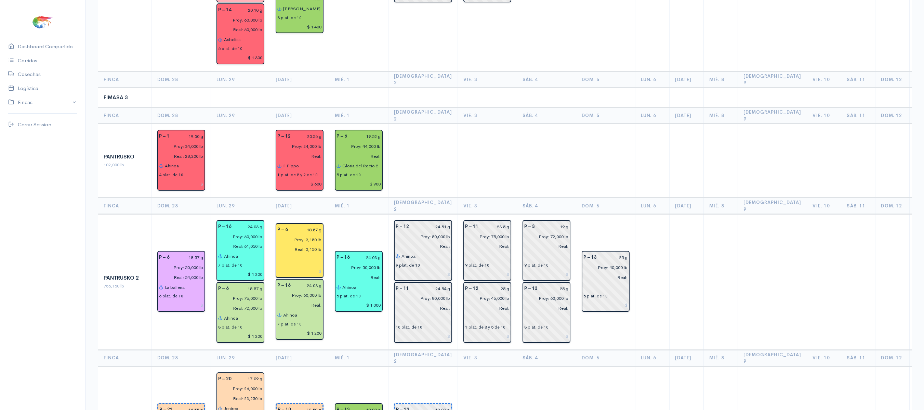
type input "19.50 g"
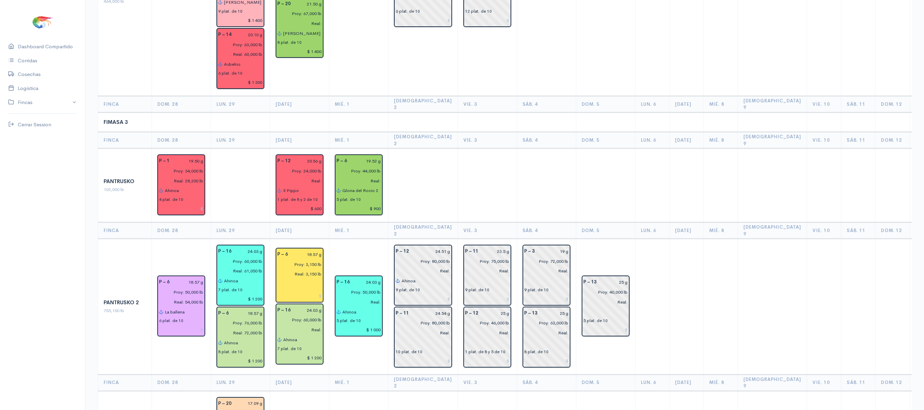
scroll to position [998, 0]
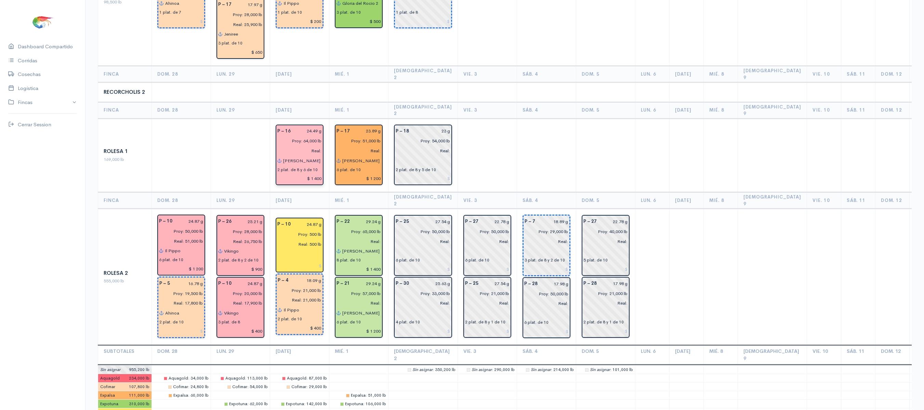
click at [316, 146] on input "Real:" at bounding box center [297, 151] width 49 height 10
type input "Real: 65,000 lb"
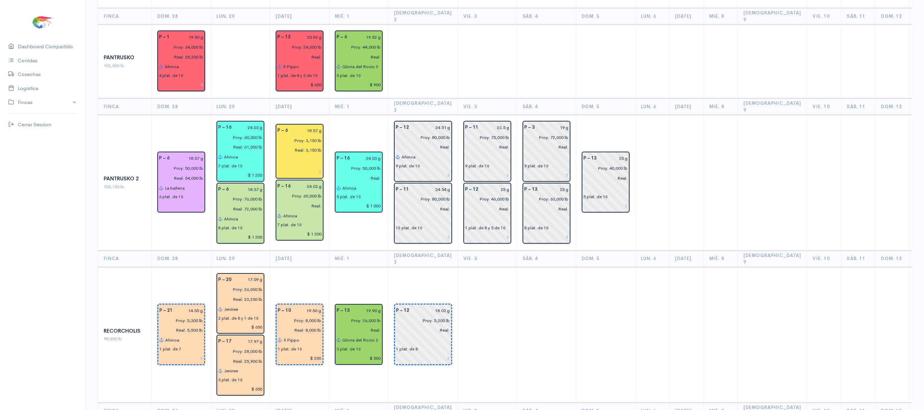
scroll to position [625, 0]
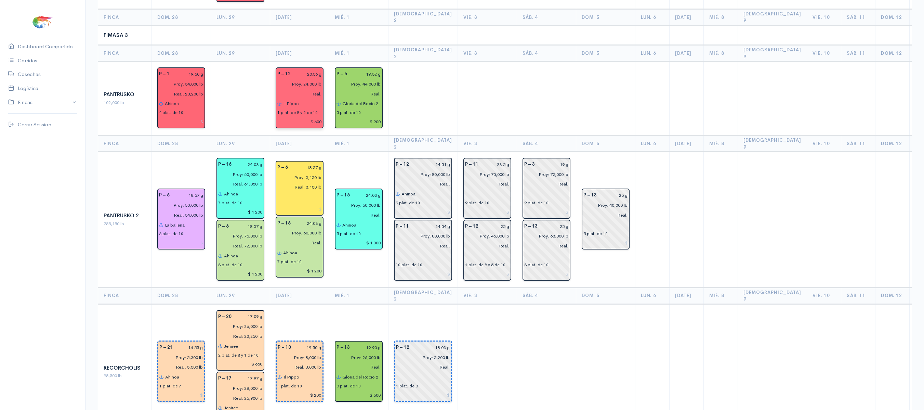
click at [319, 79] on div "Proy: 24,000 lb Real:" at bounding box center [299, 89] width 53 height 20
click at [315, 89] on input "Real:" at bounding box center [297, 94] width 49 height 10
type input "Real: 23,000 lb"
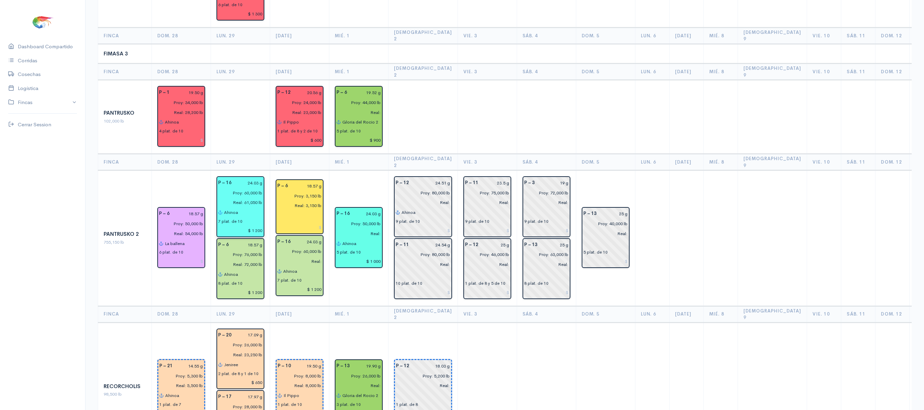
scroll to position [605, 0]
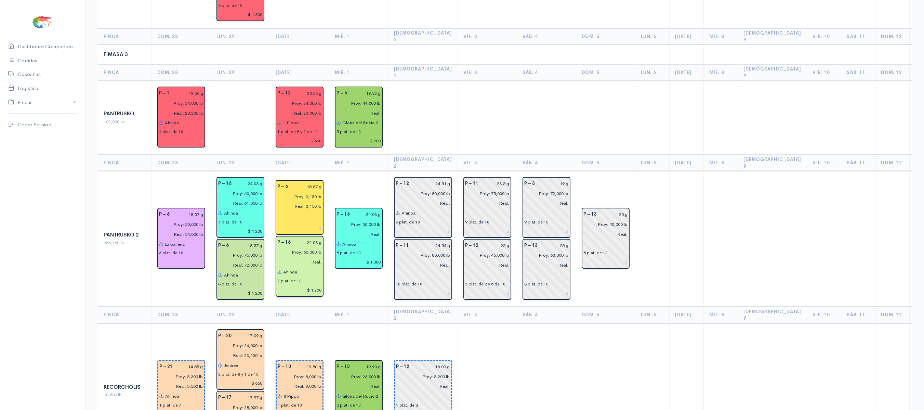
click at [315, 257] on input "Real:" at bounding box center [297, 262] width 49 height 10
type input "Real:"
click at [338, 171] on td "P – 16 24.03 g Proy: 50,000 lb Real: Ahinoa 5 plat. de 10 $ 1 000" at bounding box center [358, 239] width 59 height 136
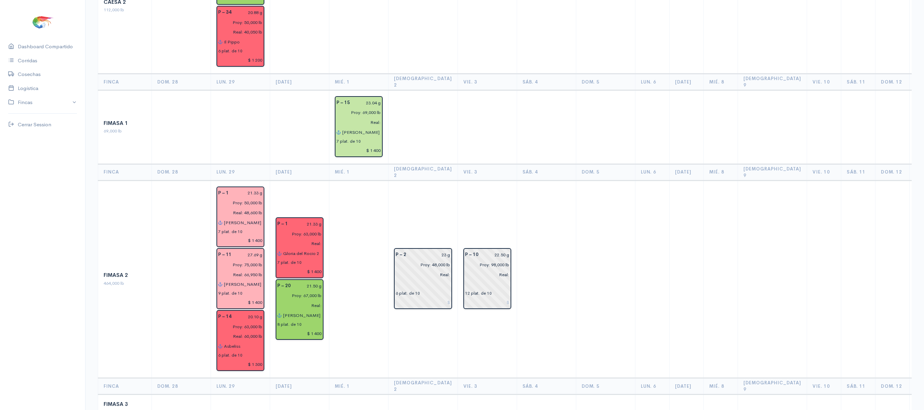
scroll to position [257, 0]
click at [312, 300] on input "Real:" at bounding box center [297, 305] width 49 height 10
type input "Real: 66,700 lb"
click at [315, 238] on input "Real:" at bounding box center [297, 243] width 49 height 10
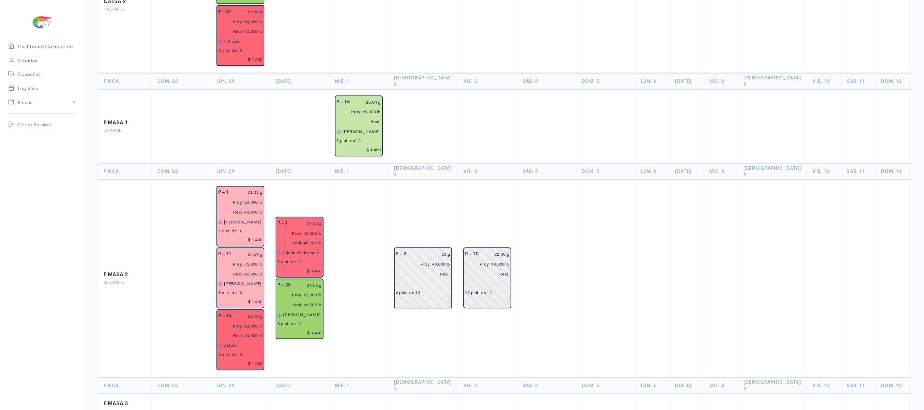
type input "Real: 45,900 lb"
click at [302, 228] on input "Proy: 63,000 lb" at bounding box center [297, 233] width 49 height 10
click at [304, 228] on input "Proy: 63,000 lb" at bounding box center [297, 233] width 49 height 10
type input "Proy: 50,000 lb"
click at [335, 207] on td at bounding box center [358, 278] width 59 height 197
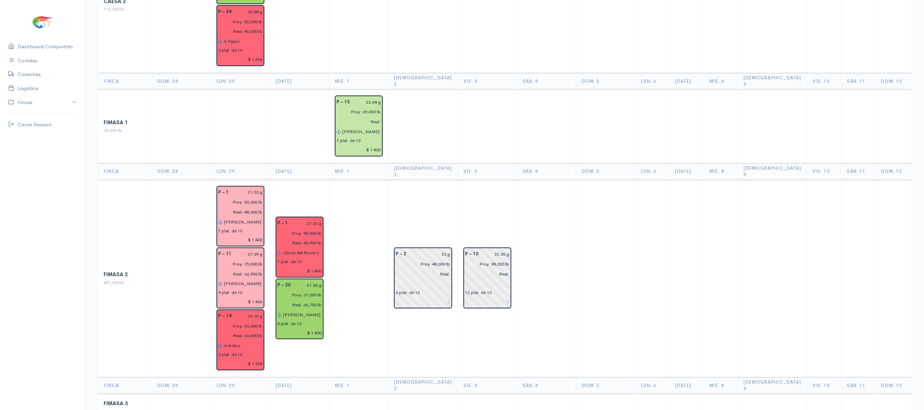
scroll to position [0, 0]
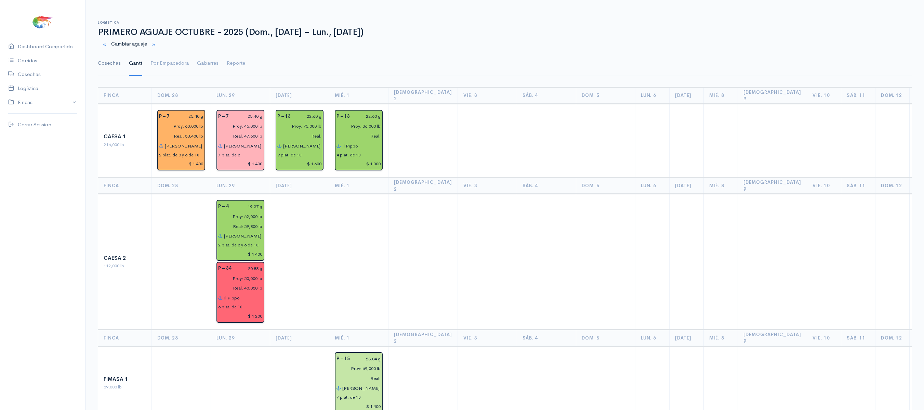
click at [107, 66] on link "Cosechas" at bounding box center [109, 63] width 23 height 25
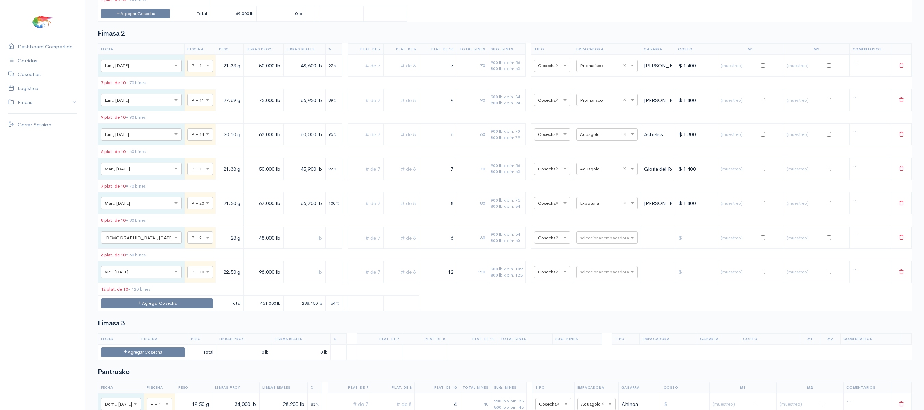
scroll to position [445, 0]
click at [166, 307] on button "Agregar Cosecha" at bounding box center [157, 302] width 112 height 10
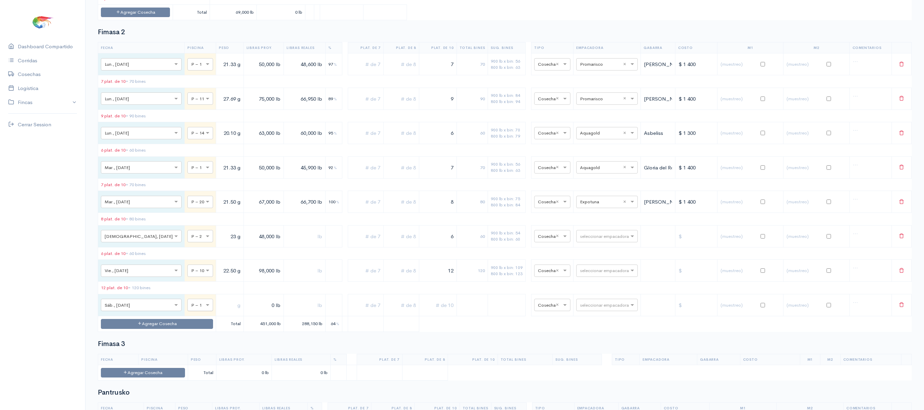
click at [188, 308] on div at bounding box center [200, 305] width 25 height 8
click at [216, 316] on td at bounding box center [230, 305] width 28 height 22
click at [219, 312] on input "text" at bounding box center [230, 305] width 22 height 14
type input "21.33 g"
click at [247, 312] on input "0 lb" at bounding box center [264, 305] width 34 height 14
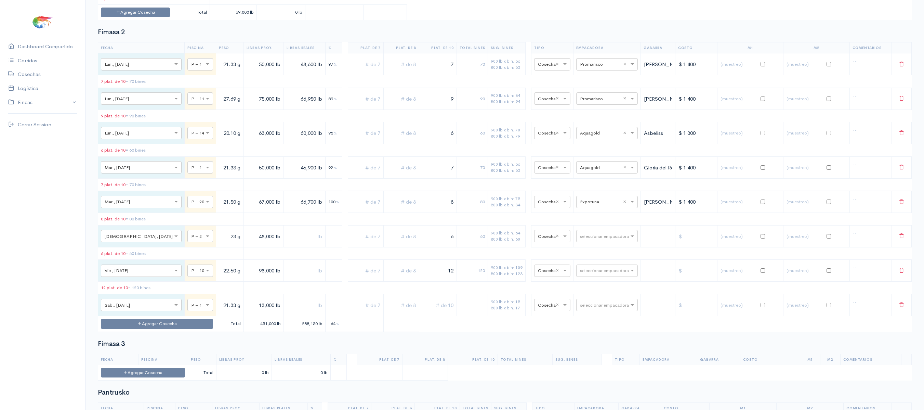
type input "13,000 lb"
click at [434, 312] on input "text" at bounding box center [437, 305] width 31 height 14
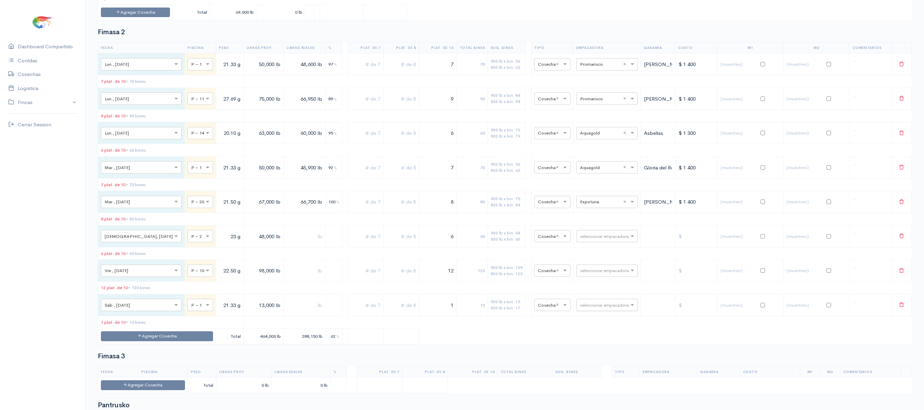
type input "1"
click at [595, 308] on input "text" at bounding box center [601, 305] width 42 height 8
type input "aq"
click at [596, 229] on div "Aquagold" at bounding box center [600, 222] width 62 height 13
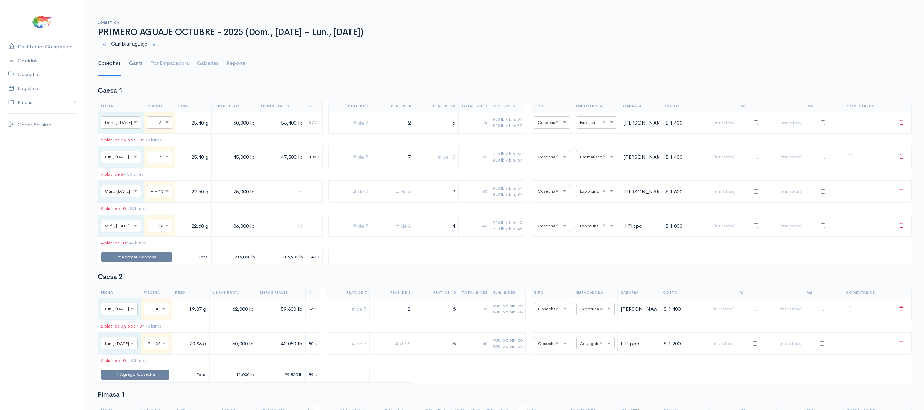
click at [134, 65] on link "Gantt" at bounding box center [135, 63] width 13 height 25
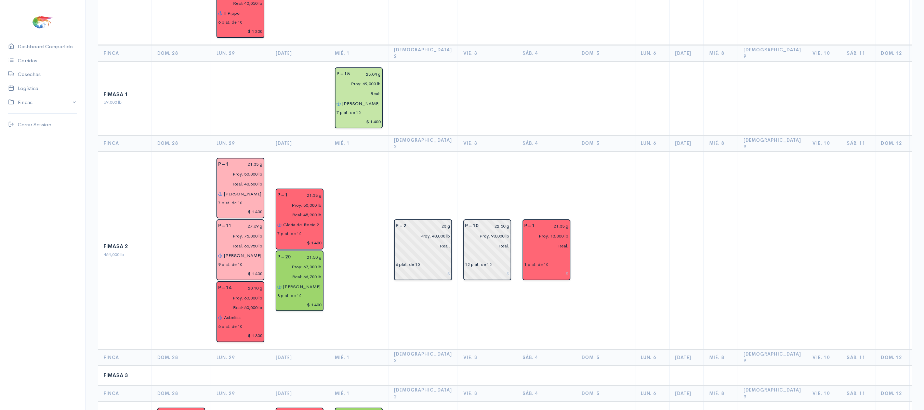
scroll to position [290, 0]
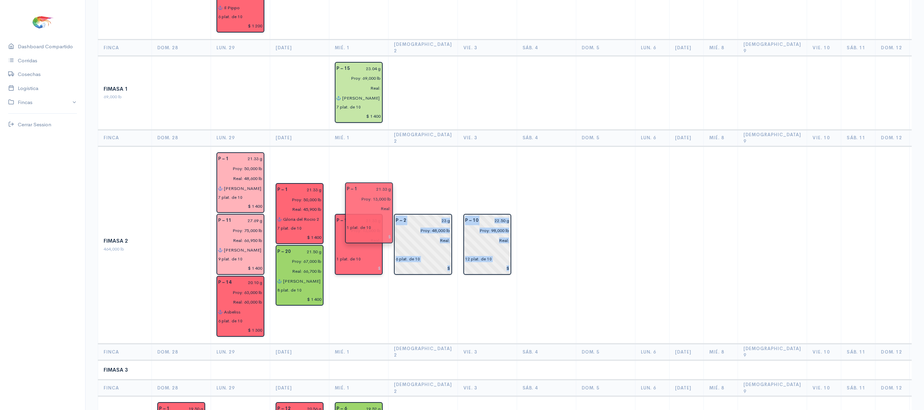
drag, startPoint x: 531, startPoint y: 209, endPoint x: 365, endPoint y: 205, distance: 166.3
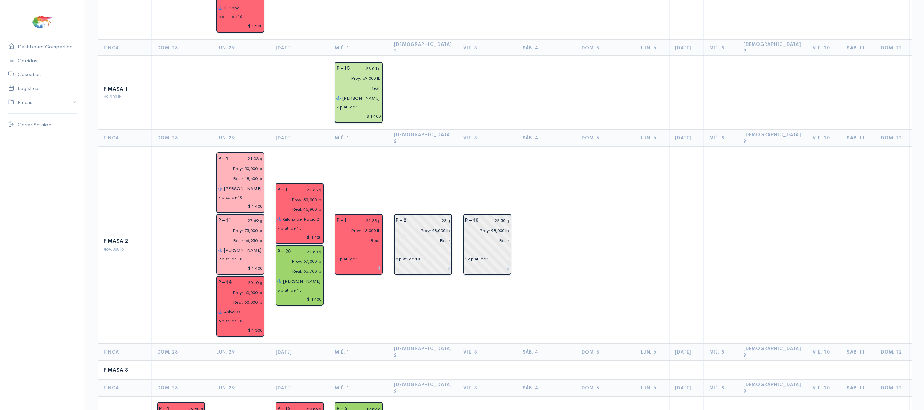
click at [382, 153] on td "P – 1 21.33 g Proy: 13,000 lb Real: 1 plat. de 10" at bounding box center [358, 244] width 59 height 197
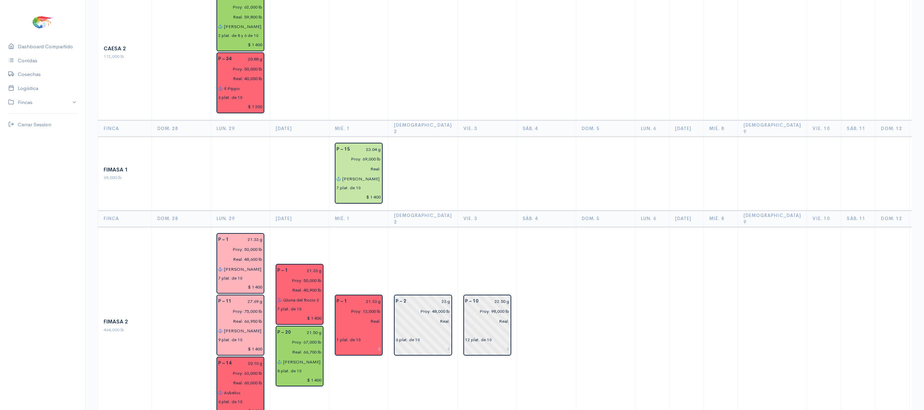
scroll to position [0, 0]
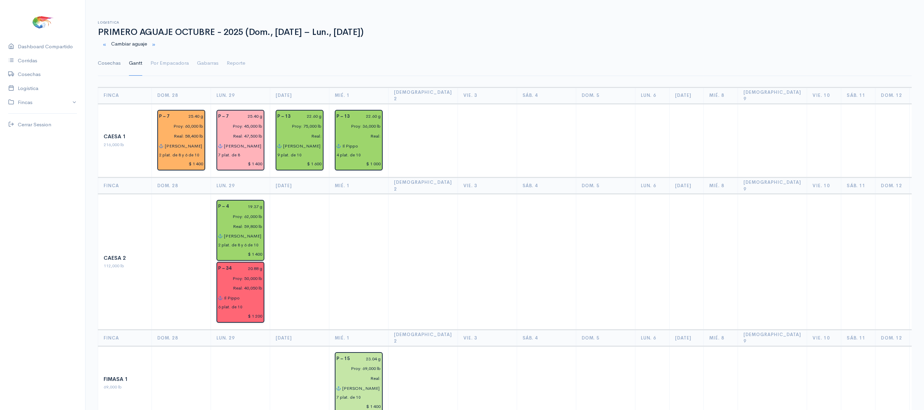
click at [105, 70] on link "Cosechas" at bounding box center [109, 63] width 23 height 25
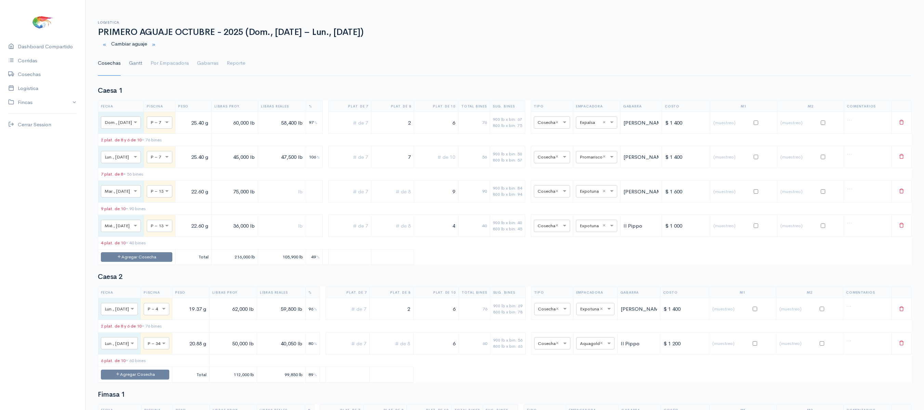
click at [137, 66] on link "Gantt" at bounding box center [135, 63] width 13 height 25
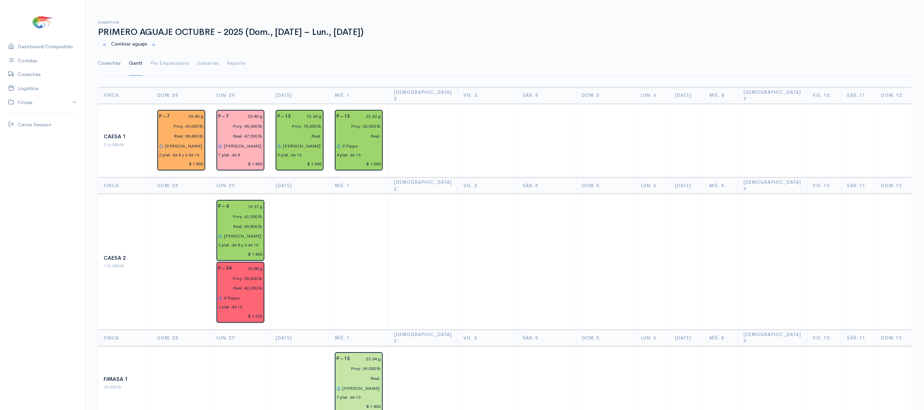
click at [118, 63] on link "Cosechas" at bounding box center [109, 63] width 23 height 25
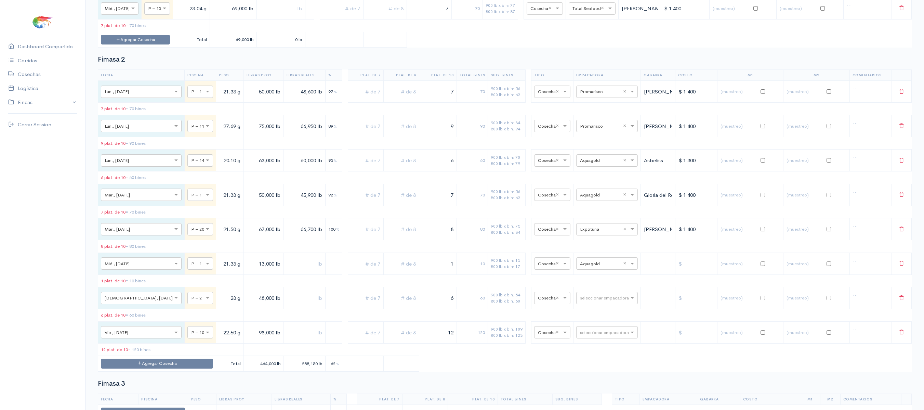
scroll to position [423, 0]
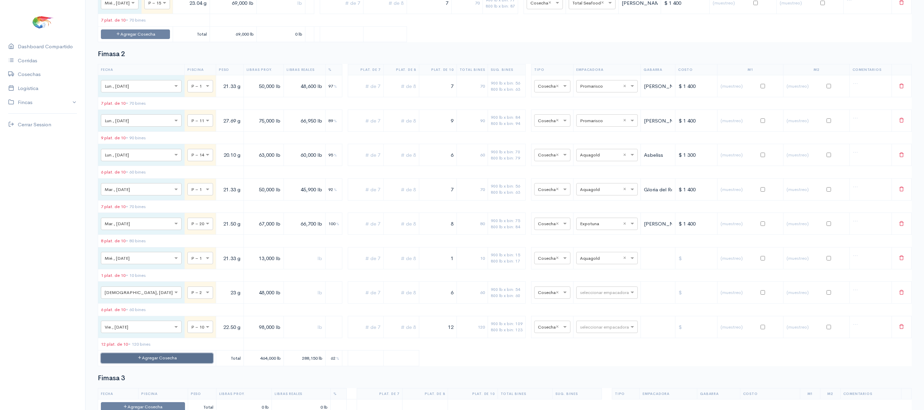
click at [157, 363] on button "Agregar Cosecha" at bounding box center [157, 358] width 112 height 10
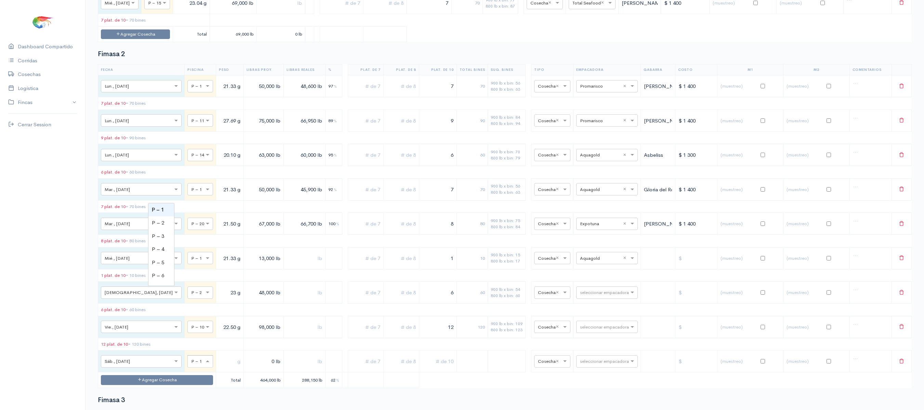
click at [188, 365] on div at bounding box center [200, 361] width 25 height 8
type input "14"
click at [219, 368] on input "text" at bounding box center [230, 361] width 22 height 14
type input "20.10 g"
click at [247, 368] on input "0 lb" at bounding box center [264, 361] width 34 height 14
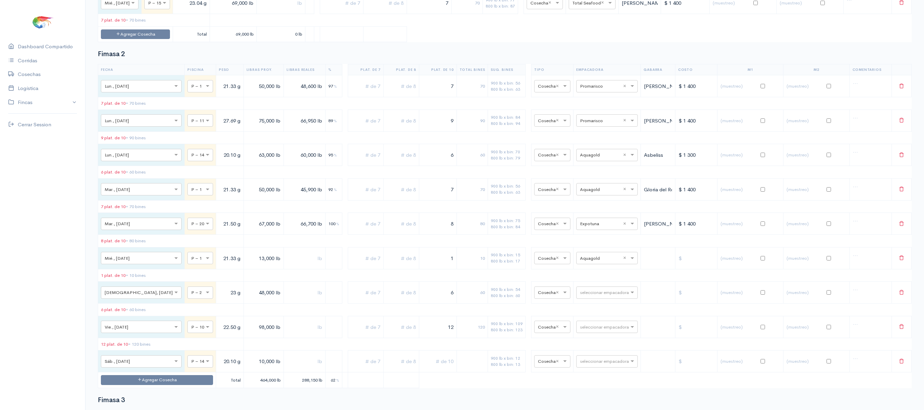
type input "10,000 lb"
click at [289, 368] on input "text" at bounding box center [305, 361] width 36 height 14
type input "6,000 lb"
click at [585, 365] on input "text" at bounding box center [601, 361] width 42 height 8
type input "pro"
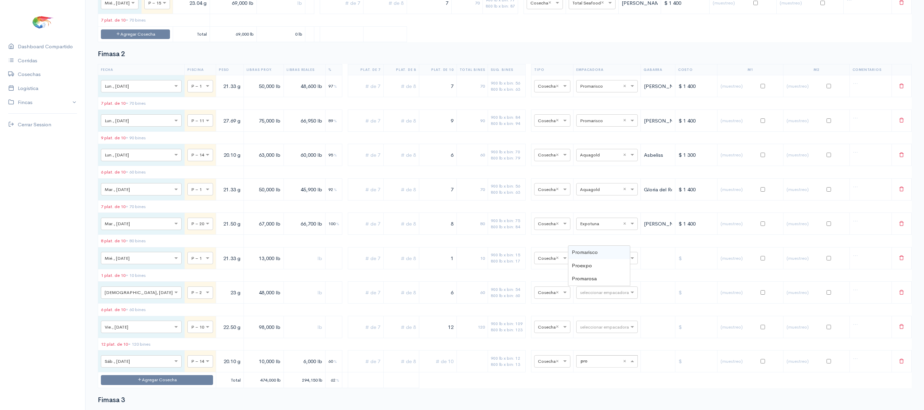
click at [600, 259] on div "Promarisco" at bounding box center [600, 252] width 62 height 13
click at [395, 368] on input "text" at bounding box center [402, 361] width 30 height 14
click at [432, 368] on input "text" at bounding box center [437, 361] width 31 height 14
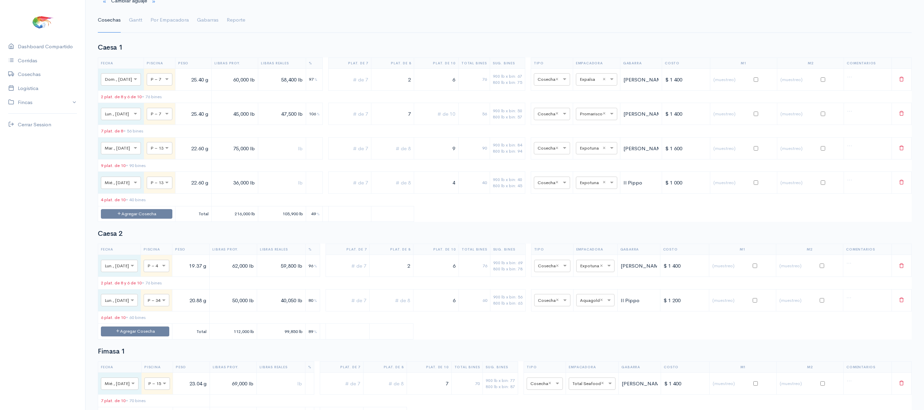
scroll to position [0, 0]
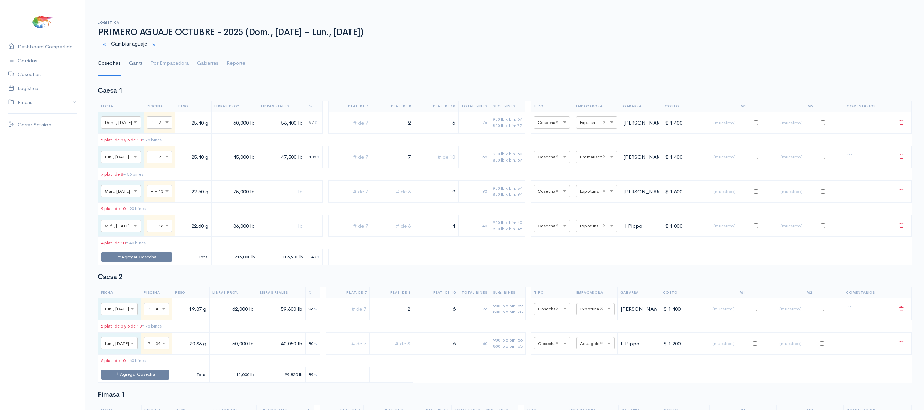
type input "1"
click at [129, 58] on link "Gantt" at bounding box center [135, 63] width 13 height 25
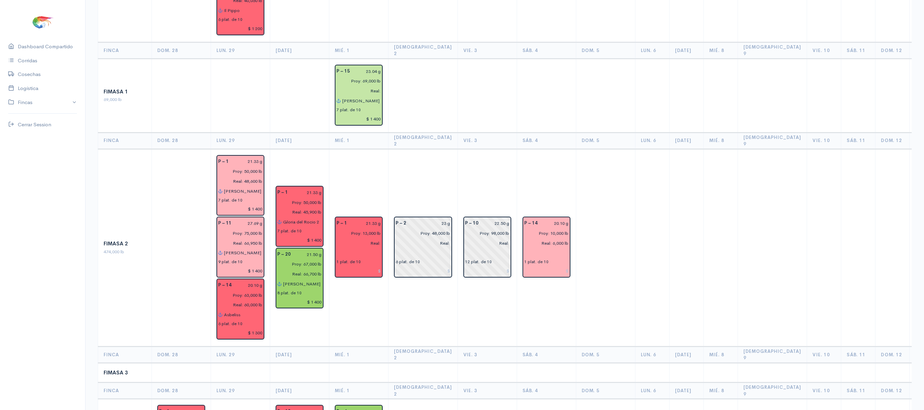
scroll to position [289, 0]
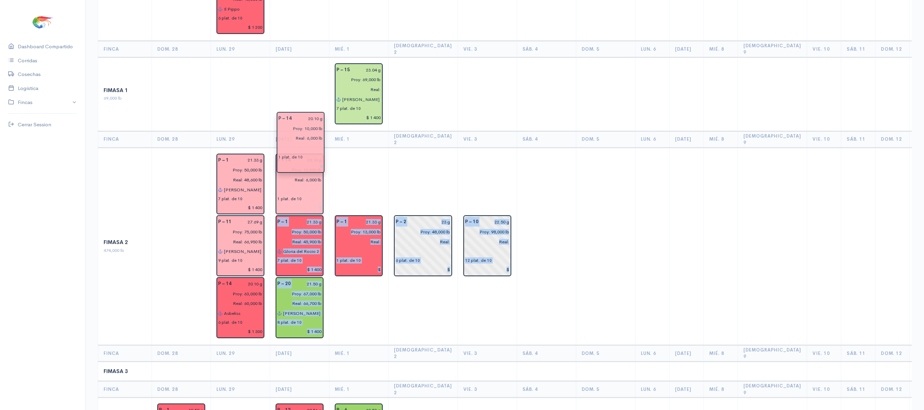
drag, startPoint x: 545, startPoint y: 230, endPoint x: 311, endPoint y: 155, distance: 245.8
click at [372, 160] on td "P – 1 21.33 g Proy: 13,000 lb Real: 1 plat. de 10" at bounding box center [358, 245] width 59 height 197
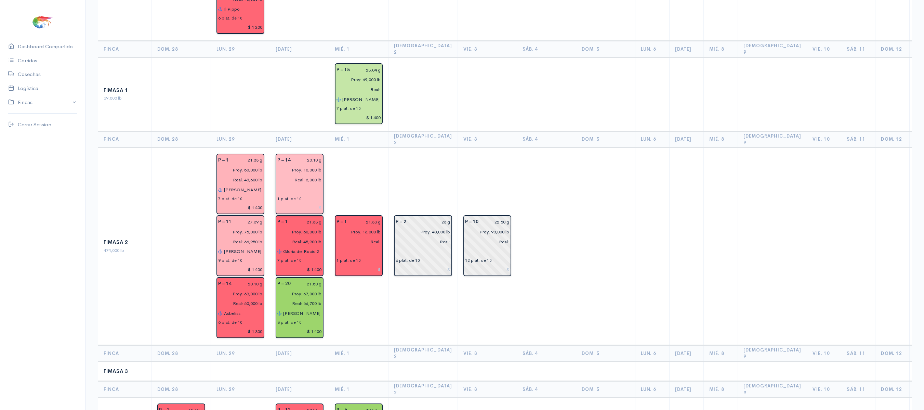
click at [289, 196] on div "1 plat. de 10" at bounding box center [289, 199] width 24 height 6
click at [290, 185] on input "text" at bounding box center [299, 190] width 44 height 10
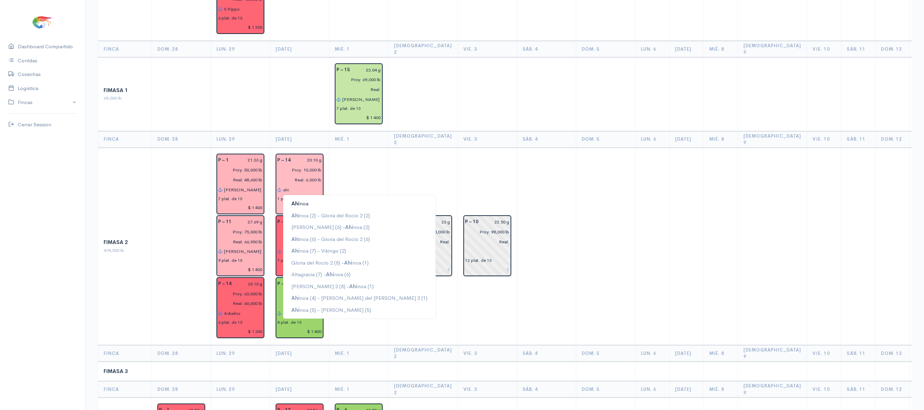
click at [294, 200] on span "Ahi" at bounding box center [295, 203] width 8 height 6
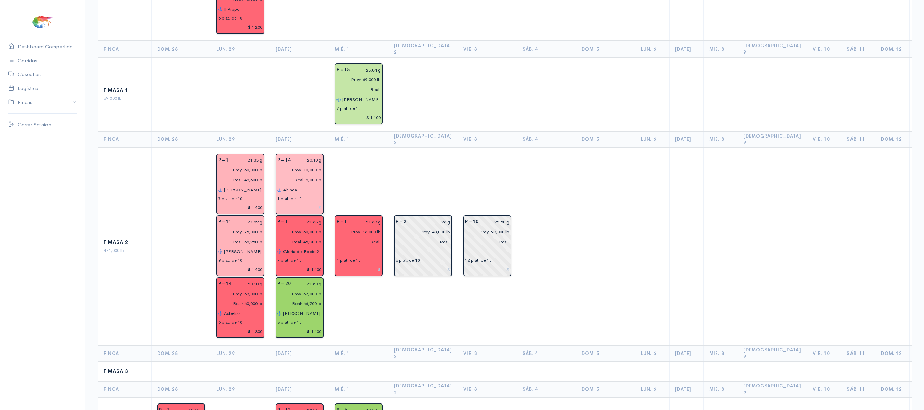
type input "Ahinoa"
click at [349, 164] on td "P – 1 21.33 g Proy: 13,000 lb Real: 1 plat. de 10" at bounding box center [358, 245] width 59 height 197
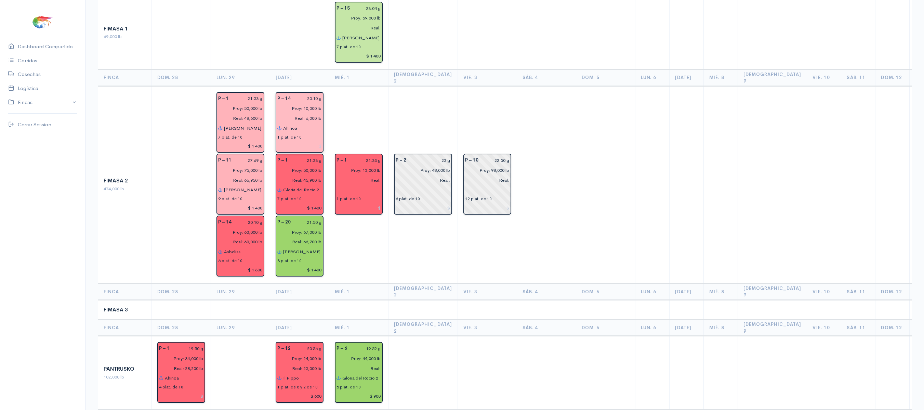
scroll to position [0, 0]
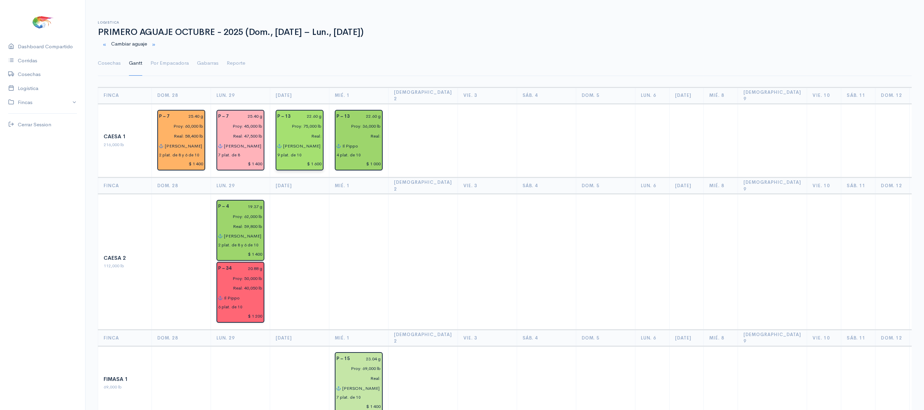
click at [313, 131] on input "Real:" at bounding box center [297, 136] width 49 height 10
type input "Real: 45,800 lb"
click at [302, 121] on input "Proy: 75,000 lb" at bounding box center [297, 126] width 49 height 10
click at [303, 121] on input "Proy: 75,000 lb" at bounding box center [297, 126] width 49 height 10
type input "Proy: 50,000 lb"
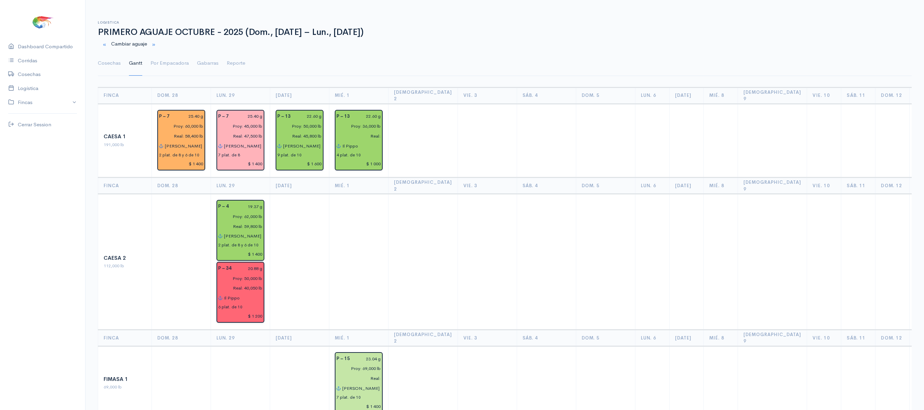
click at [340, 89] on th "Mié. 1" at bounding box center [358, 95] width 59 height 16
click at [109, 57] on link "Cosechas" at bounding box center [109, 63] width 23 height 25
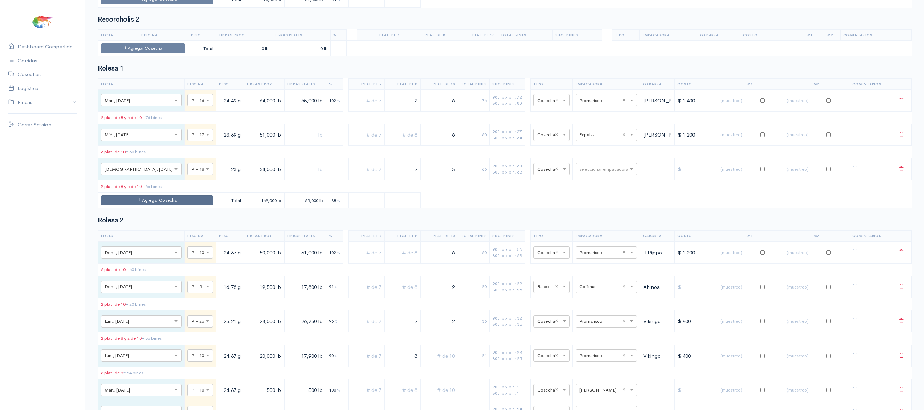
scroll to position [1755, 0]
click at [164, 206] on button "Agregar Cosecha" at bounding box center [157, 201] width 112 height 10
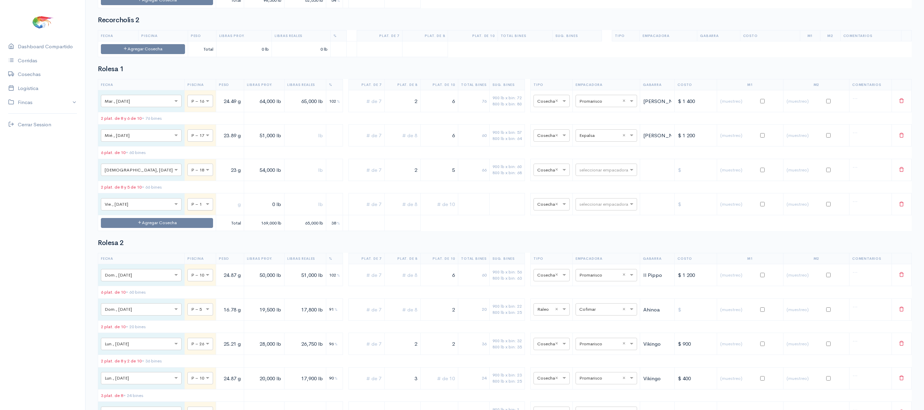
click at [188, 208] on div at bounding box center [200, 204] width 25 height 8
type input "16"
click at [219, 211] on input "text" at bounding box center [230, 204] width 22 height 14
type input "24.49 g"
click at [247, 211] on input "0 lb" at bounding box center [264, 204] width 35 height 14
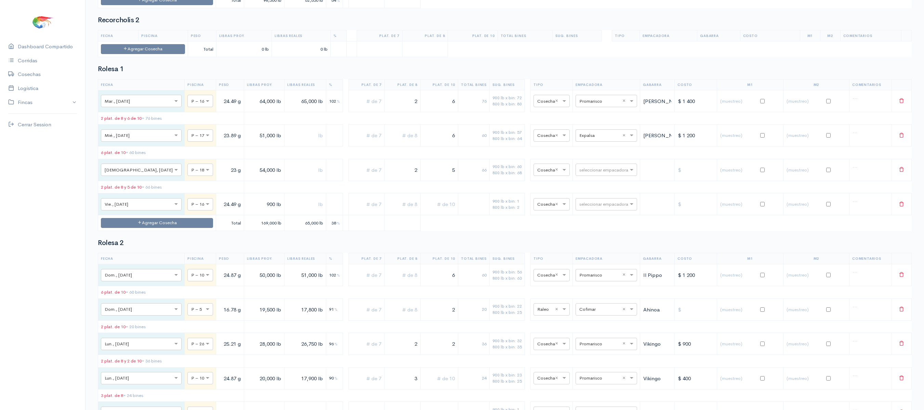
type input "900 lb"
click at [287, 211] on input "text" at bounding box center [305, 204] width 36 height 14
type input "900 lb"
click at [597, 208] on input "text" at bounding box center [600, 204] width 42 height 8
type input "expot"
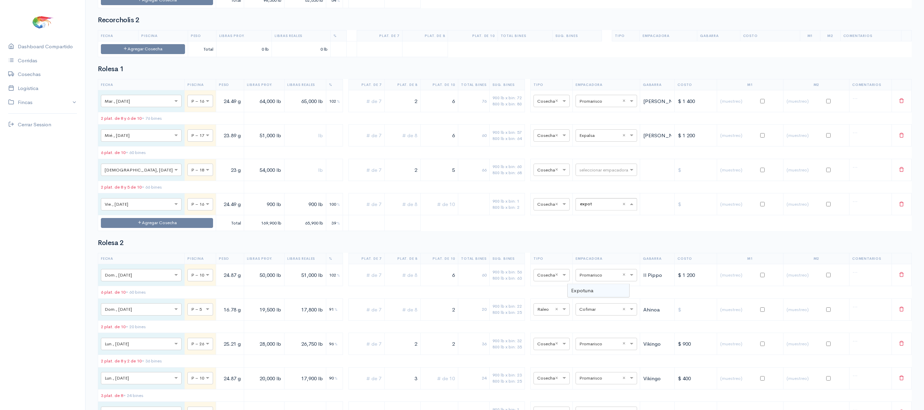
click at [586, 292] on span "Expotuna" at bounding box center [582, 290] width 22 height 6
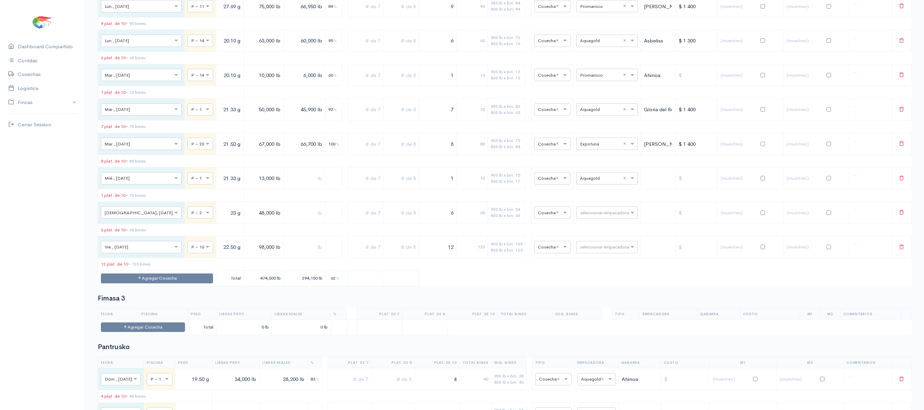
scroll to position [0, 0]
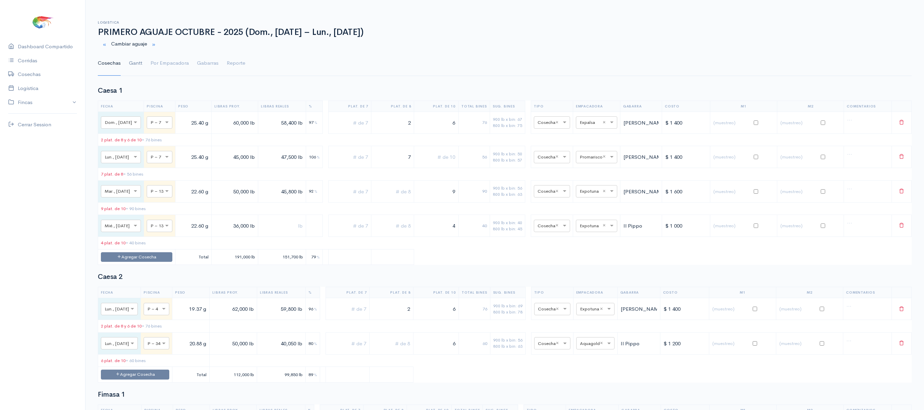
click at [133, 66] on link "Gantt" at bounding box center [135, 63] width 13 height 25
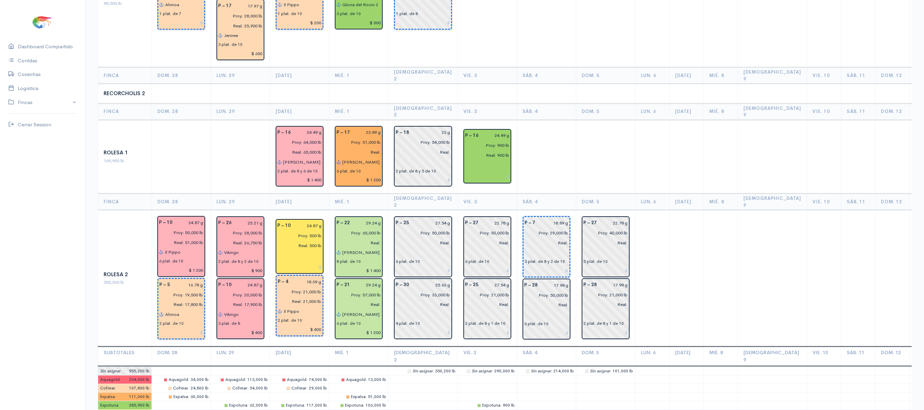
scroll to position [998, 0]
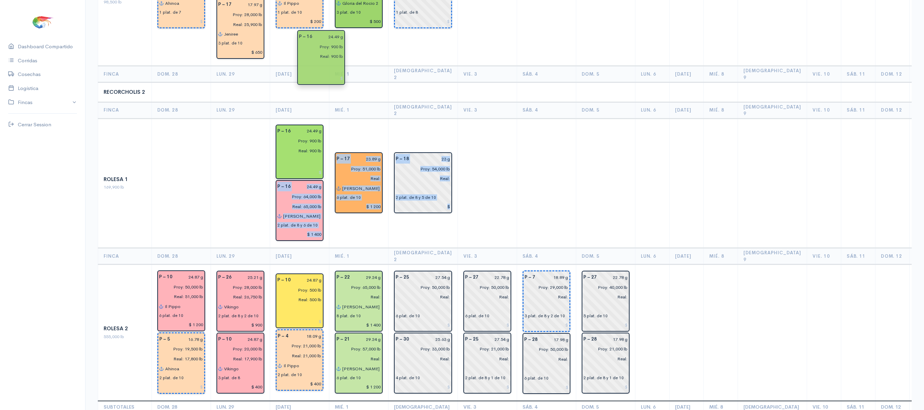
drag, startPoint x: 467, startPoint y: 112, endPoint x: 313, endPoint y: 79, distance: 157.4
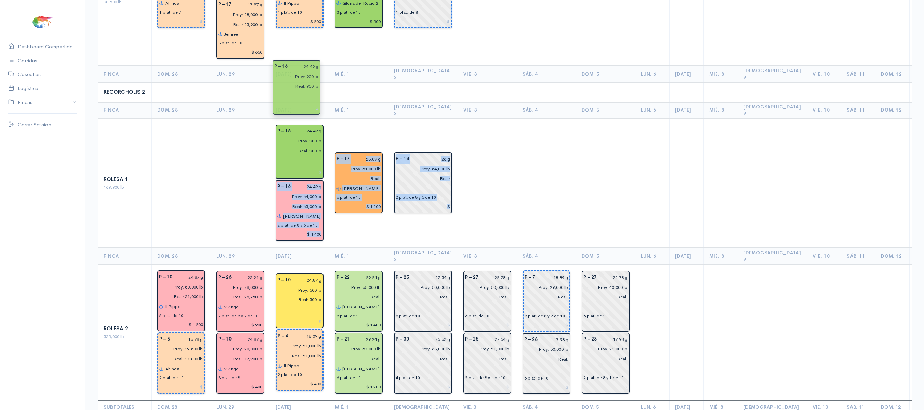
click at [361, 118] on td "P – 17 23.89 g Proy: 51,000 lb Real: [PERSON_NAME] 6 plat. de 10 $ 1 200" at bounding box center [358, 183] width 59 height 130
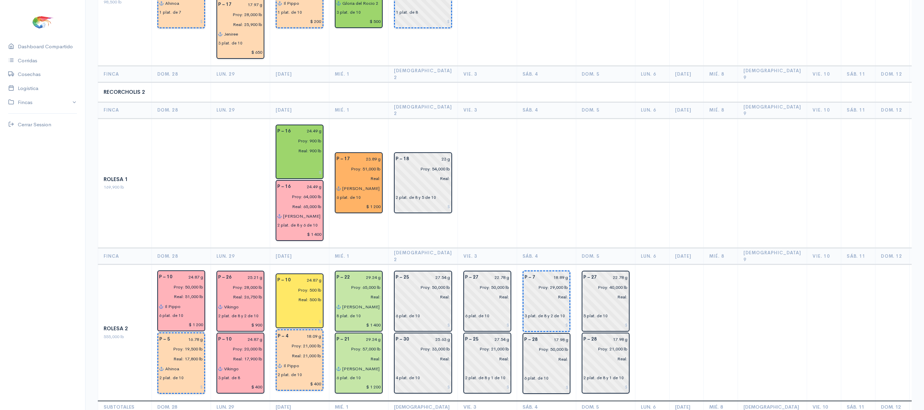
click at [361, 118] on td "P – 17 23.89 g Proy: 51,000 lb Real: [PERSON_NAME] 6 plat. de 10 $ 1 200" at bounding box center [358, 183] width 59 height 130
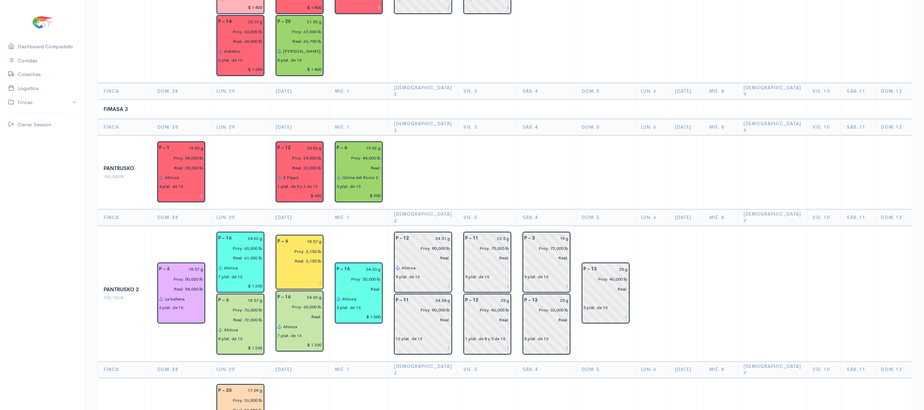
scroll to position [550, 0]
